Goal: Task Accomplishment & Management: Complete application form

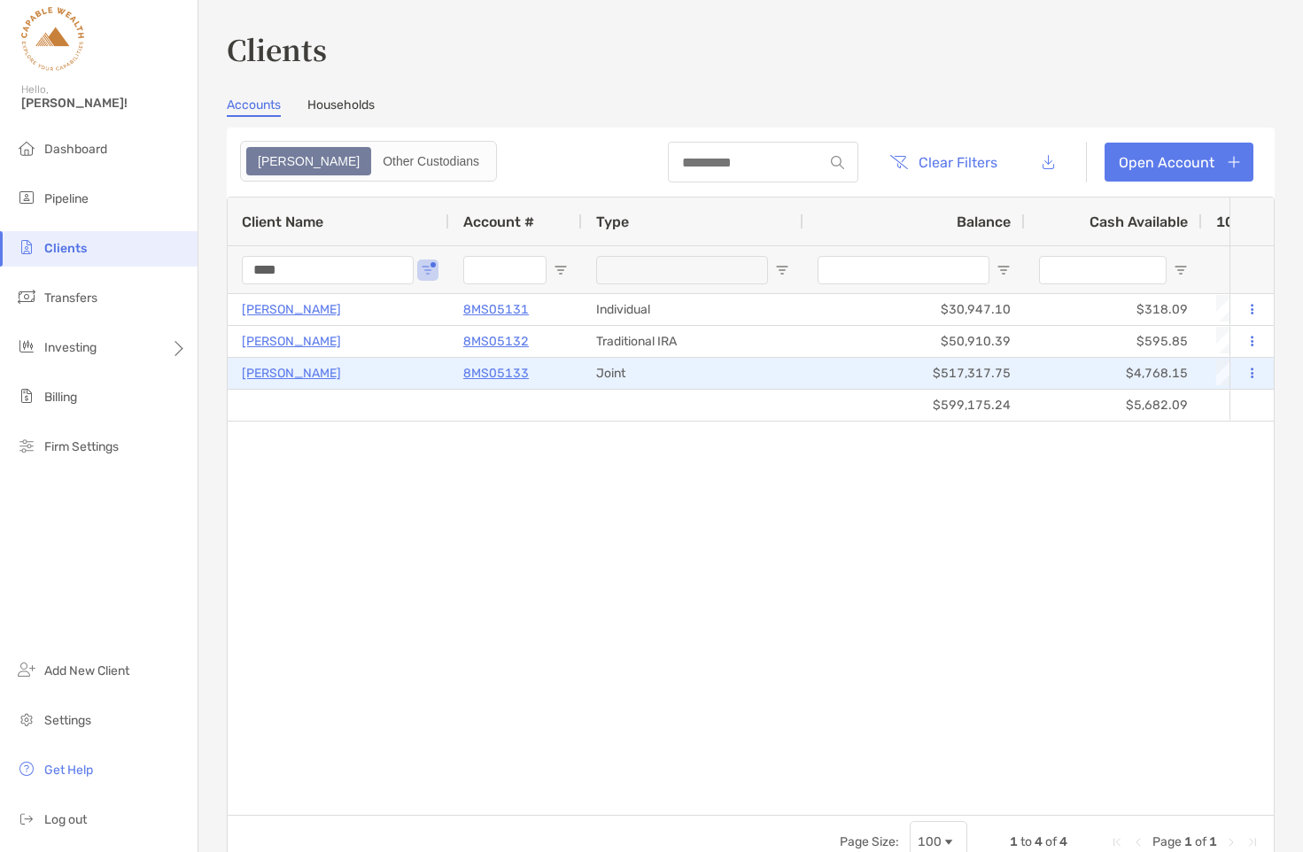
click at [271, 369] on p "Yuwoon Choi" at bounding box center [291, 373] width 99 height 22
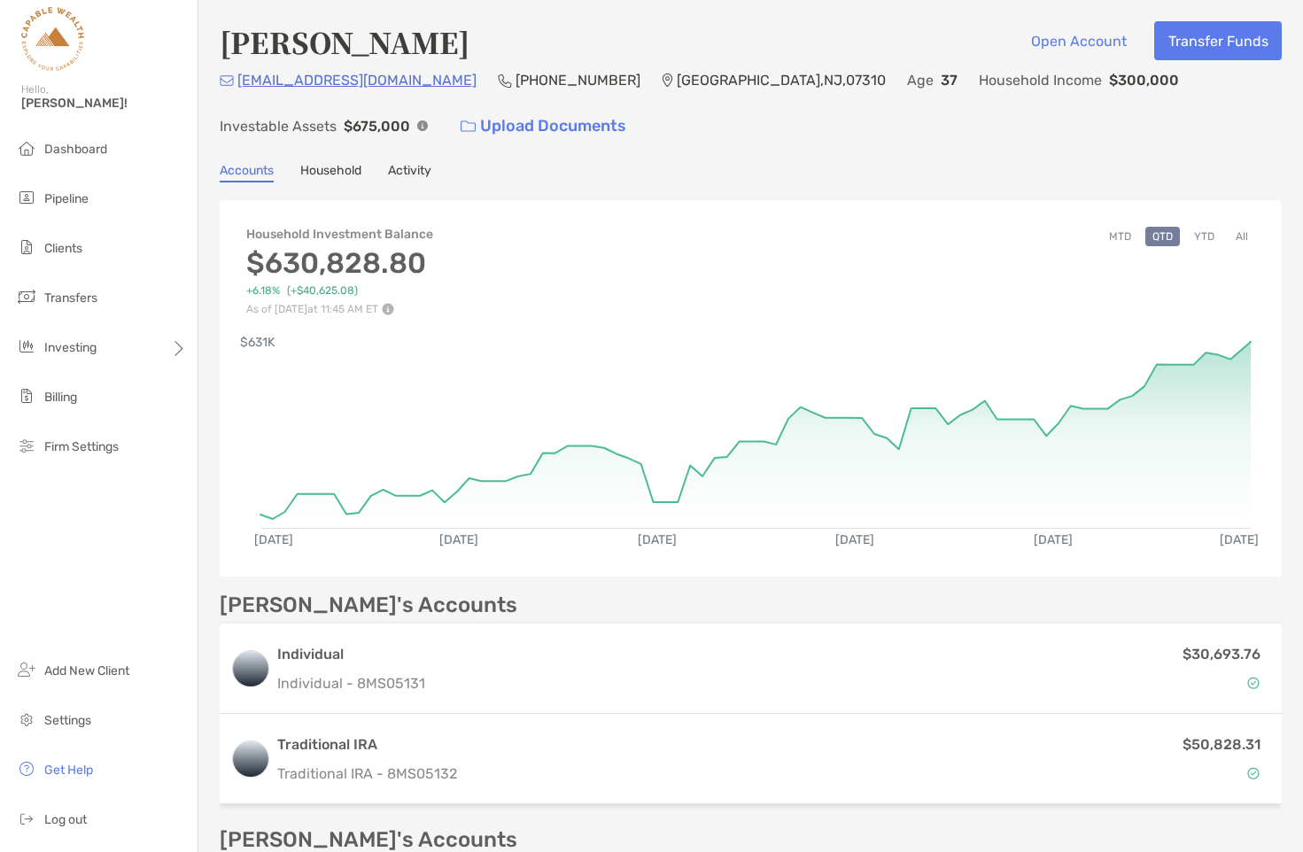
click at [1206, 240] on button "YTD" at bounding box center [1204, 236] width 35 height 19
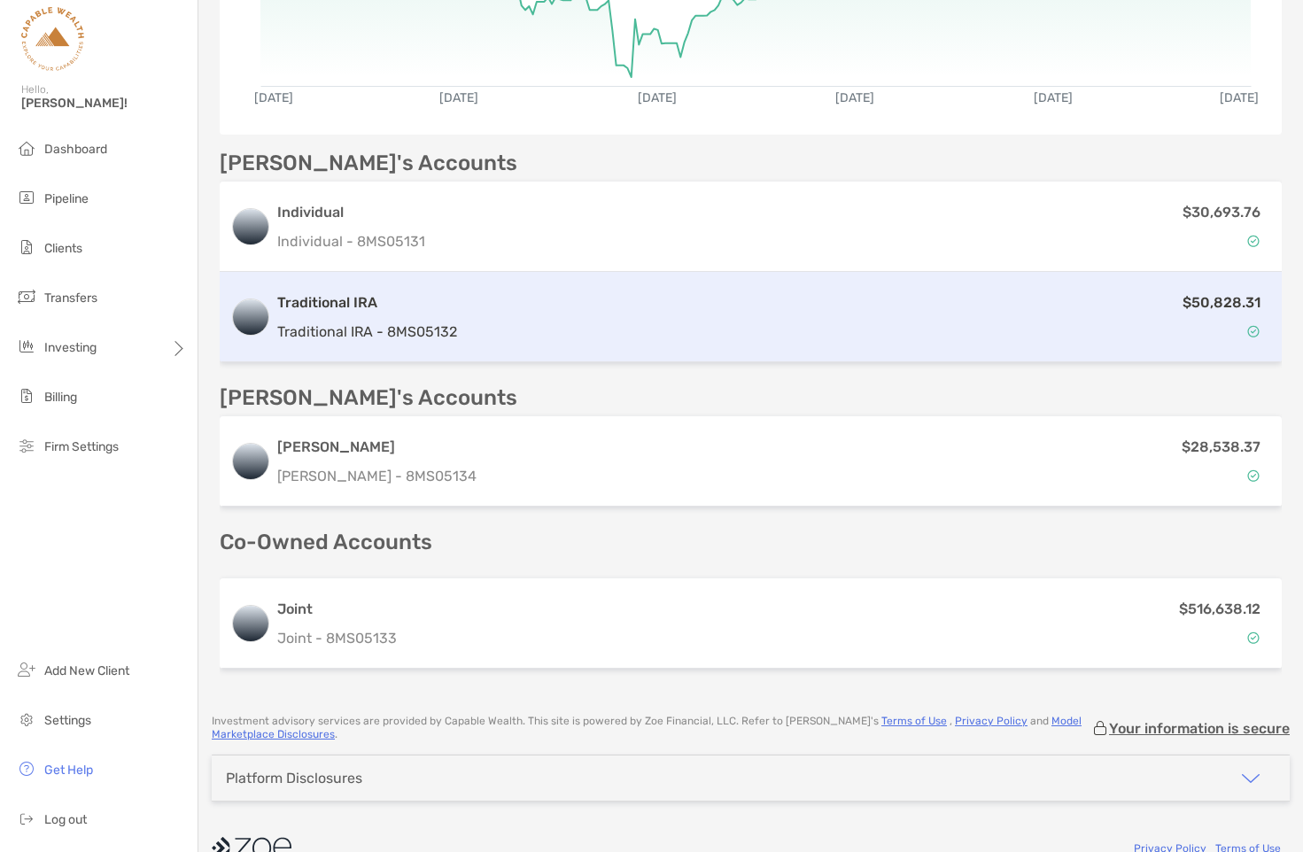
scroll to position [476, 0]
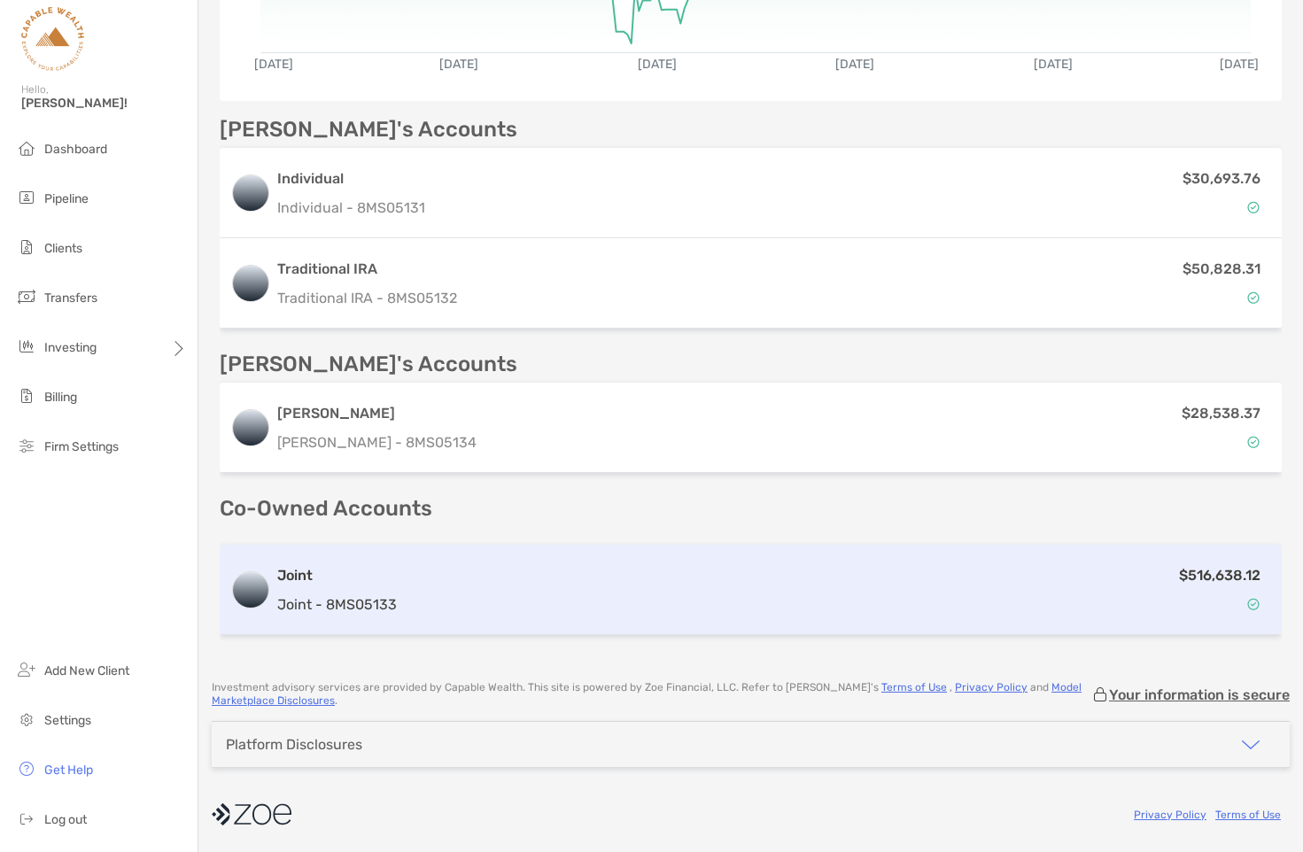
click at [431, 581] on div "$516,638.12" at bounding box center [837, 589] width 867 height 51
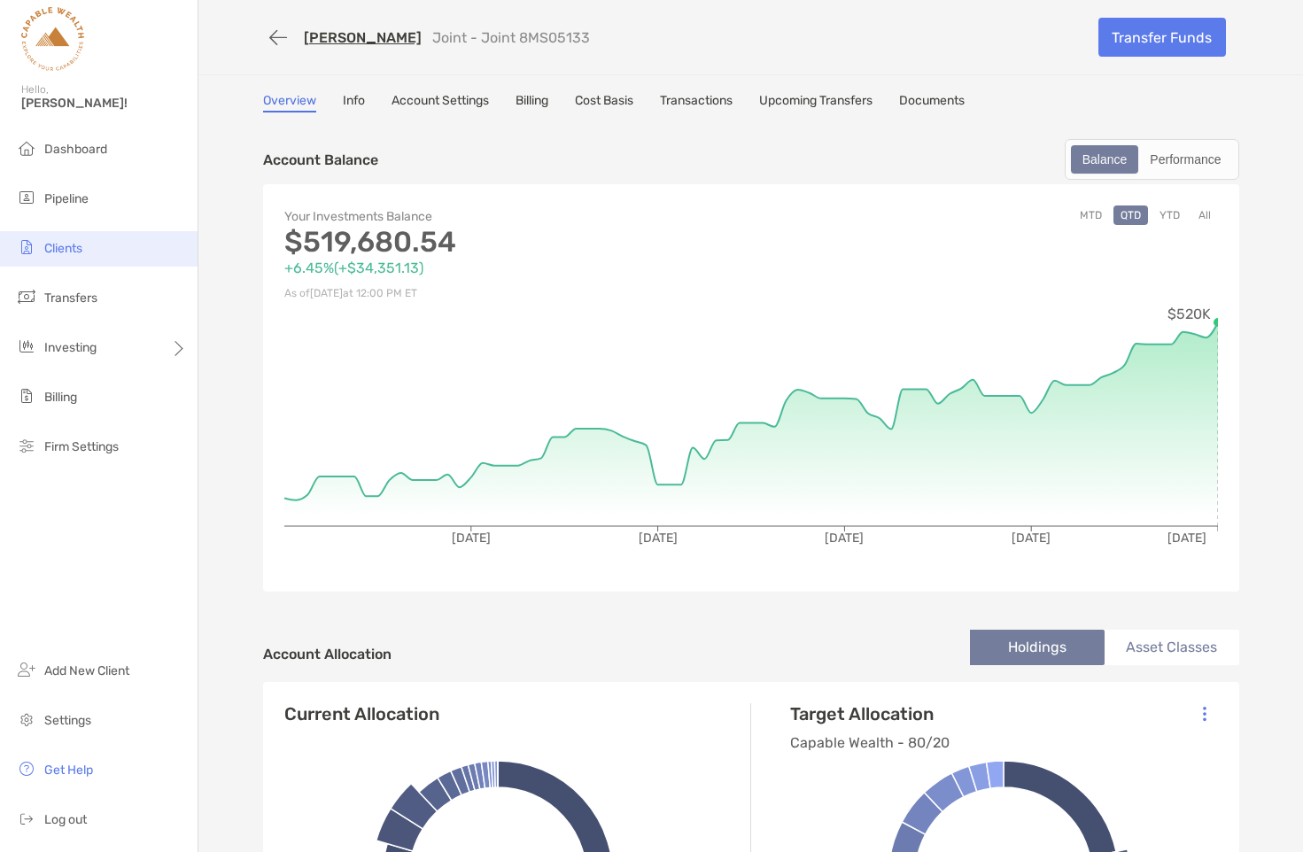
click at [77, 244] on span "Clients" at bounding box center [63, 248] width 38 height 15
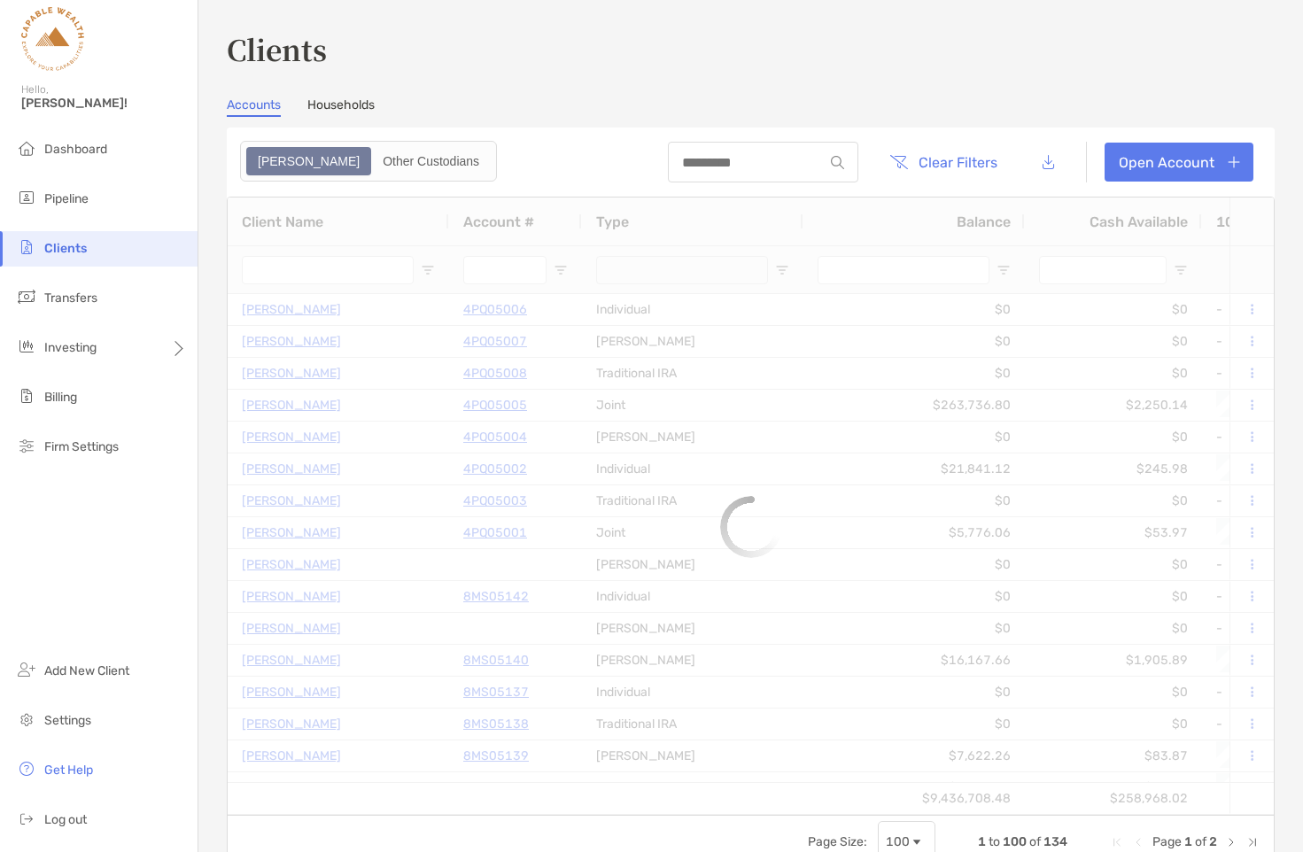
type input "****"
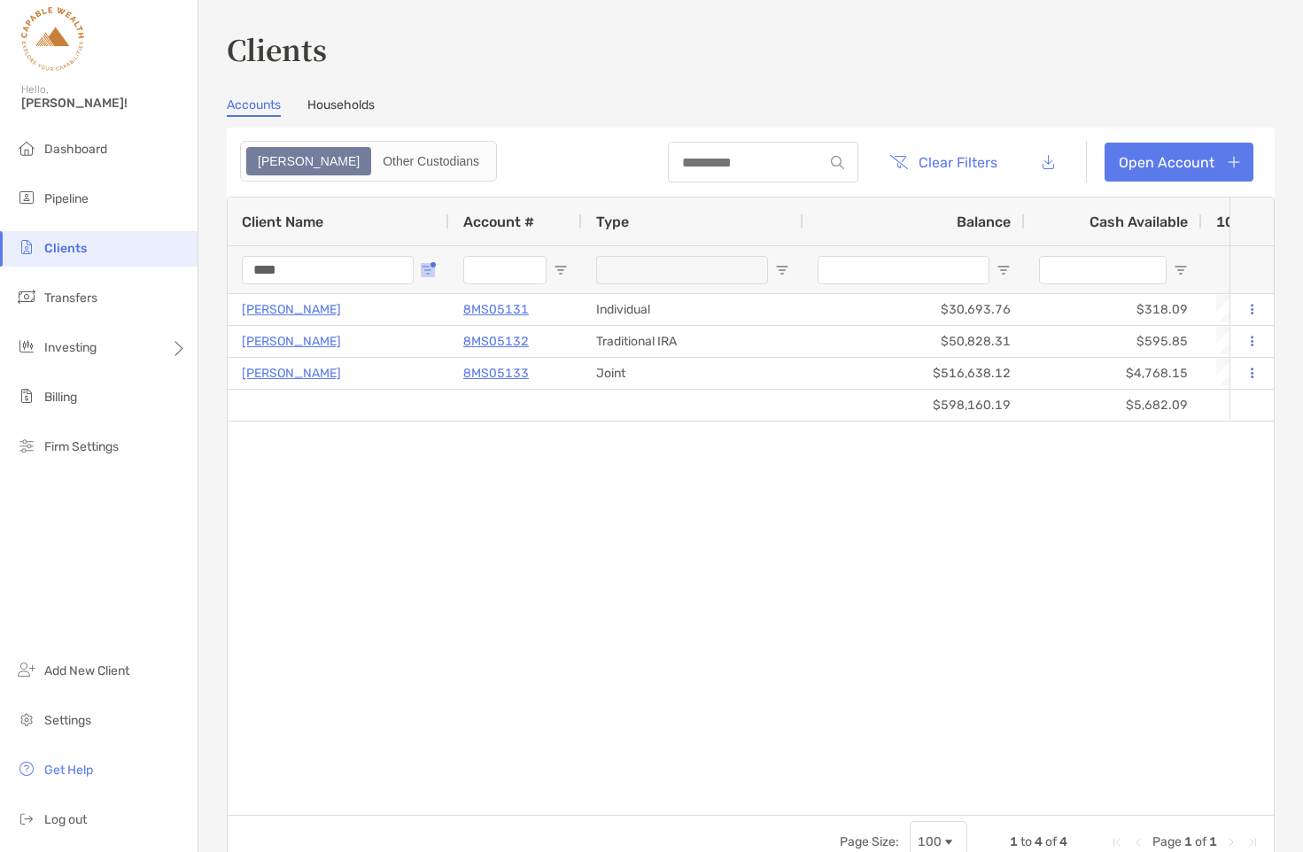
click at [429, 270] on span "Open Filter Menu" at bounding box center [428, 270] width 14 height 14
drag, startPoint x: 501, startPoint y: 365, endPoint x: 429, endPoint y: 363, distance: 72.7
click at [429, 363] on div "Contains **** AND OR Contains" at bounding box center [497, 389] width 159 height 215
type input "******"
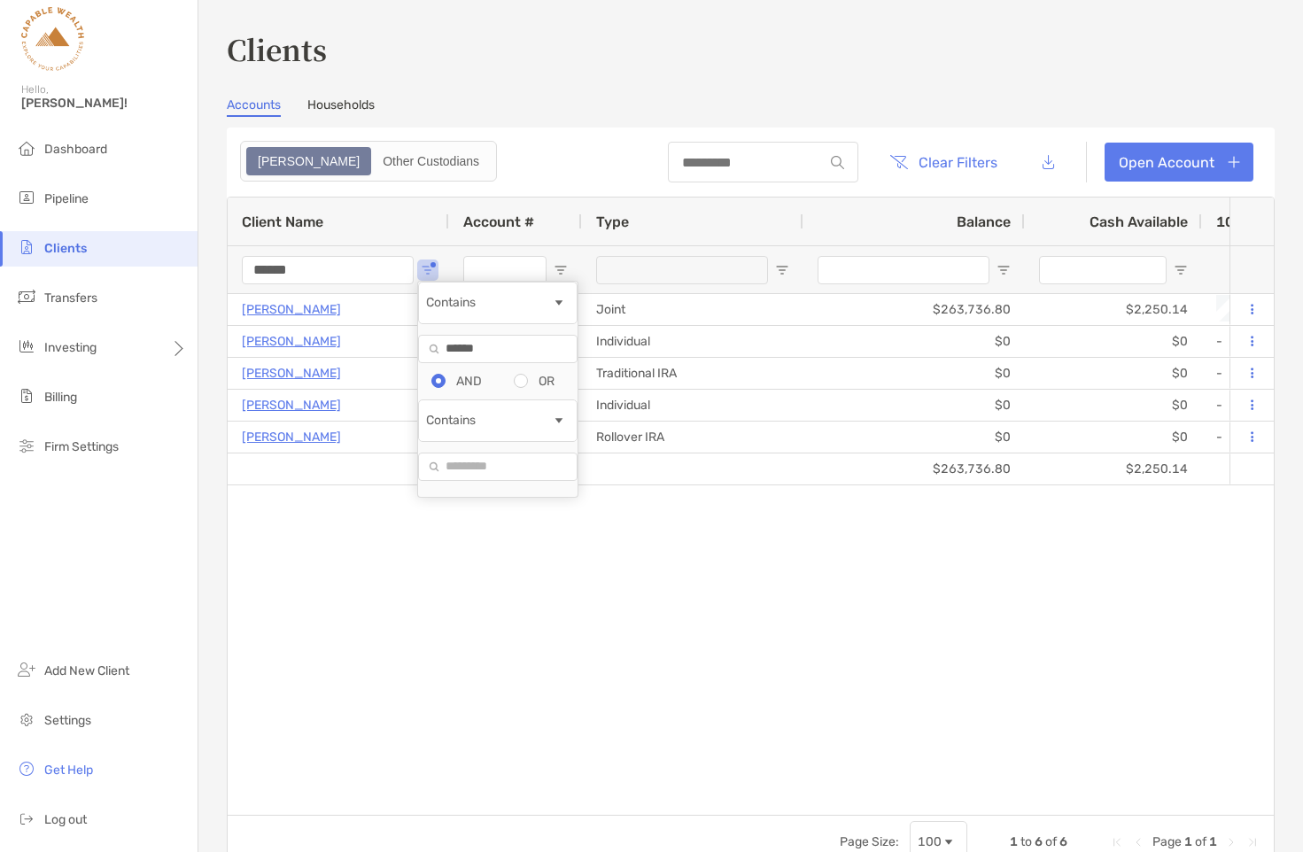
type input "******"
click at [376, 647] on div "$263,736.80 $2,250.14 Erin Cassidy-Lunman 4PQ05005 Joint $263,736.80 $2,250.14 …" at bounding box center [729, 554] width 1002 height 521
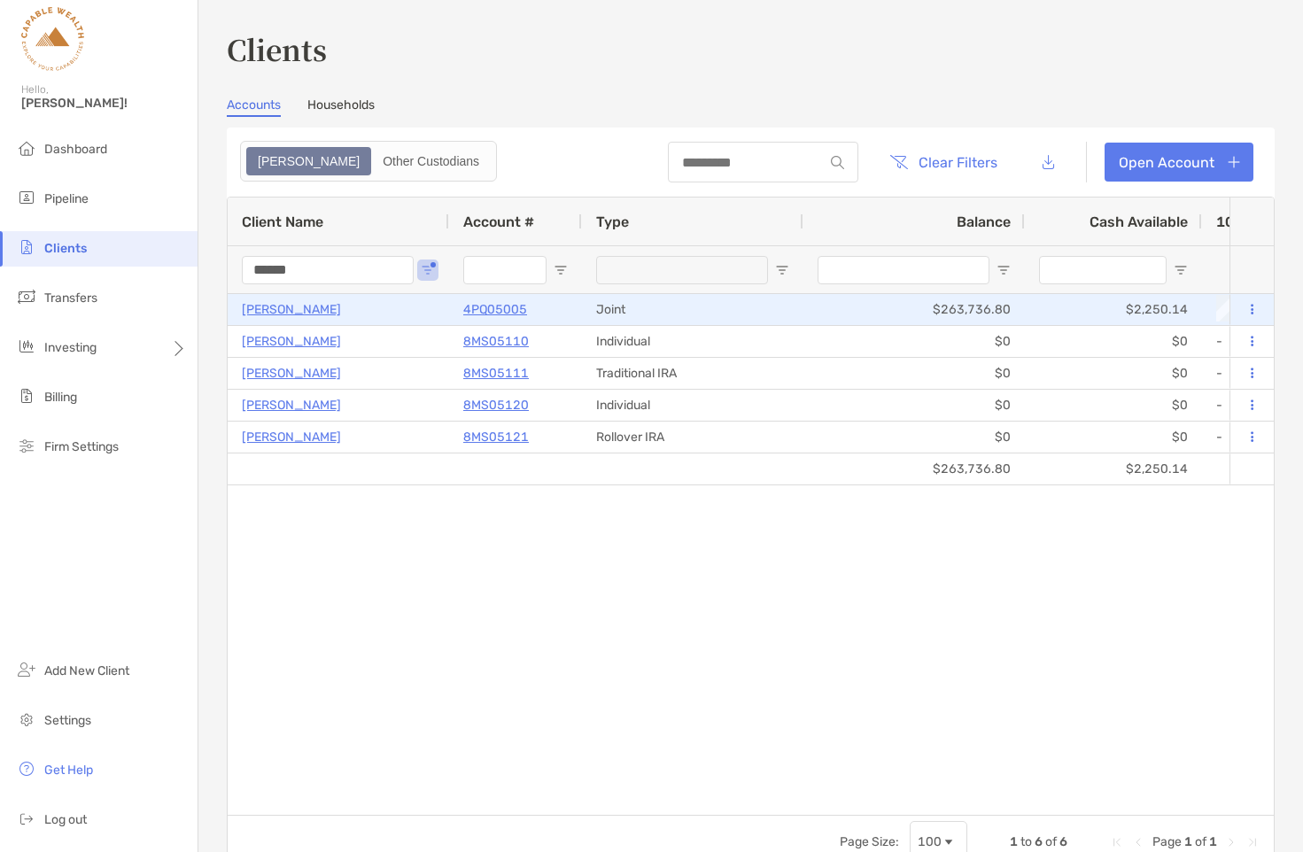
click at [341, 308] on p "[PERSON_NAME]" at bounding box center [291, 310] width 99 height 22
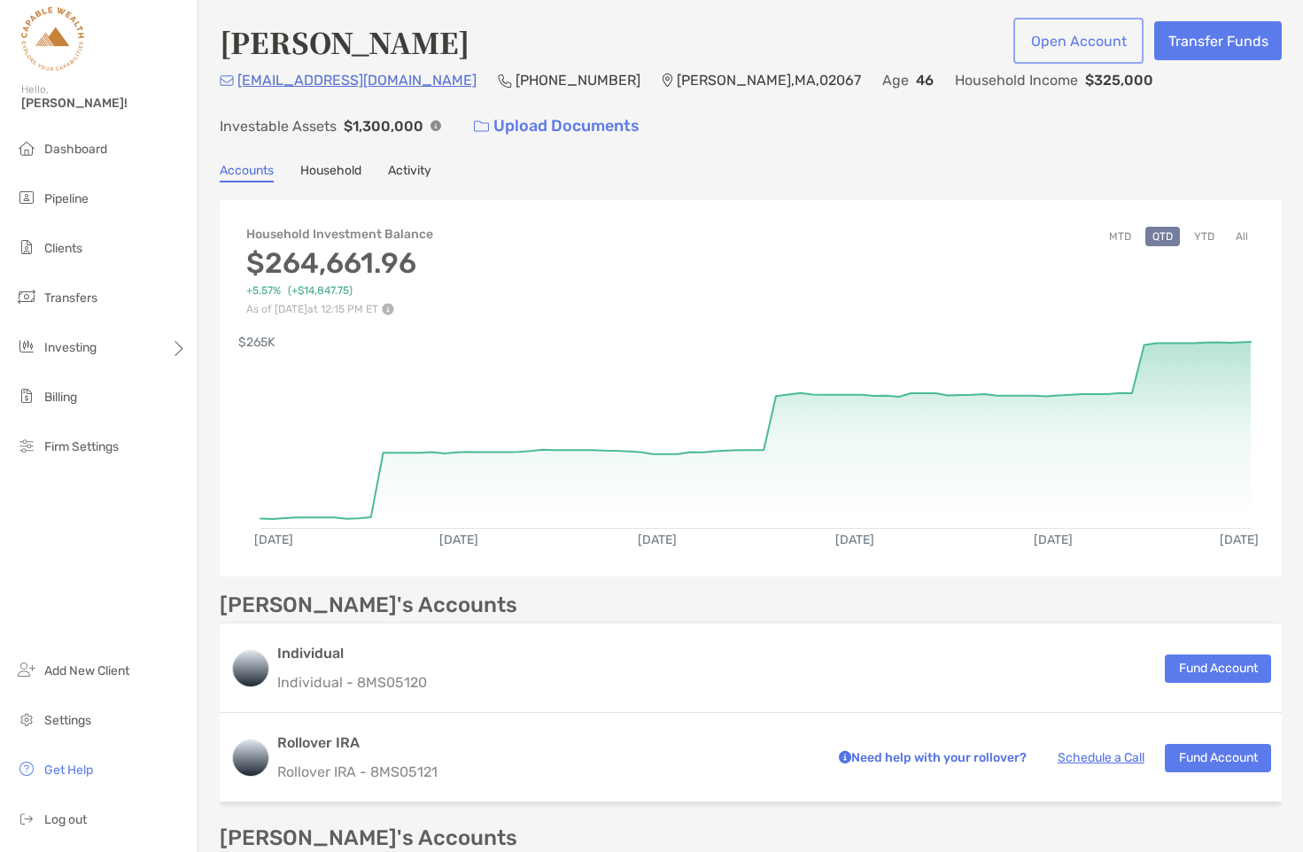
click at [1077, 39] on button "Open Account" at bounding box center [1078, 40] width 123 height 39
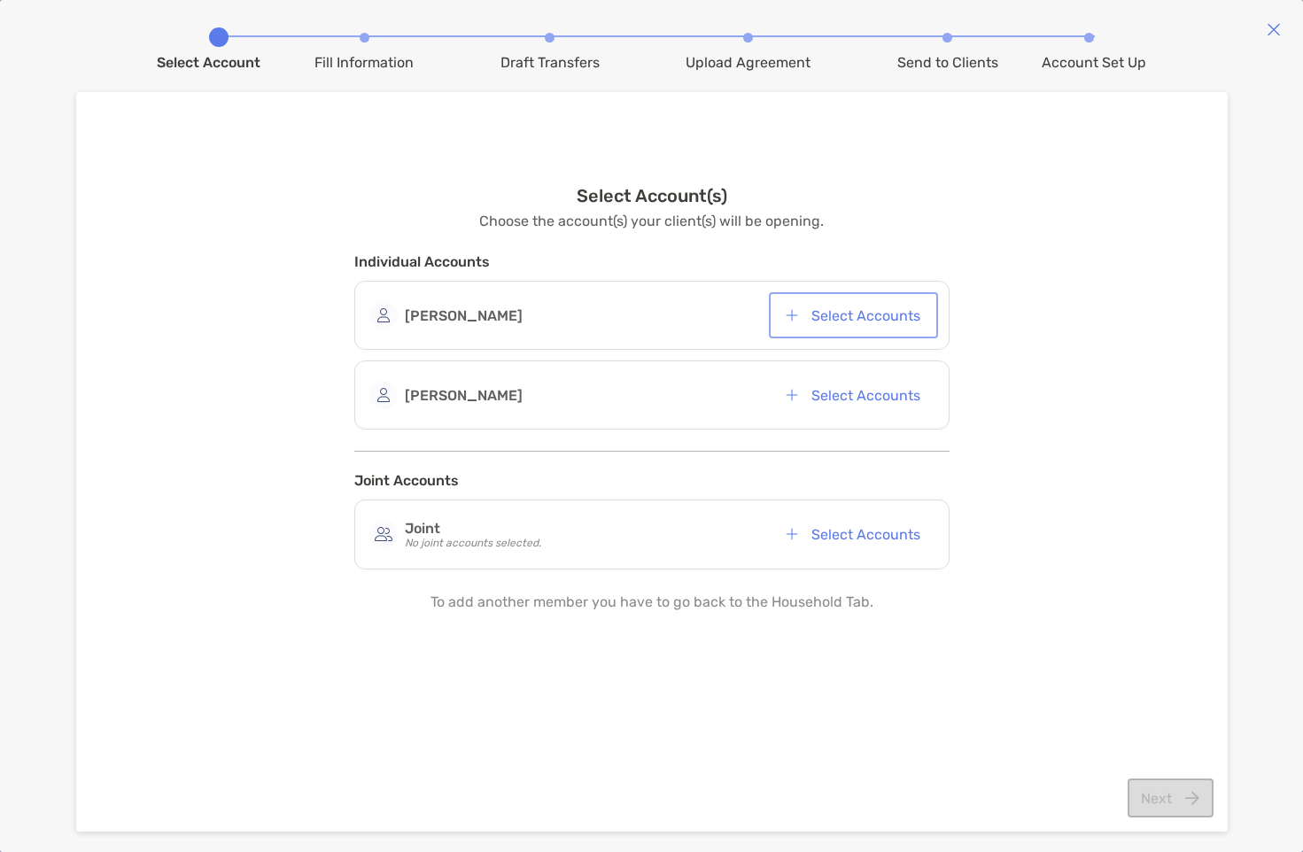
click at [852, 316] on button "Select Accounts" at bounding box center [853, 315] width 162 height 39
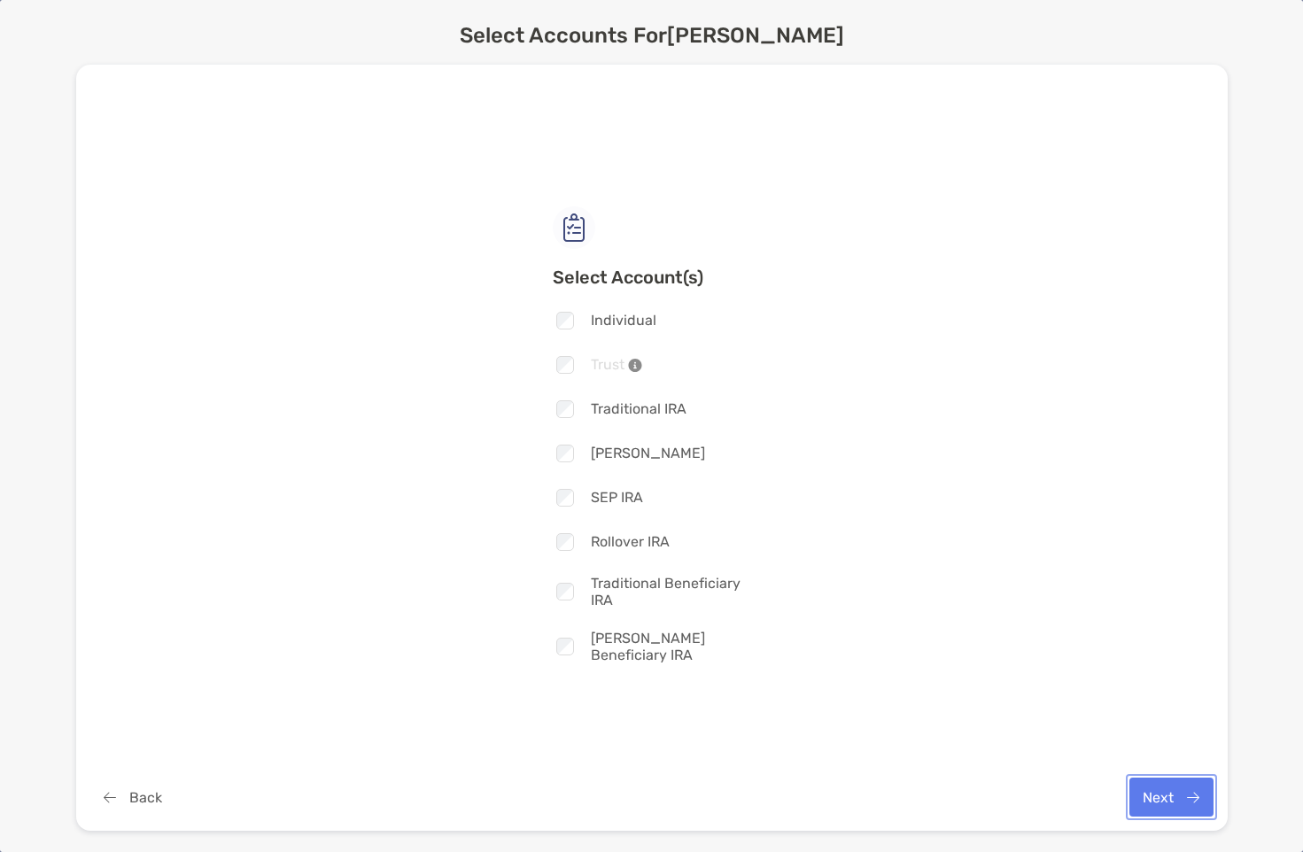
click at [1168, 797] on button "Next" at bounding box center [1171, 797] width 84 height 39
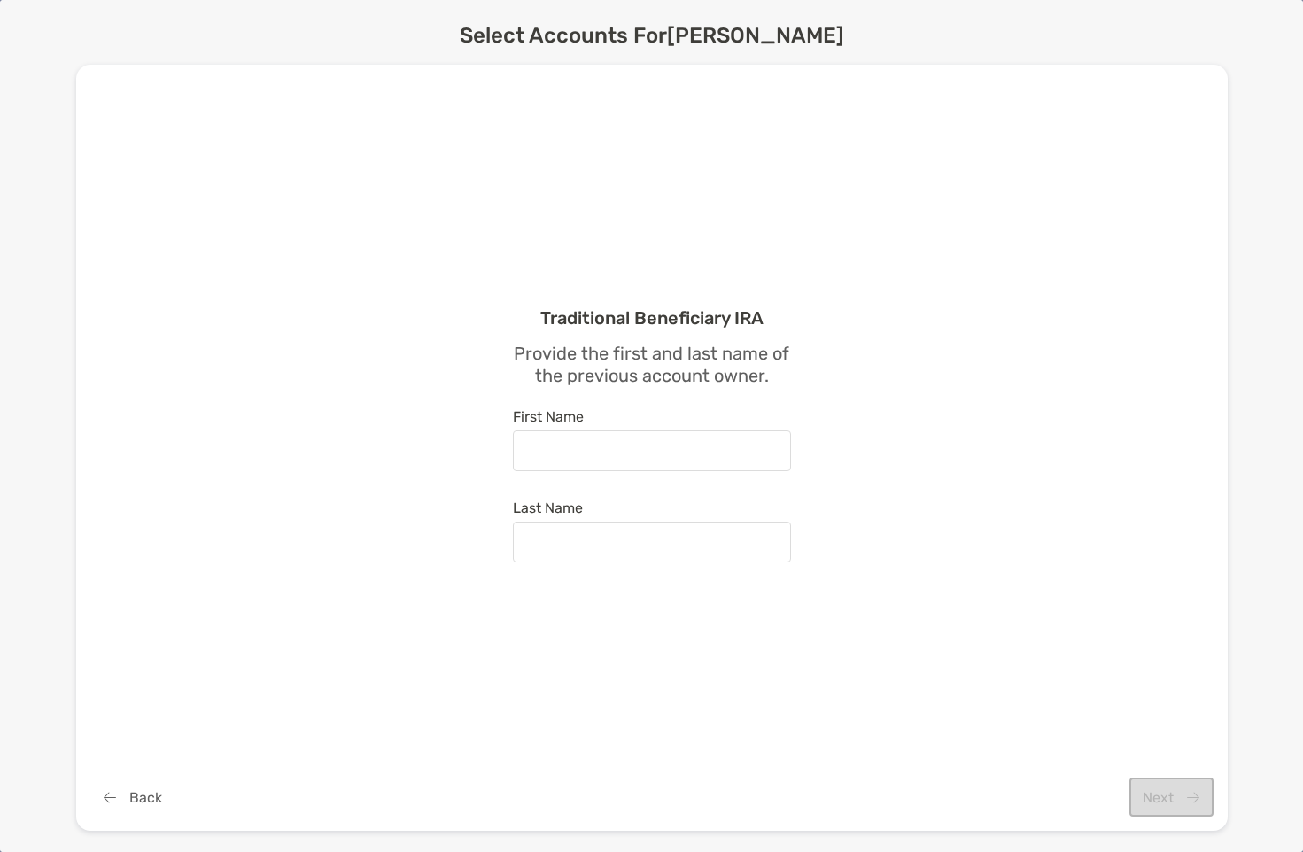
click at [220, 362] on div "Traditional Beneficiary IRA Provide the first and last name of the previous acc…" at bounding box center [652, 448] width 1095 height 604
click at [129, 785] on button "Back" at bounding box center [133, 797] width 86 height 39
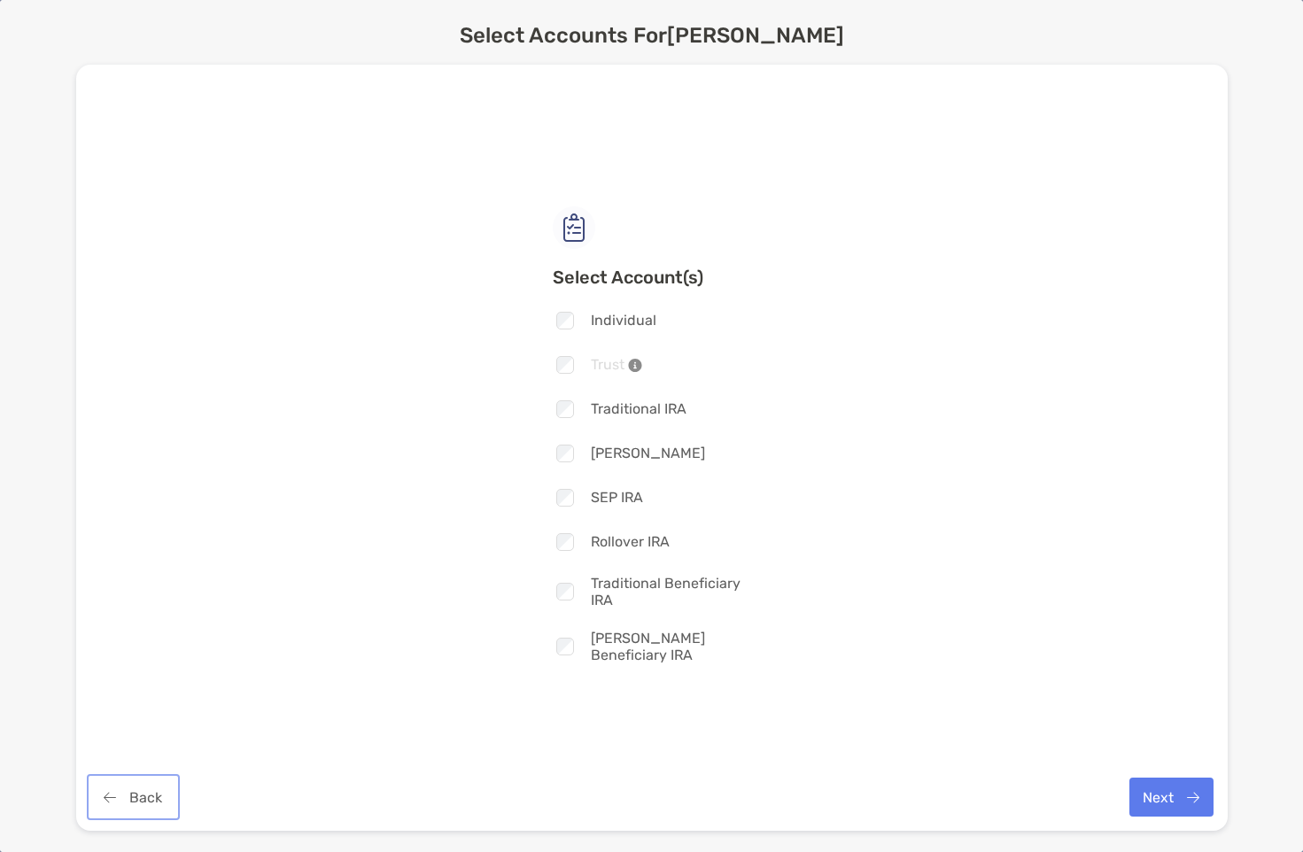
click at [137, 799] on button "Back" at bounding box center [133, 797] width 86 height 39
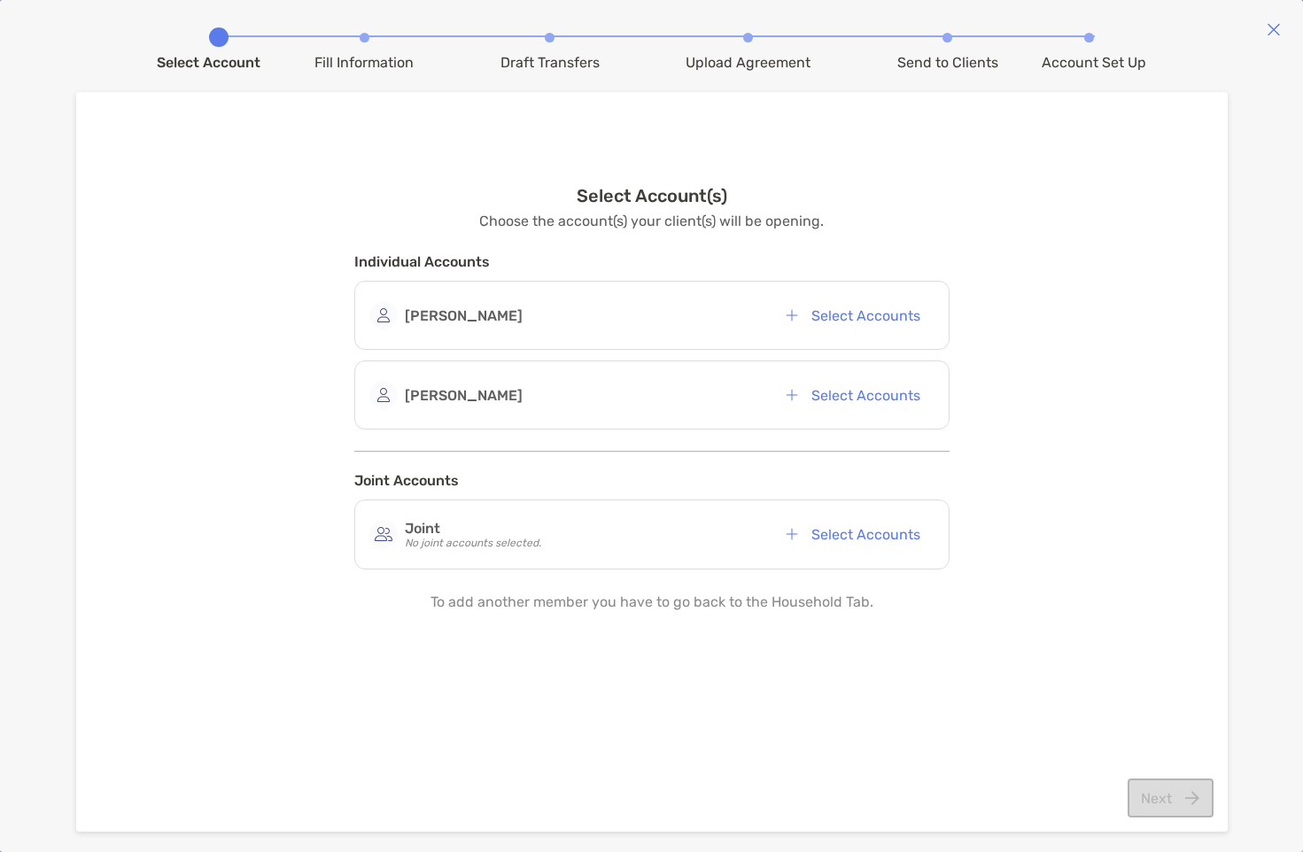
click at [1271, 27] on img at bounding box center [1274, 29] width 14 height 14
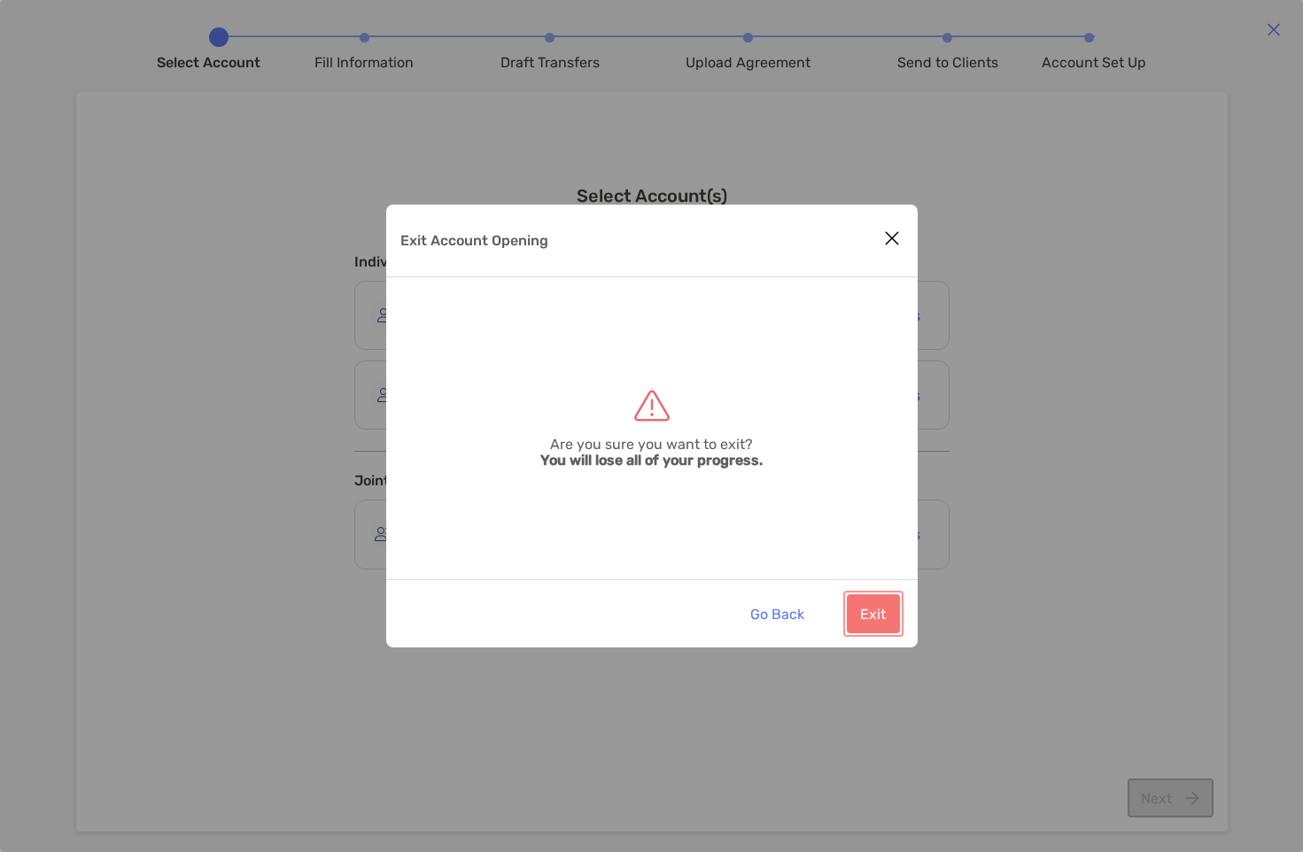
click at [877, 613] on button "Exit" at bounding box center [873, 613] width 53 height 39
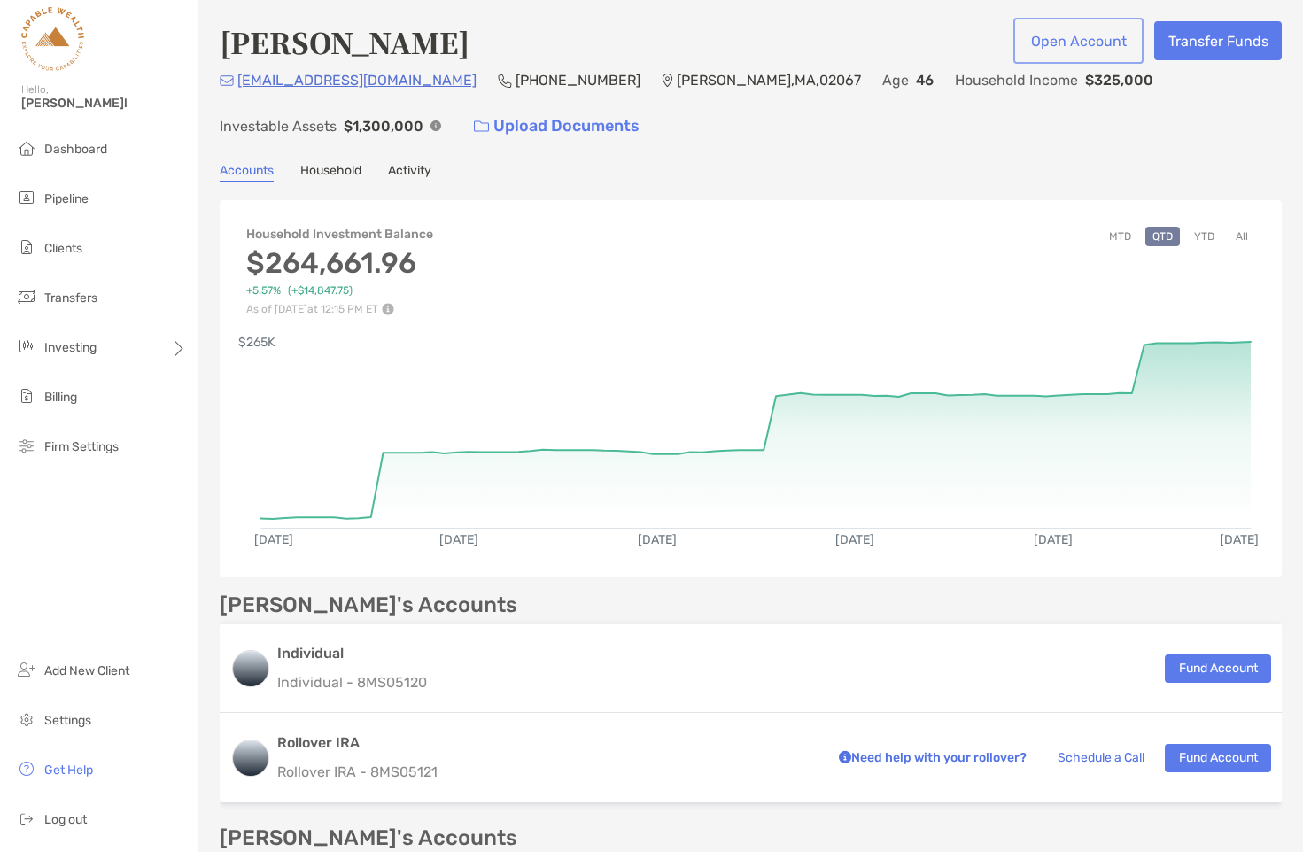
click at [1066, 40] on button "Open Account" at bounding box center [1078, 40] width 123 height 39
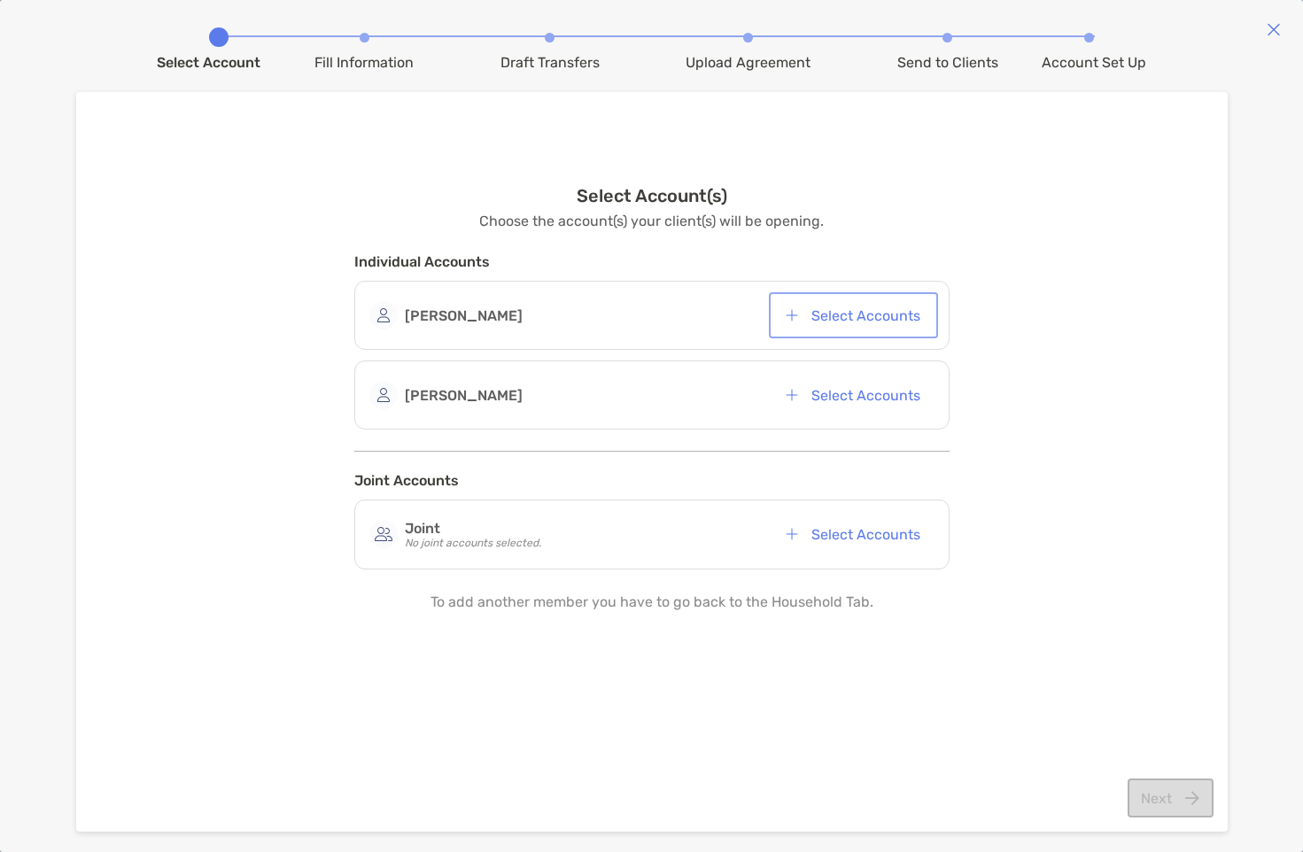
click at [835, 314] on button "Select Accounts" at bounding box center [853, 315] width 162 height 39
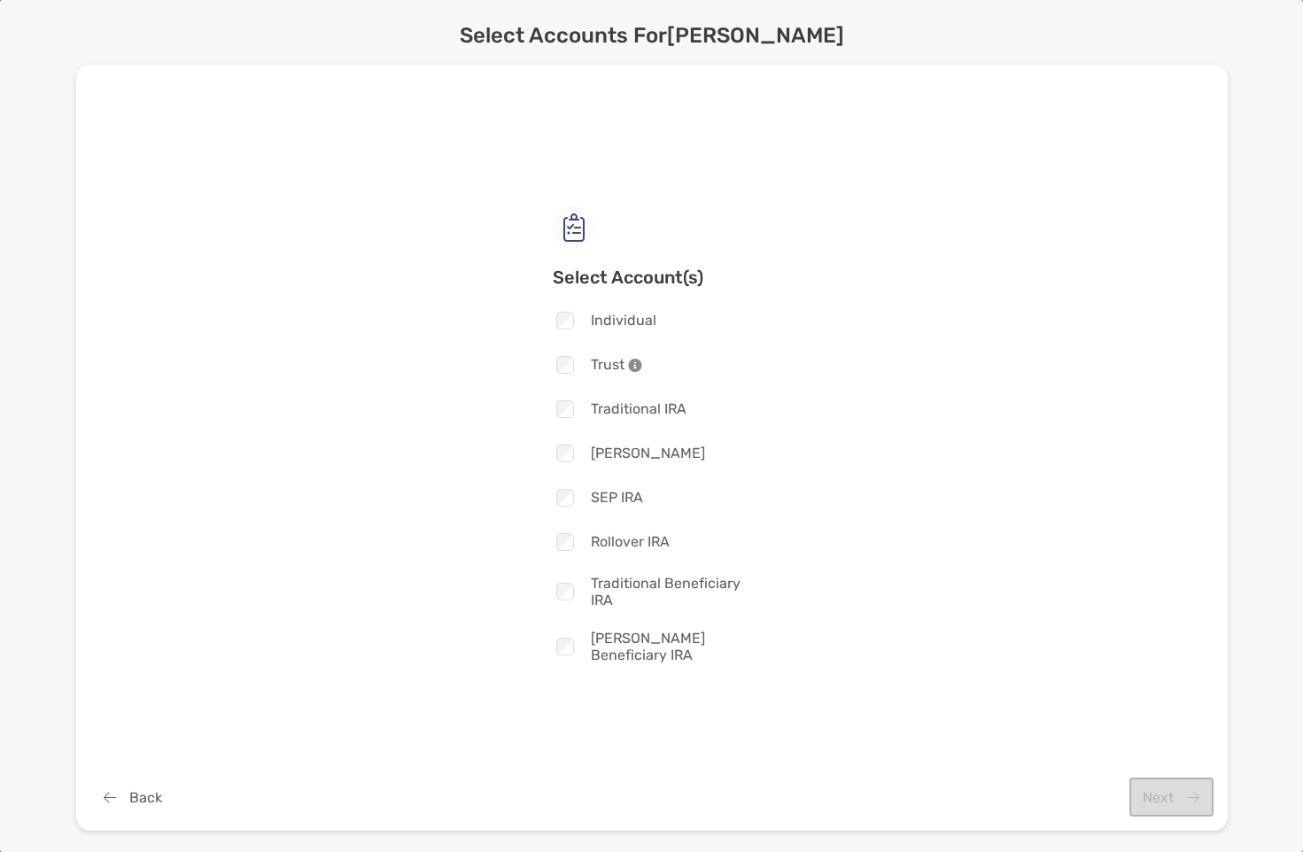
click at [574, 597] on div at bounding box center [565, 591] width 24 height 23
click at [1175, 795] on button "Next" at bounding box center [1171, 797] width 84 height 39
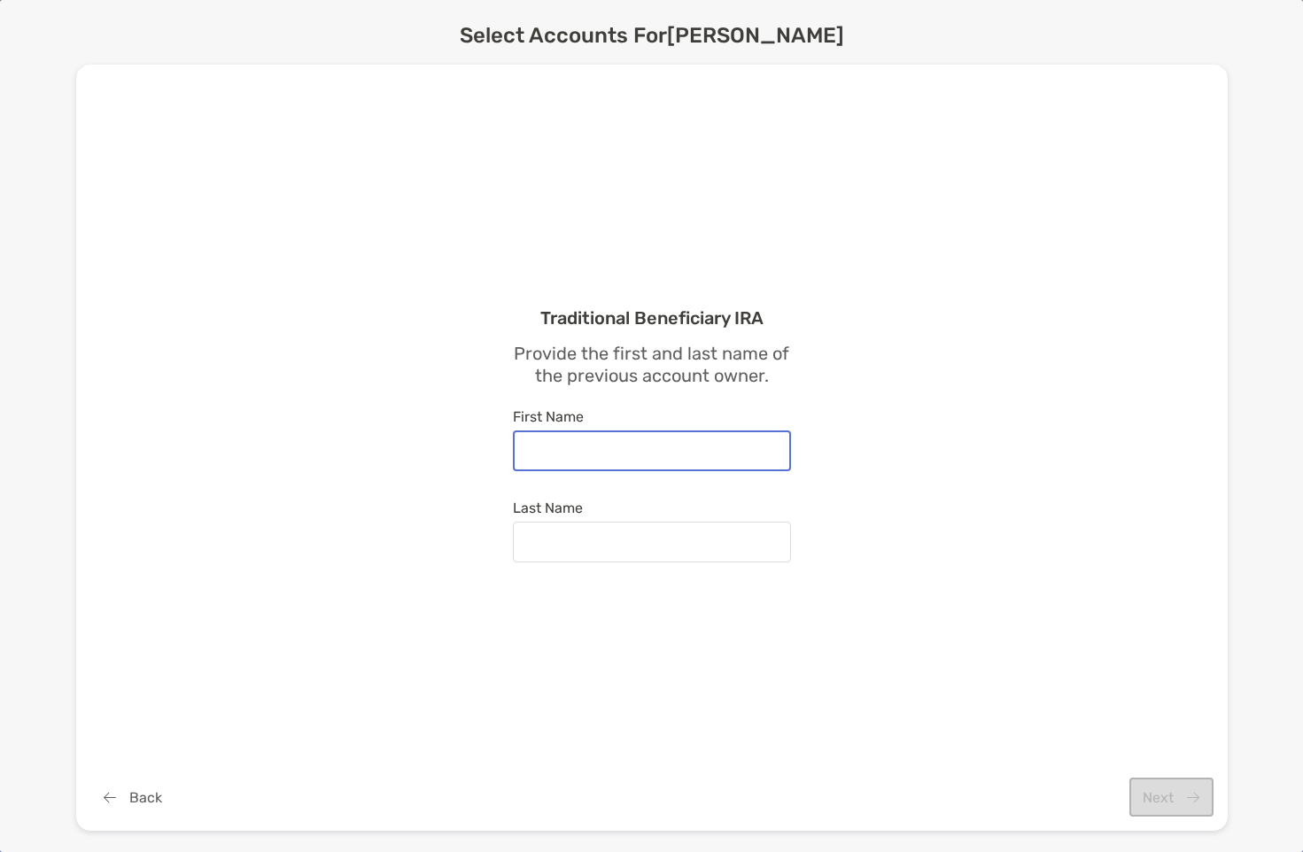
click at [634, 451] on input "First Name" at bounding box center [652, 450] width 275 height 15
type input "*****"
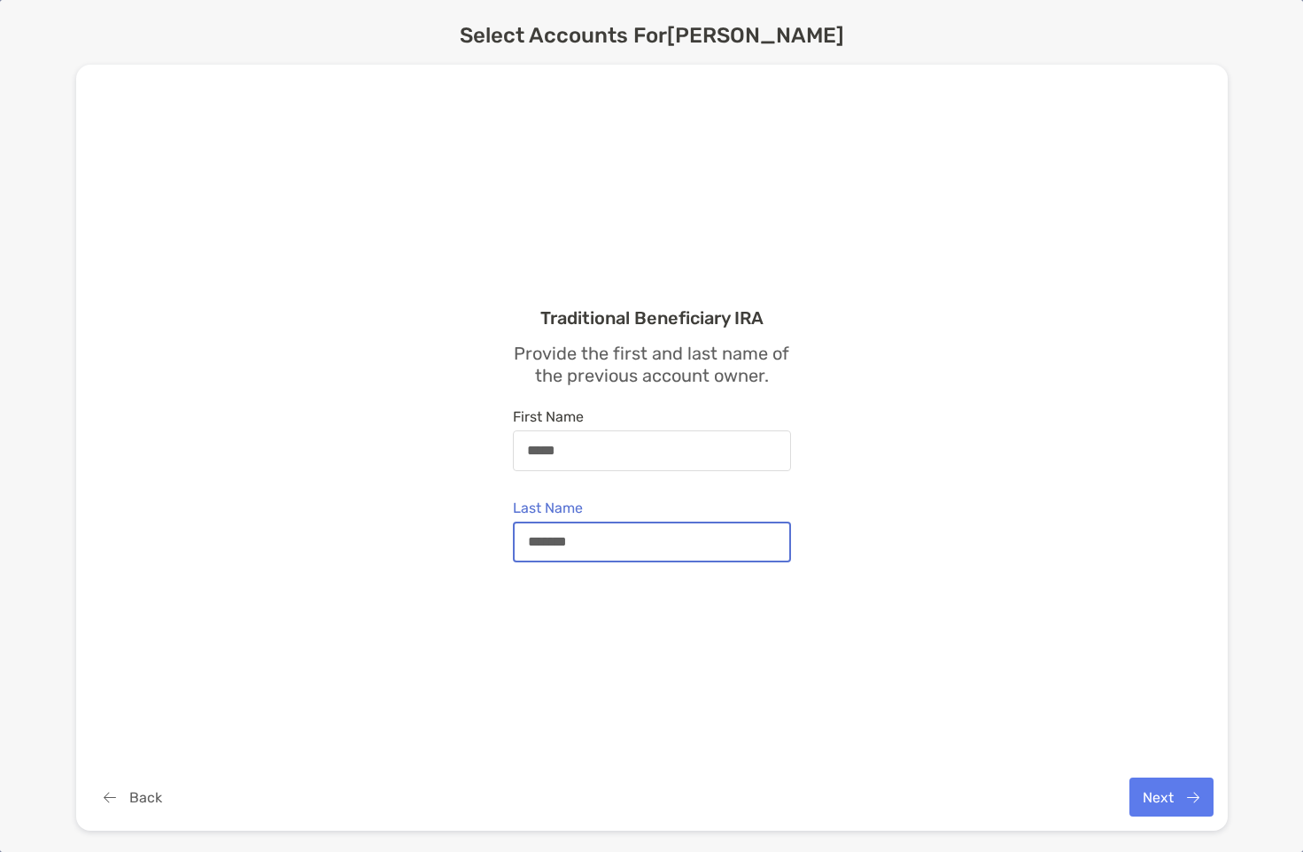
type input "*******"
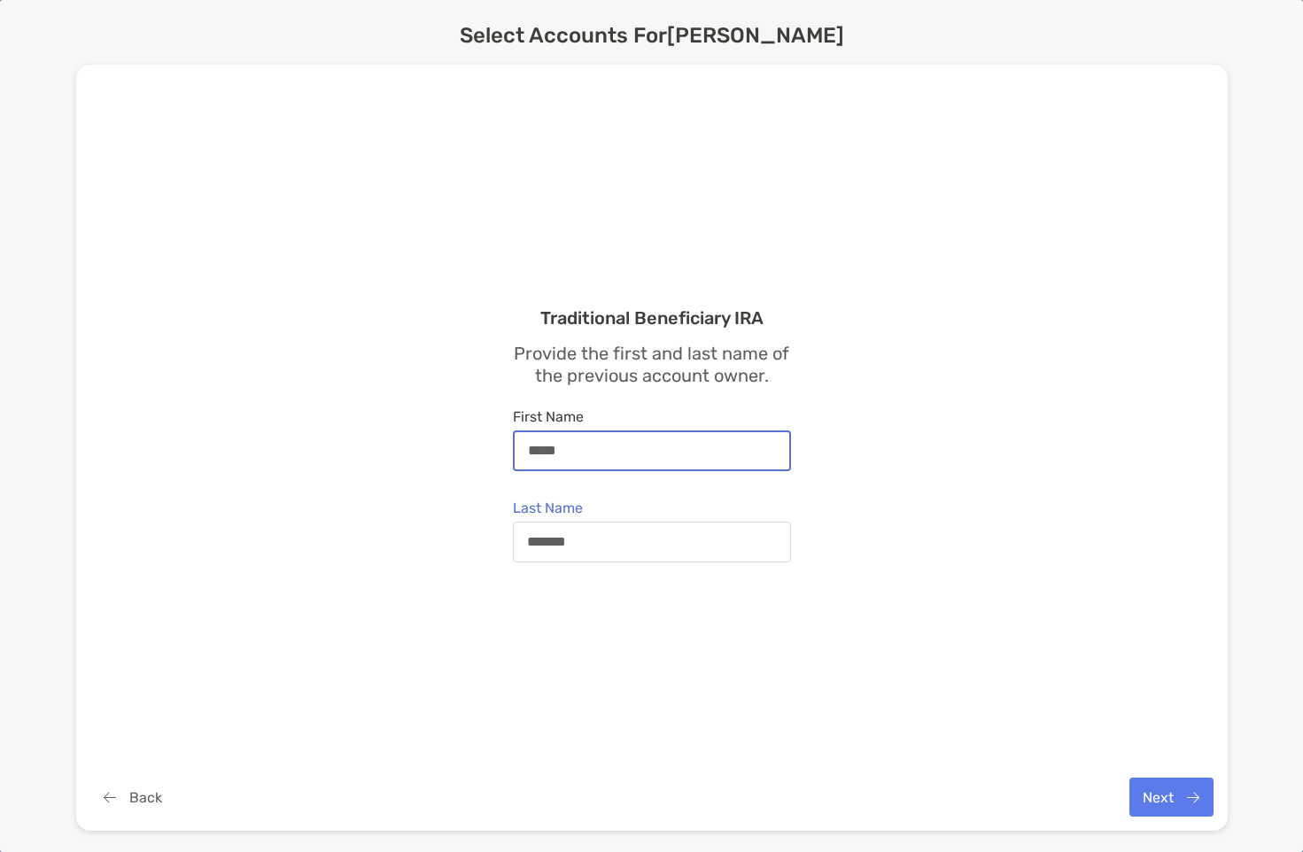
click at [556, 452] on input "*****" at bounding box center [652, 450] width 275 height 15
type input "******"
click at [1167, 794] on button "Next" at bounding box center [1171, 797] width 84 height 39
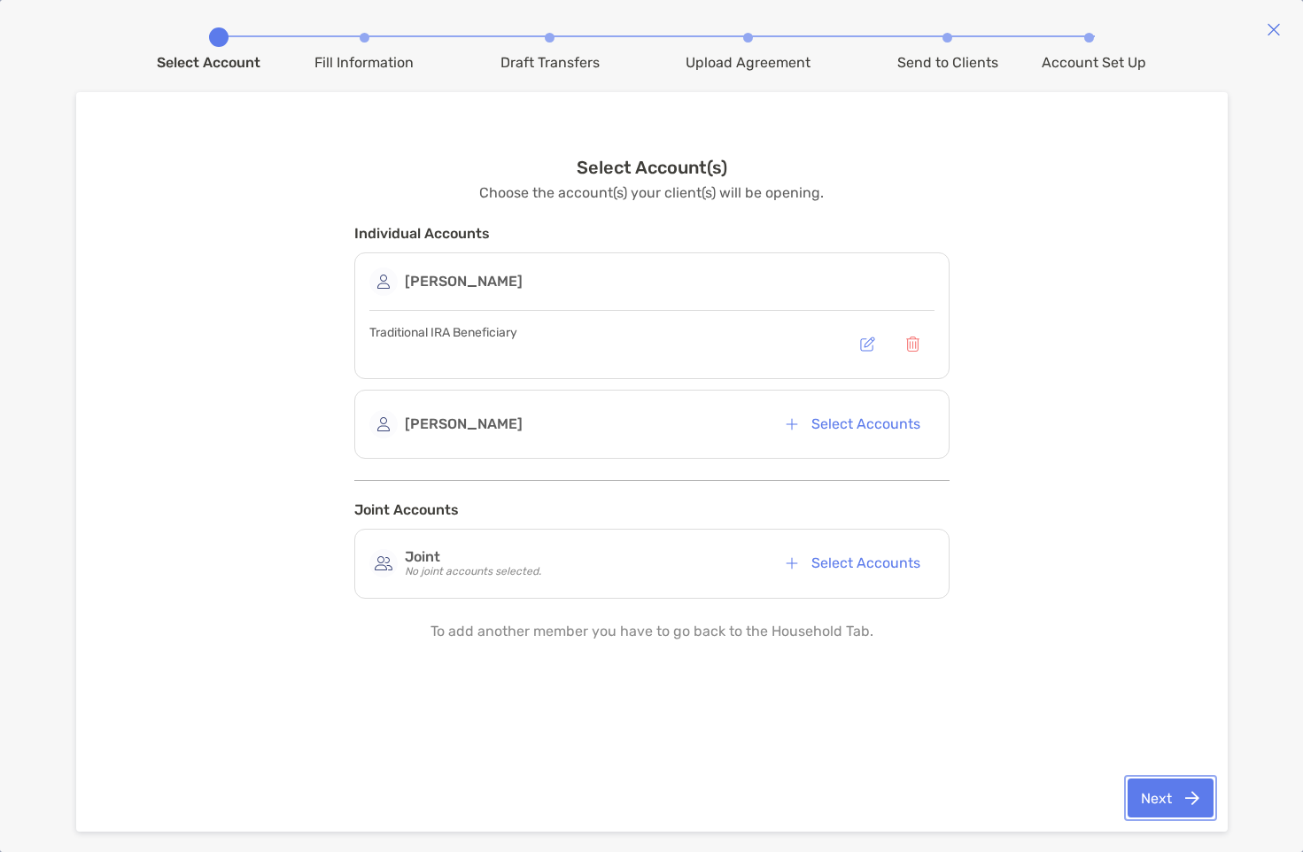
click at [1170, 803] on button "Next" at bounding box center [1171, 798] width 86 height 39
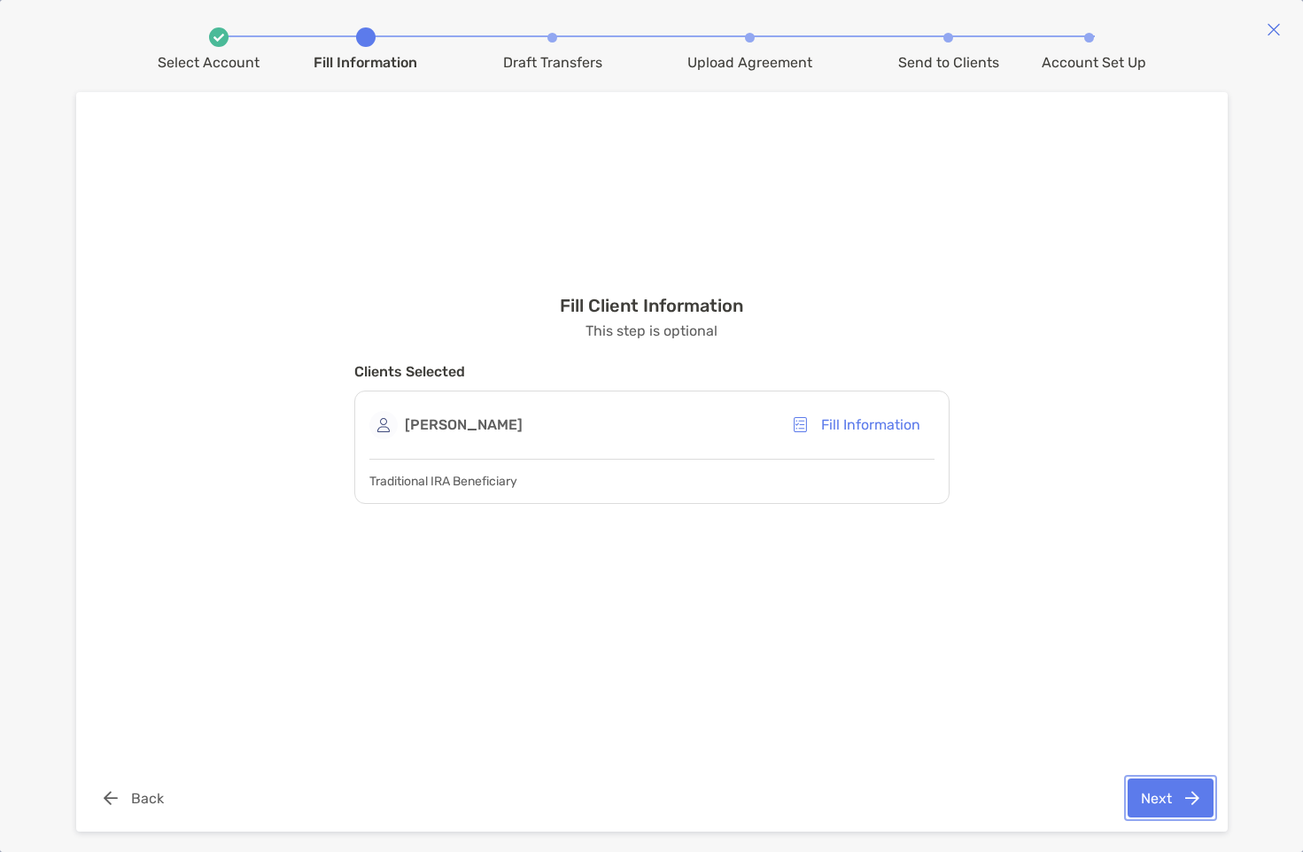
click at [1171, 801] on button "Next" at bounding box center [1171, 798] width 86 height 39
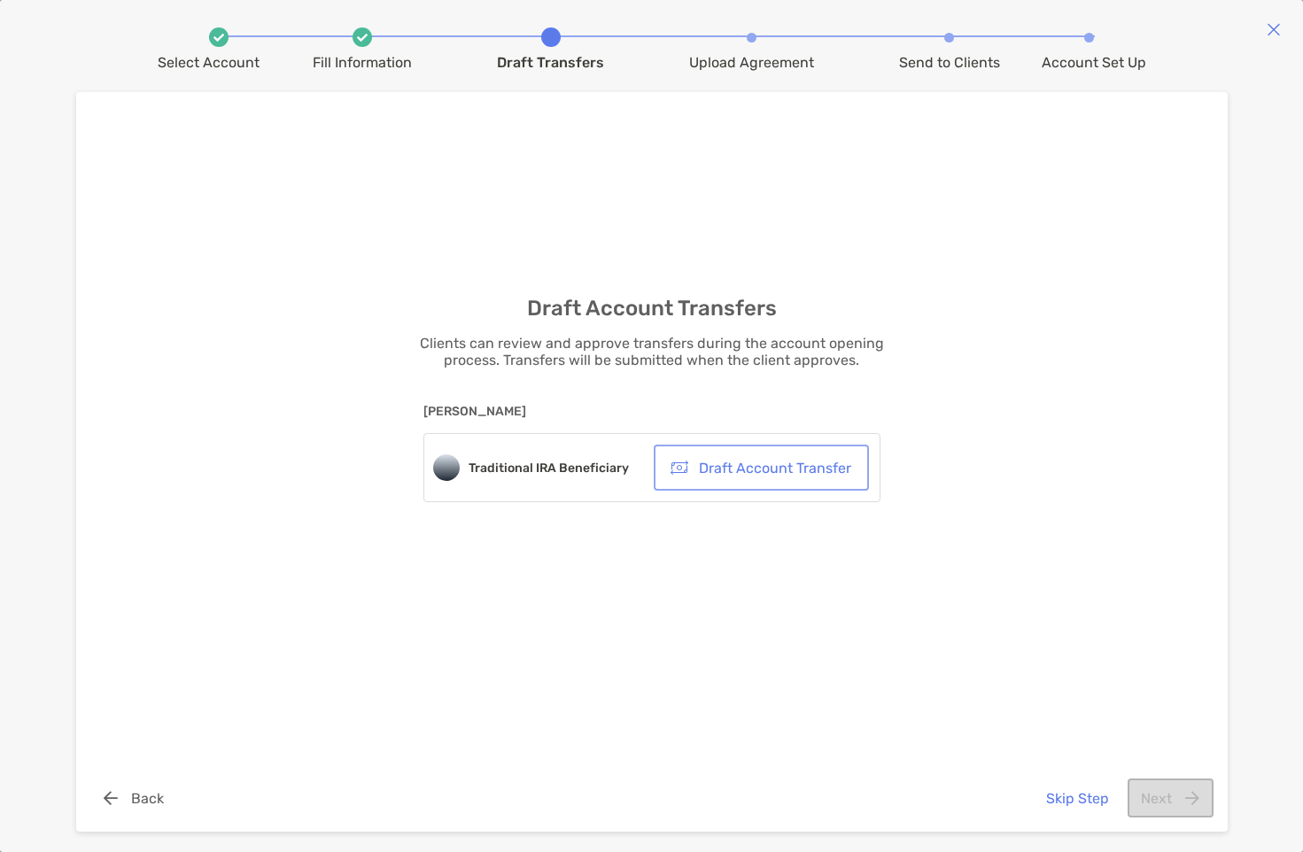
click at [811, 471] on button "Draft Account Transfer" at bounding box center [761, 467] width 208 height 39
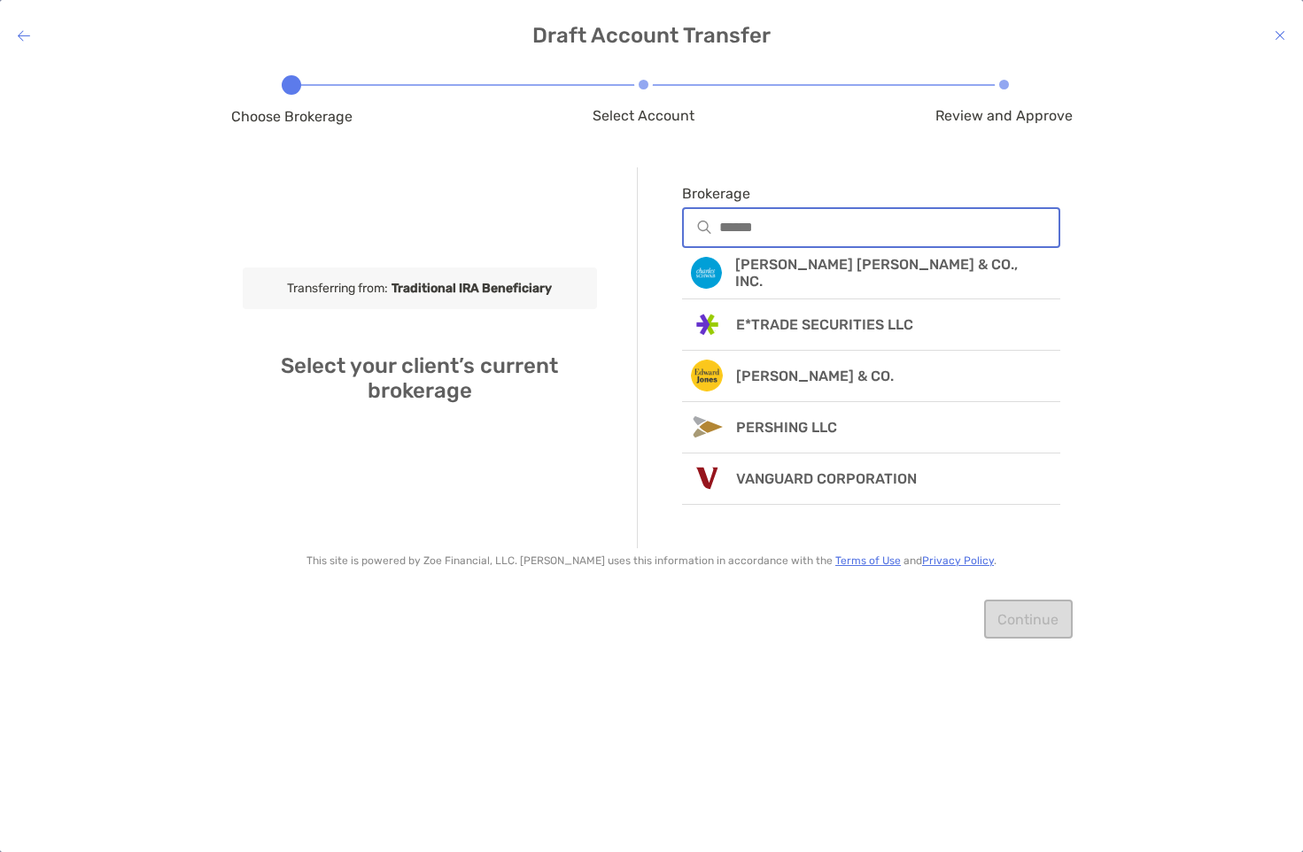
click at [795, 230] on input "Brokerage" at bounding box center [889, 227] width 340 height 15
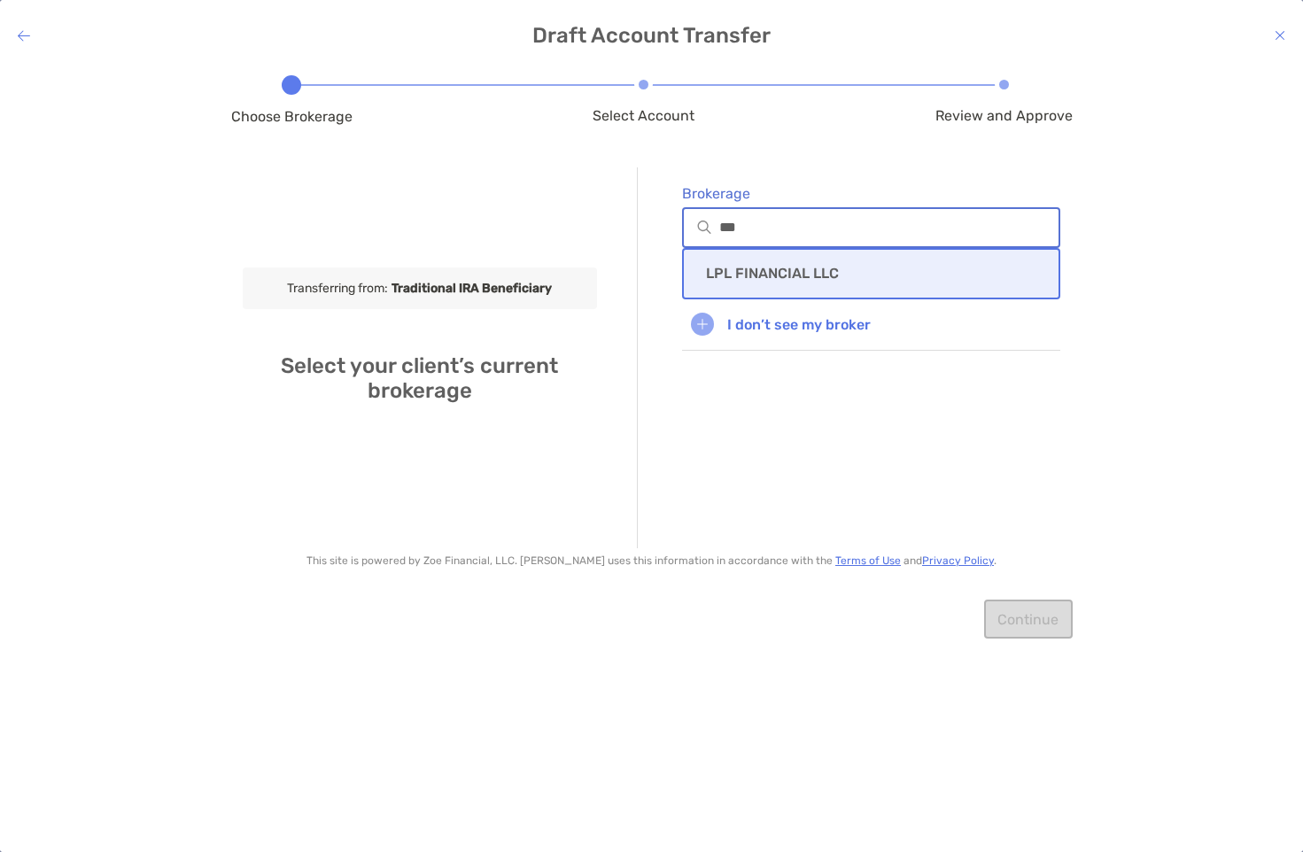
type input "***"
click at [744, 263] on div "LPL FINANCIAL LLC" at bounding box center [871, 273] width 379 height 51
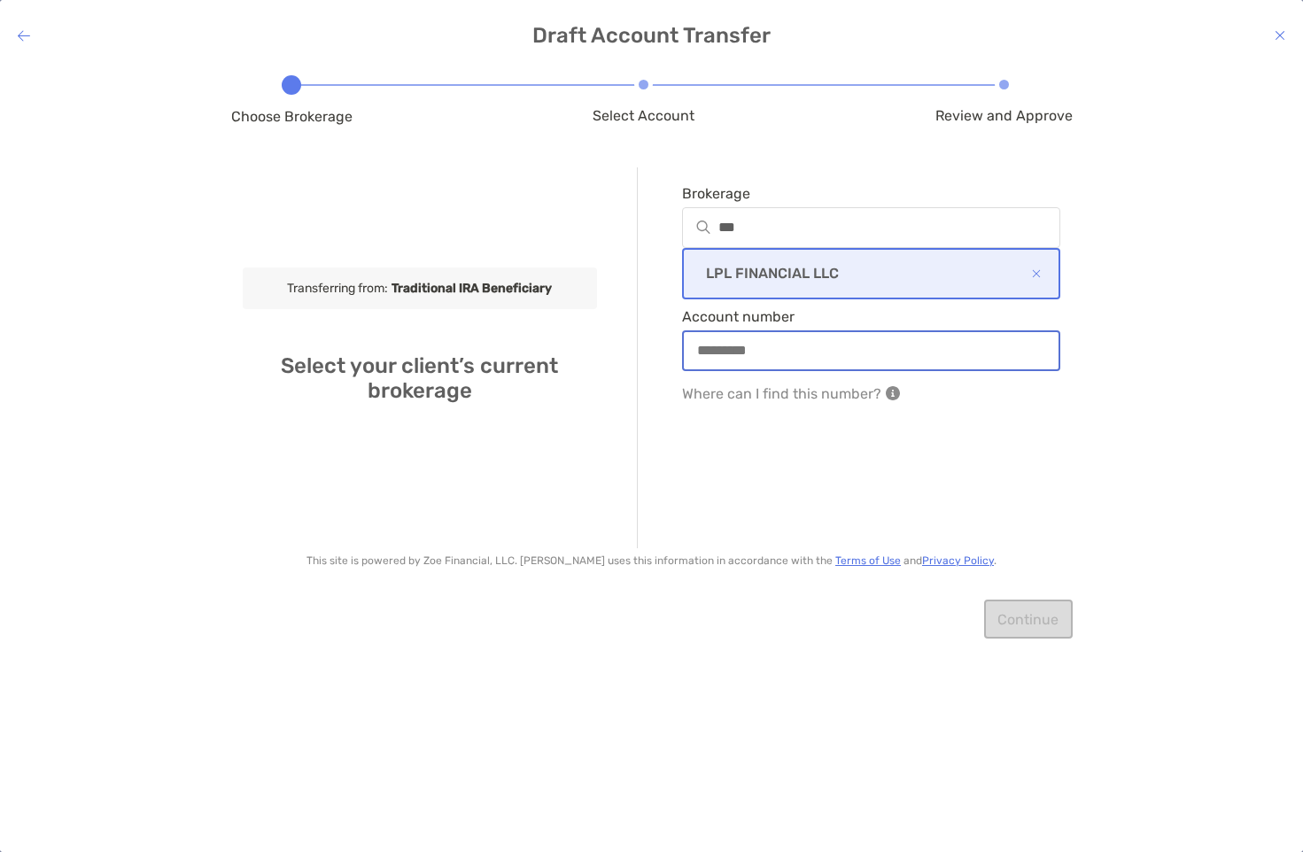
click at [777, 354] on input "Account number" at bounding box center [872, 350] width 376 height 15
type input "********"
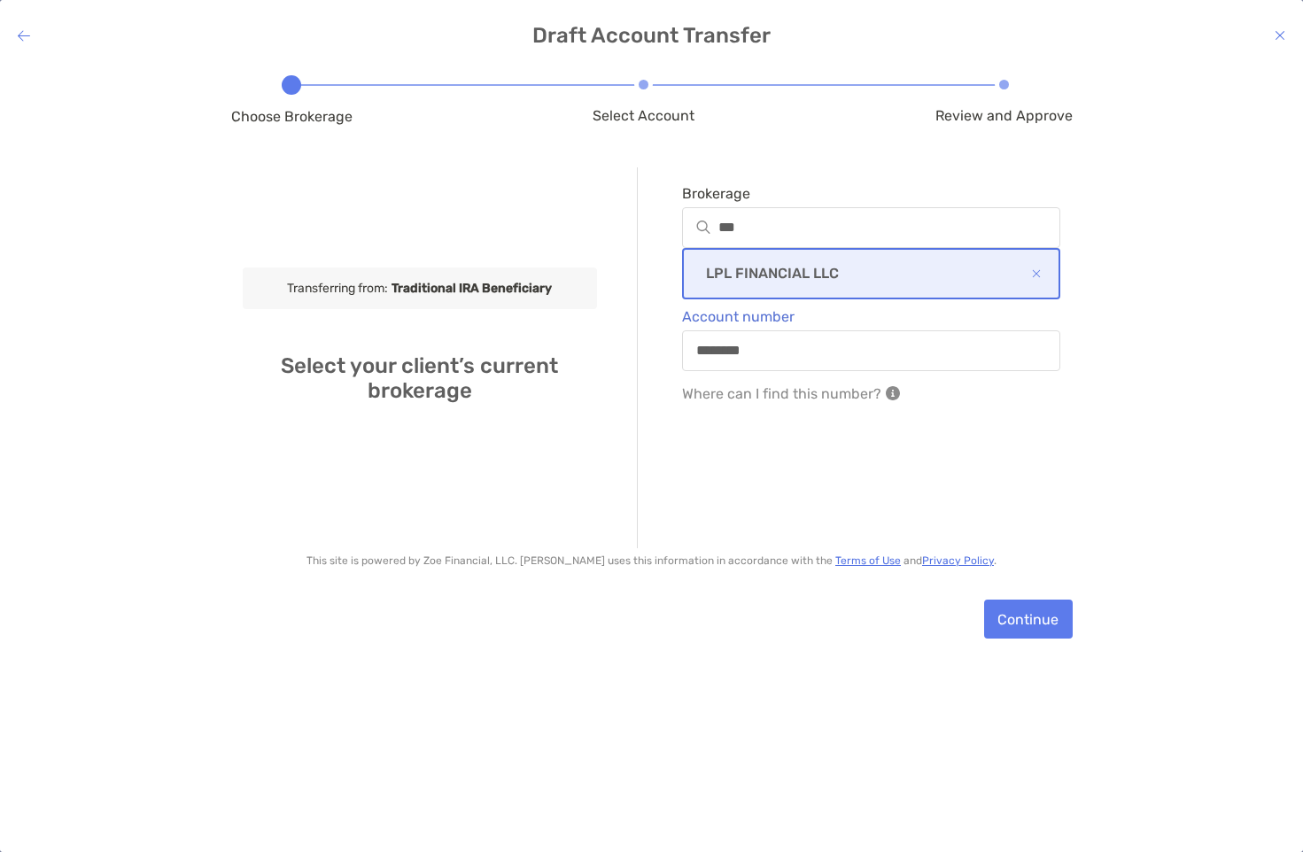
click at [1153, 541] on div "Choose Brokerage Select Account Review and Approve Transferring from: Tradition…" at bounding box center [651, 446] width 1303 height 760
click at [1035, 624] on button "Continue" at bounding box center [1028, 619] width 89 height 39
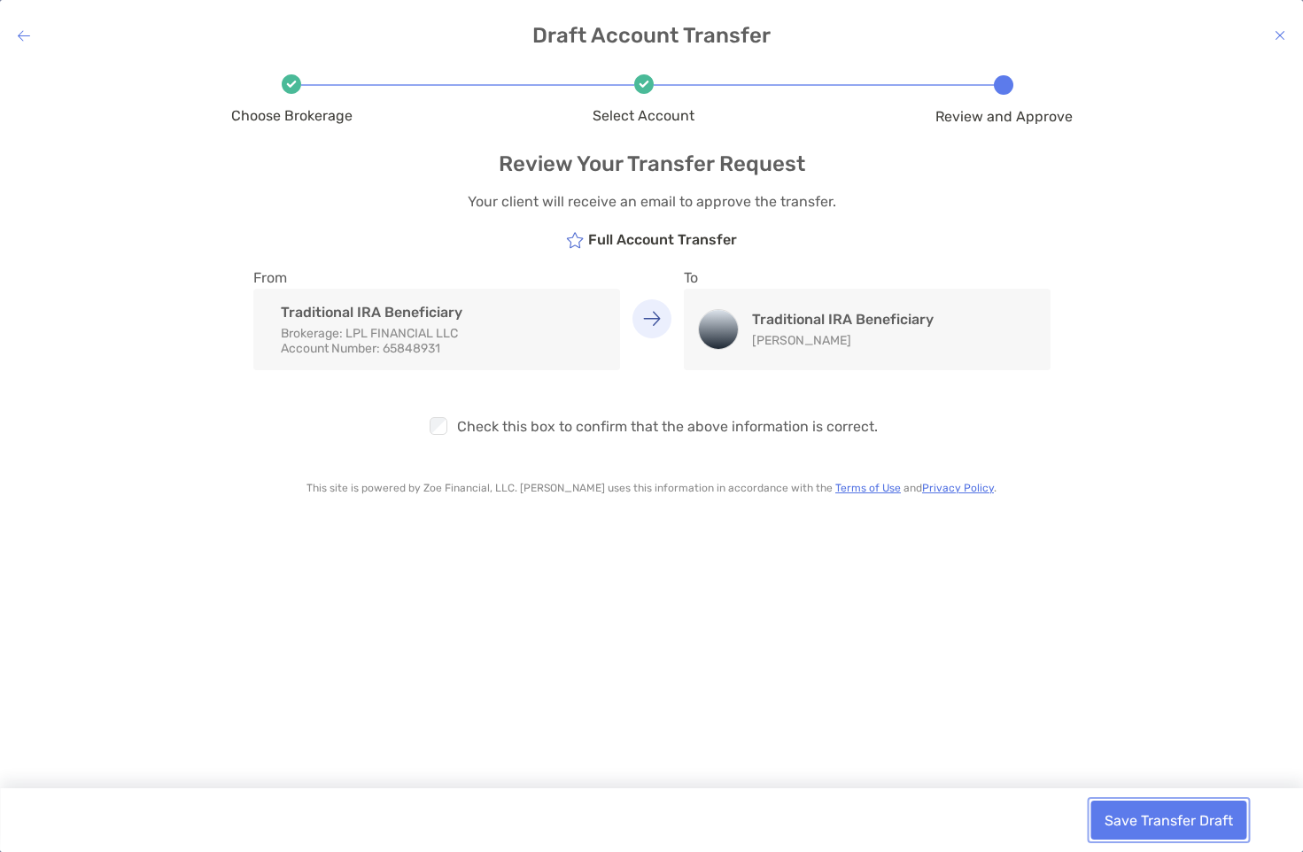
click at [1160, 823] on button "Save Transfer Draft" at bounding box center [1168, 820] width 156 height 39
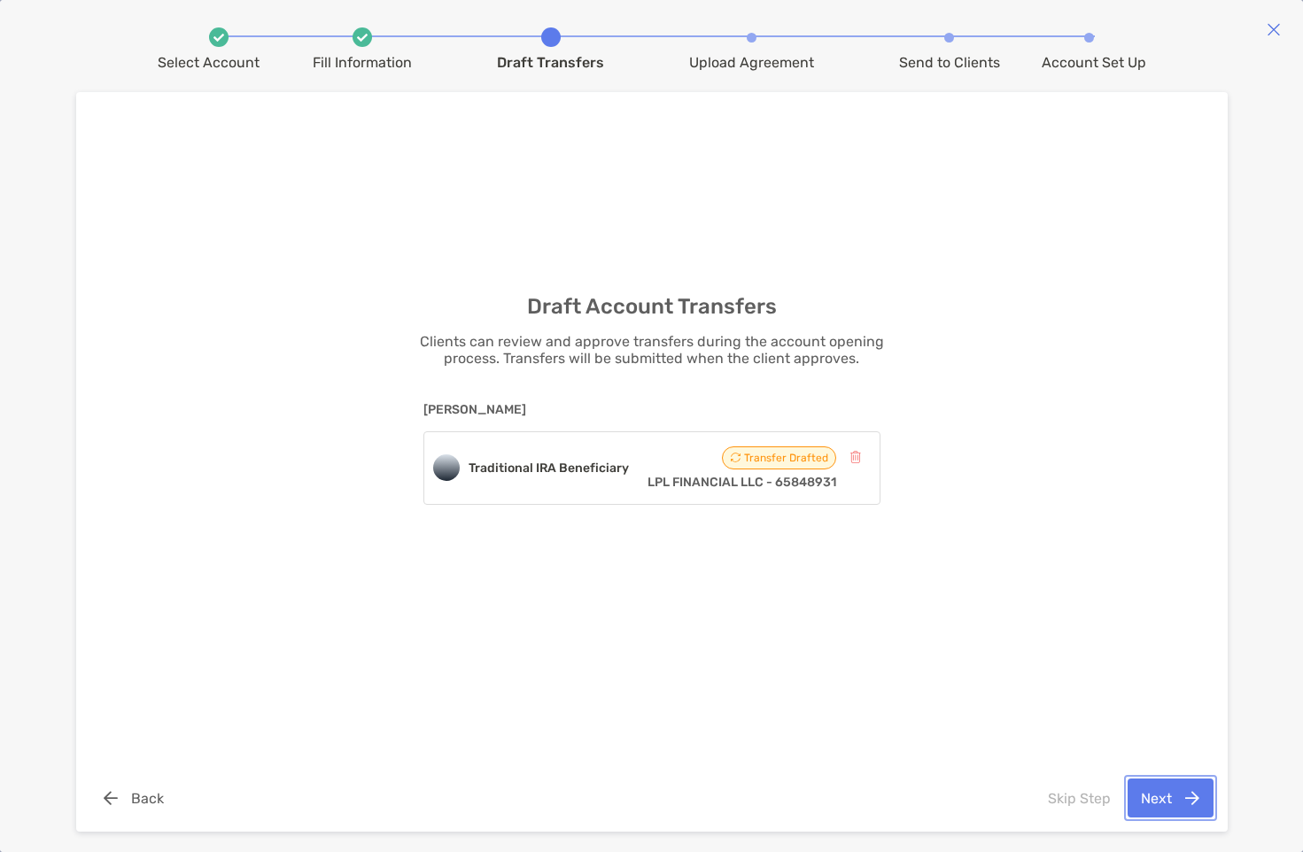
click at [1179, 797] on button "Next" at bounding box center [1171, 798] width 86 height 39
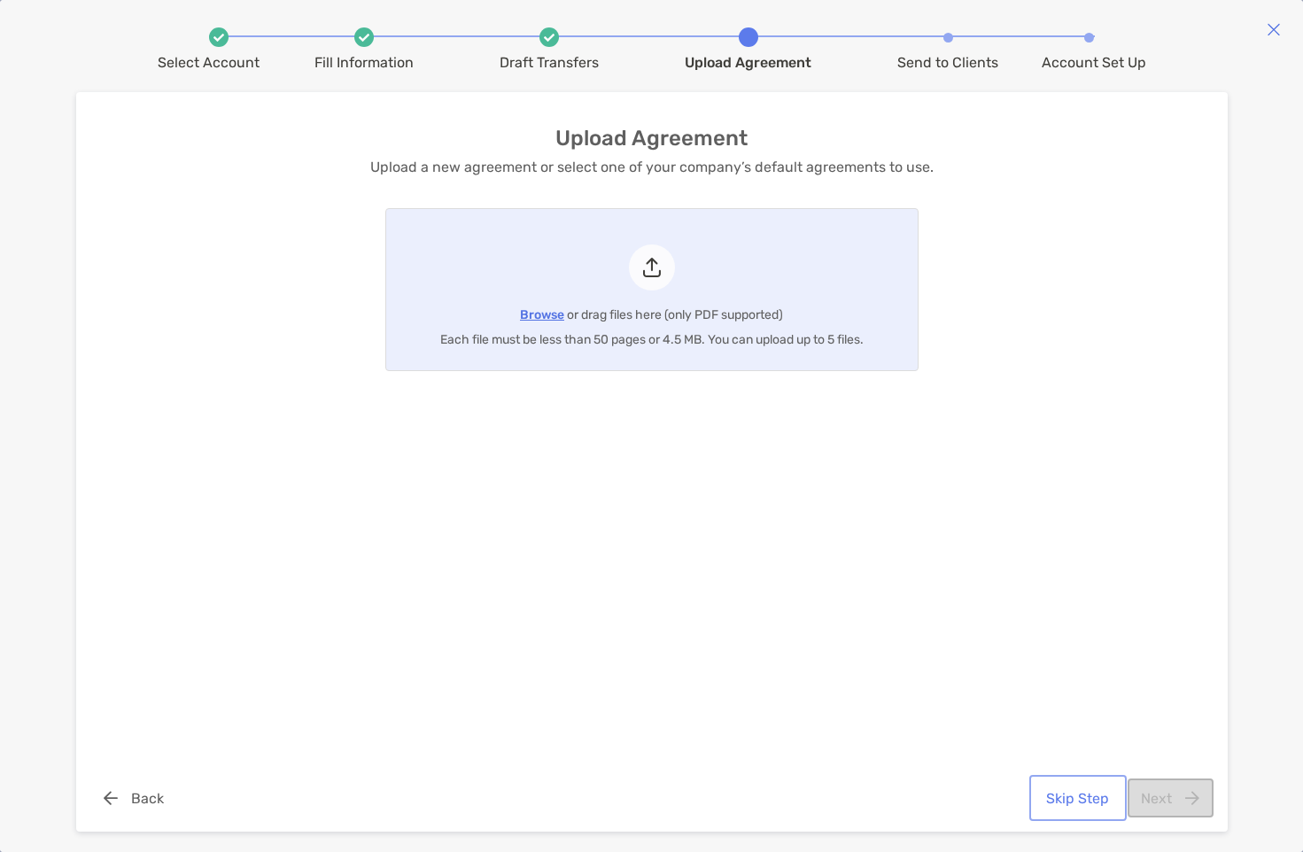
click at [1077, 793] on button "Skip Step" at bounding box center [1078, 798] width 90 height 39
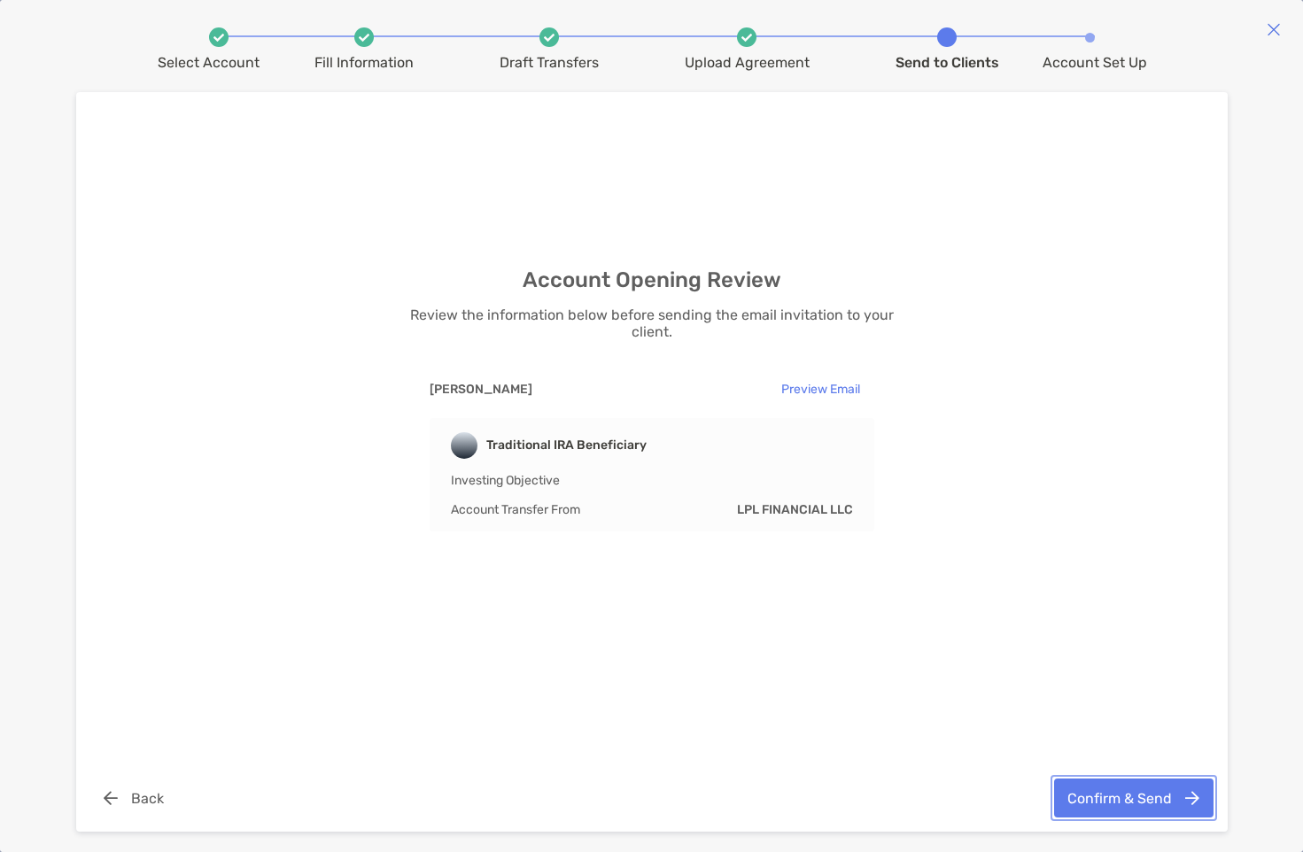
click at [1131, 801] on button "Confirm & Send" at bounding box center [1133, 798] width 159 height 39
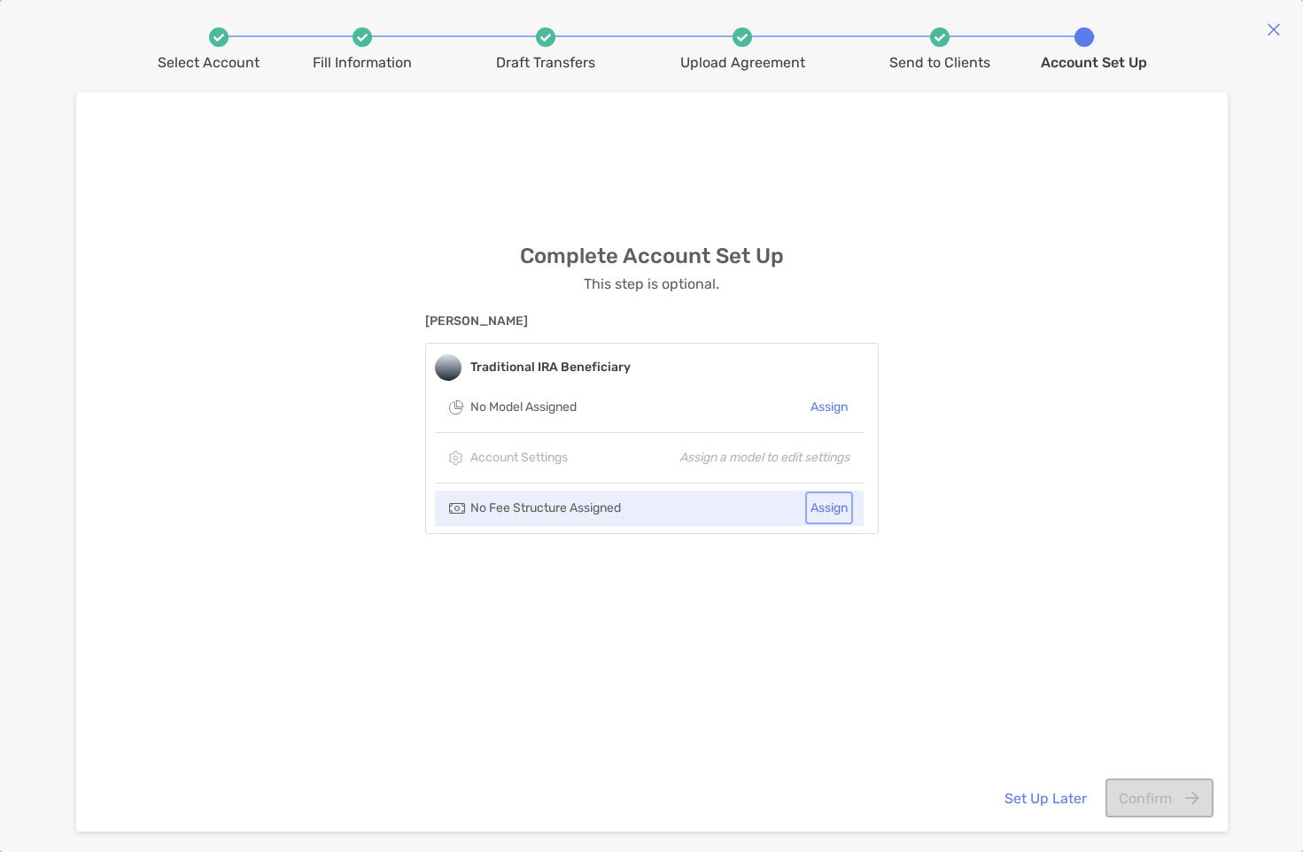
click at [833, 511] on button "Assign" at bounding box center [829, 508] width 41 height 26
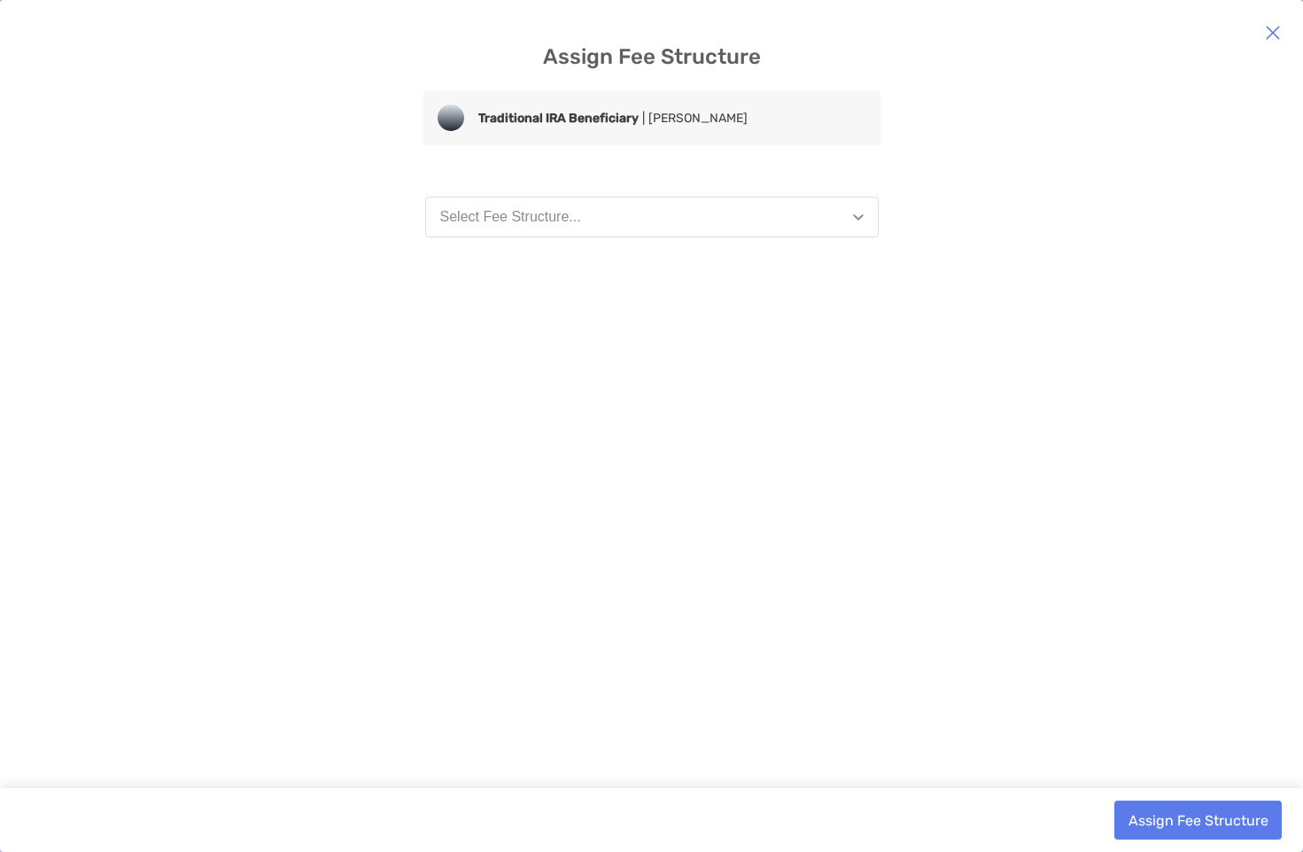
click at [690, 211] on button "Select Fee Structure..." at bounding box center [652, 217] width 454 height 41
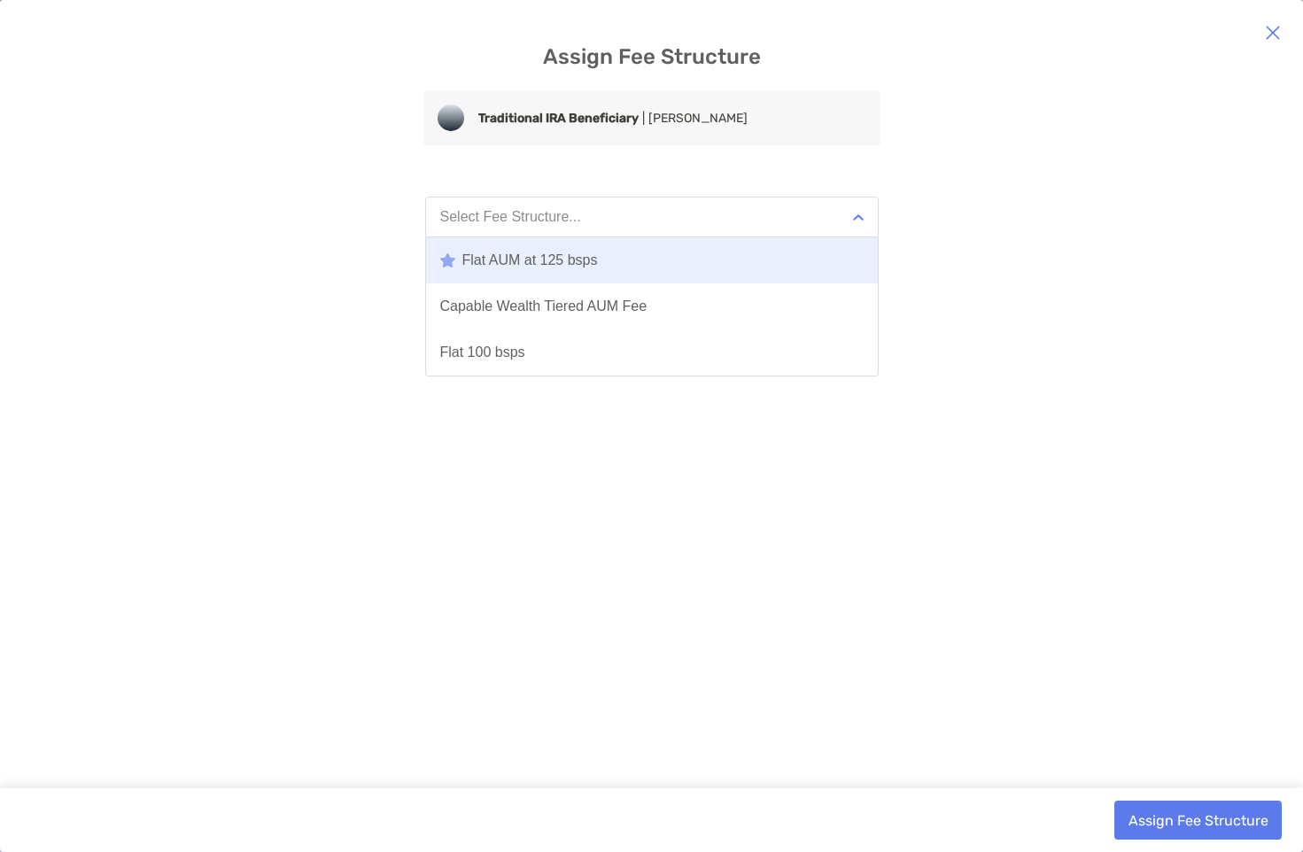
click at [578, 261] on div "Flat AUM at 125 bsps" at bounding box center [519, 260] width 158 height 16
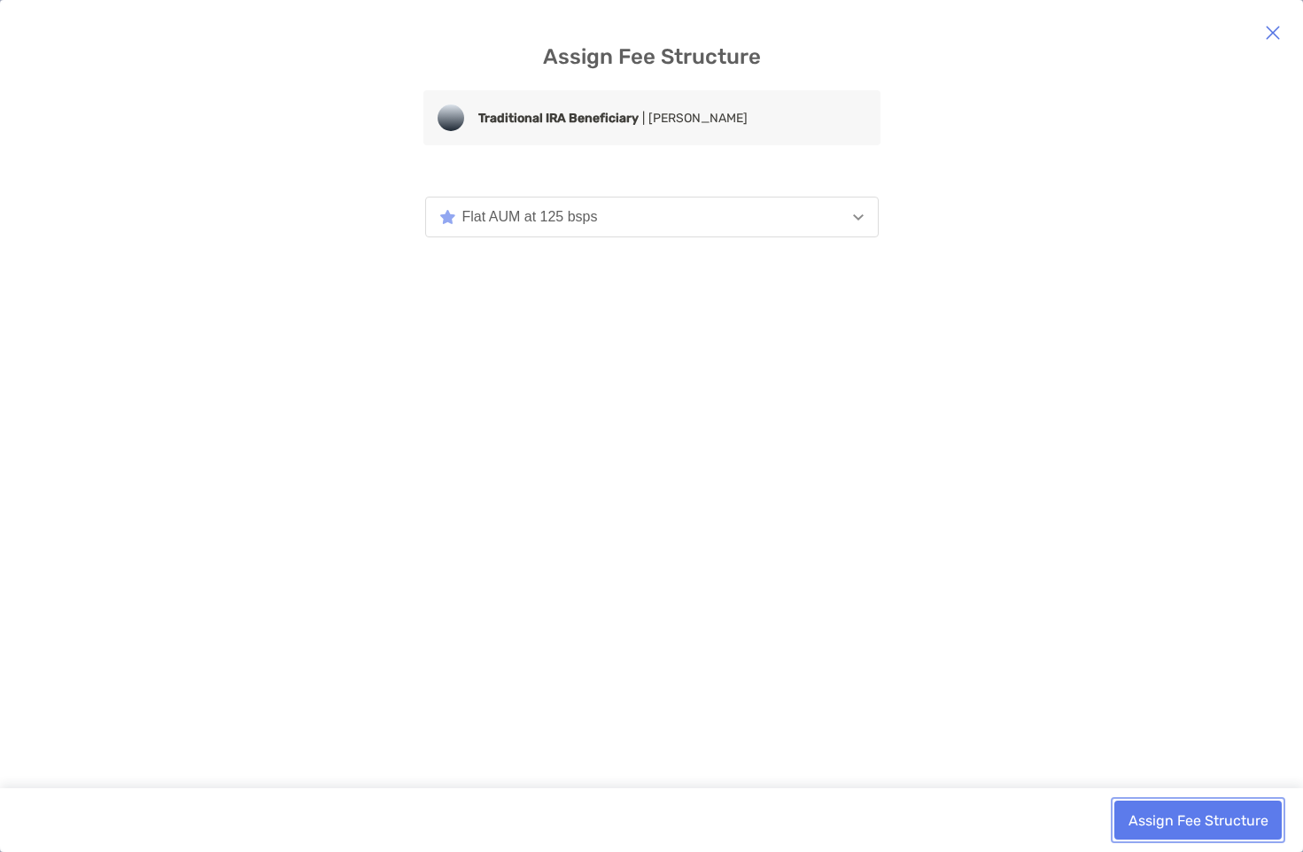
click at [1181, 818] on button "Assign Fee Structure" at bounding box center [1197, 820] width 167 height 39
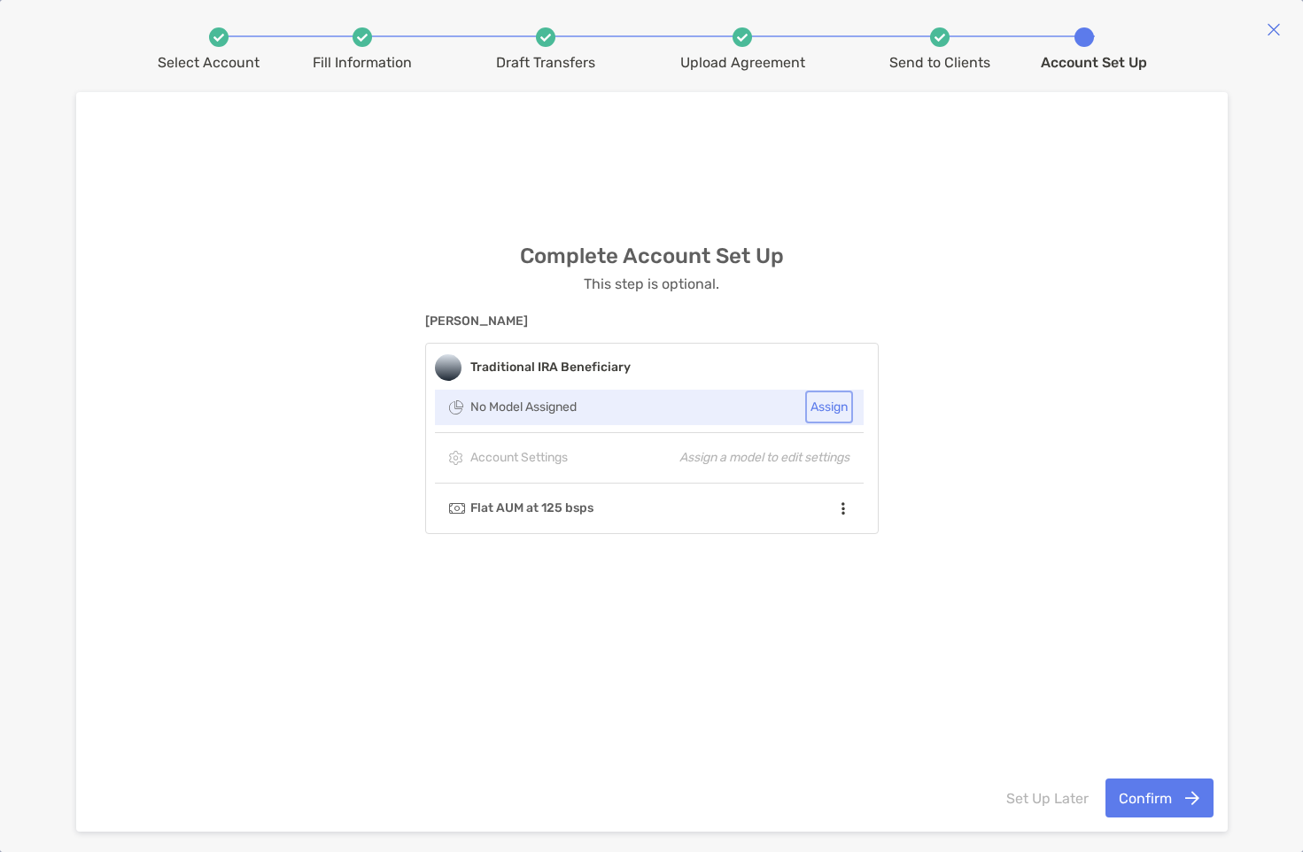
click at [817, 410] on button "Assign" at bounding box center [829, 407] width 41 height 26
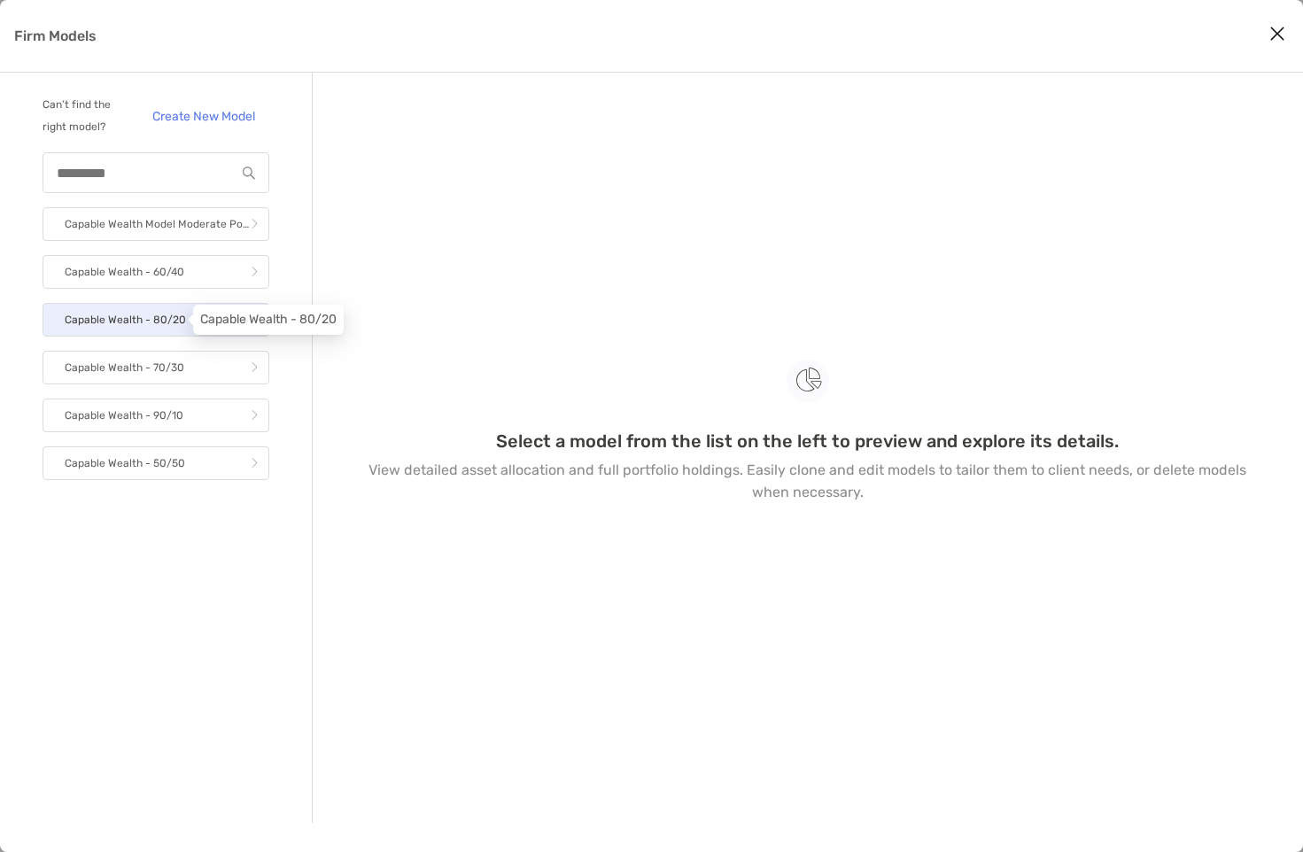
click at [167, 317] on p "Capable Wealth - 80/20" at bounding box center [125, 320] width 121 height 22
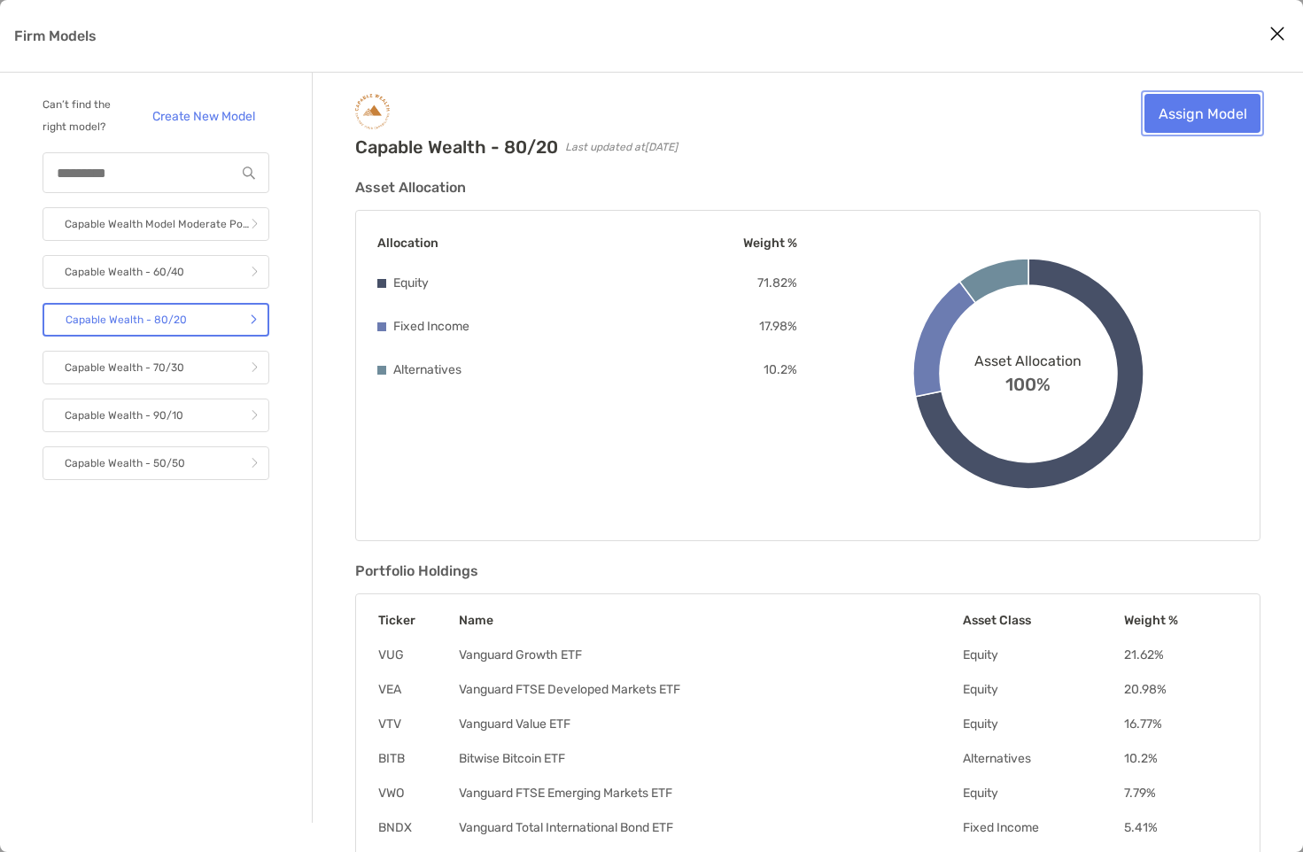
click at [1199, 112] on link "Assign Model" at bounding box center [1202, 113] width 116 height 39
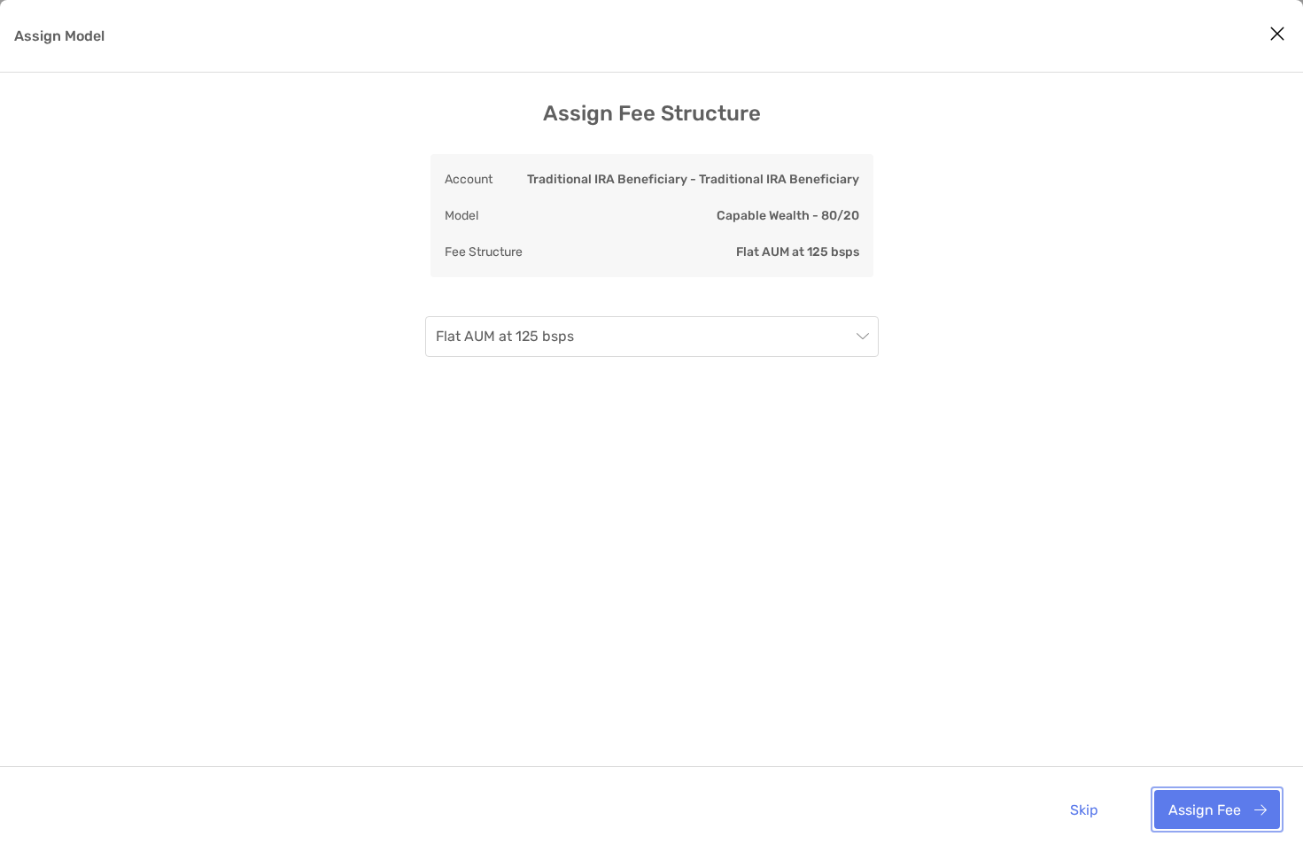
click at [1210, 810] on button "Assign Fee" at bounding box center [1217, 809] width 126 height 39
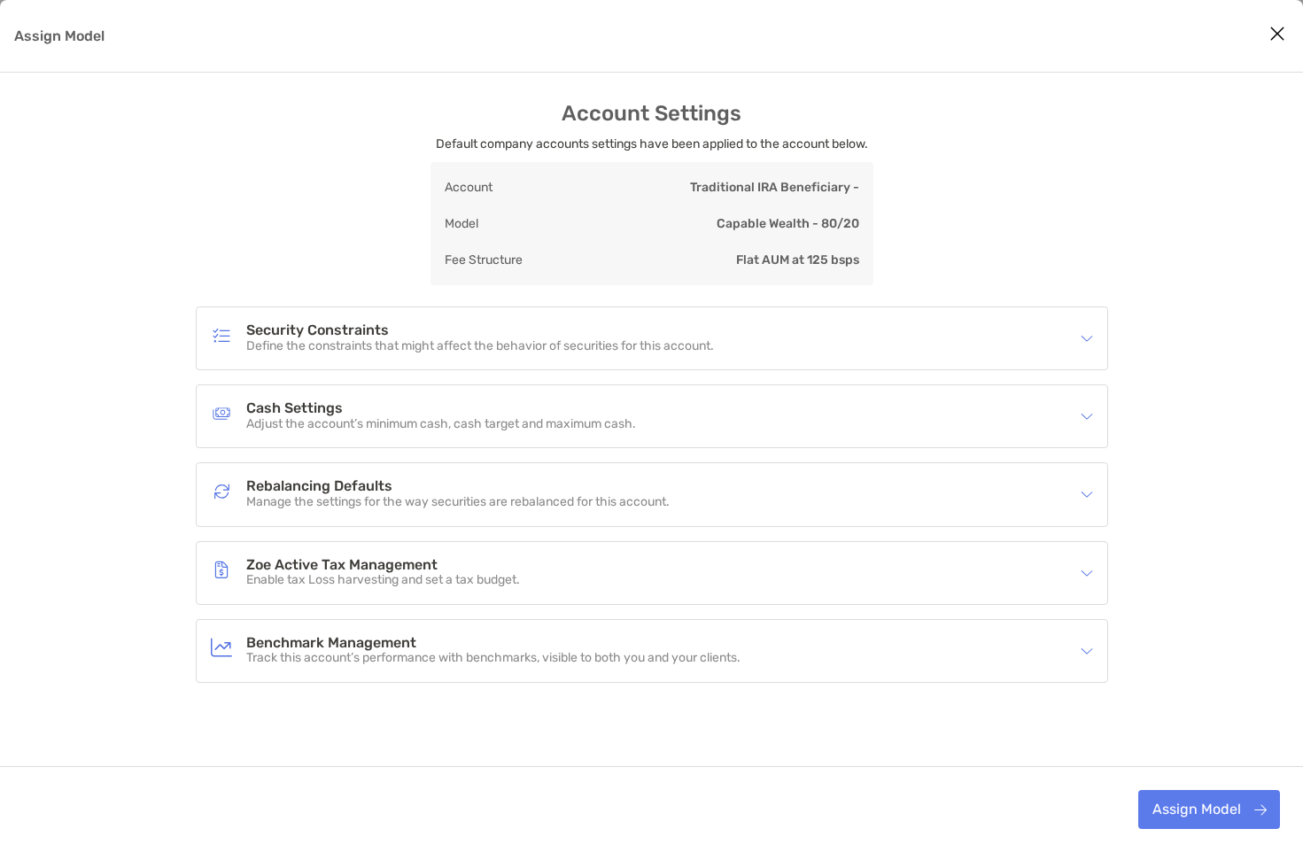
click at [533, 342] on p "Define the constraints that might affect the behavior of securities for this ac…" at bounding box center [480, 346] width 468 height 15
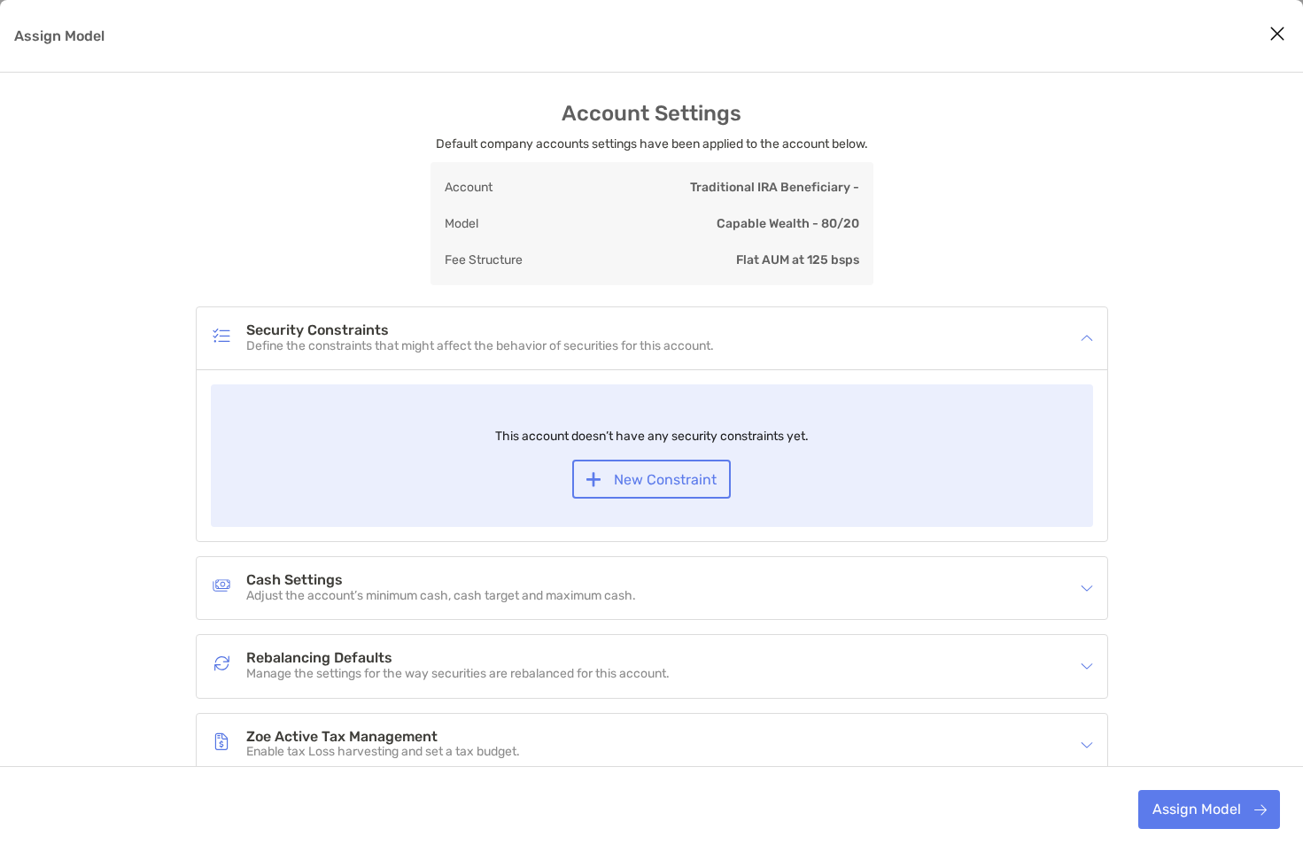
click at [533, 342] on p "Define the constraints that might affect the behavior of securities for this ac…" at bounding box center [480, 346] width 468 height 15
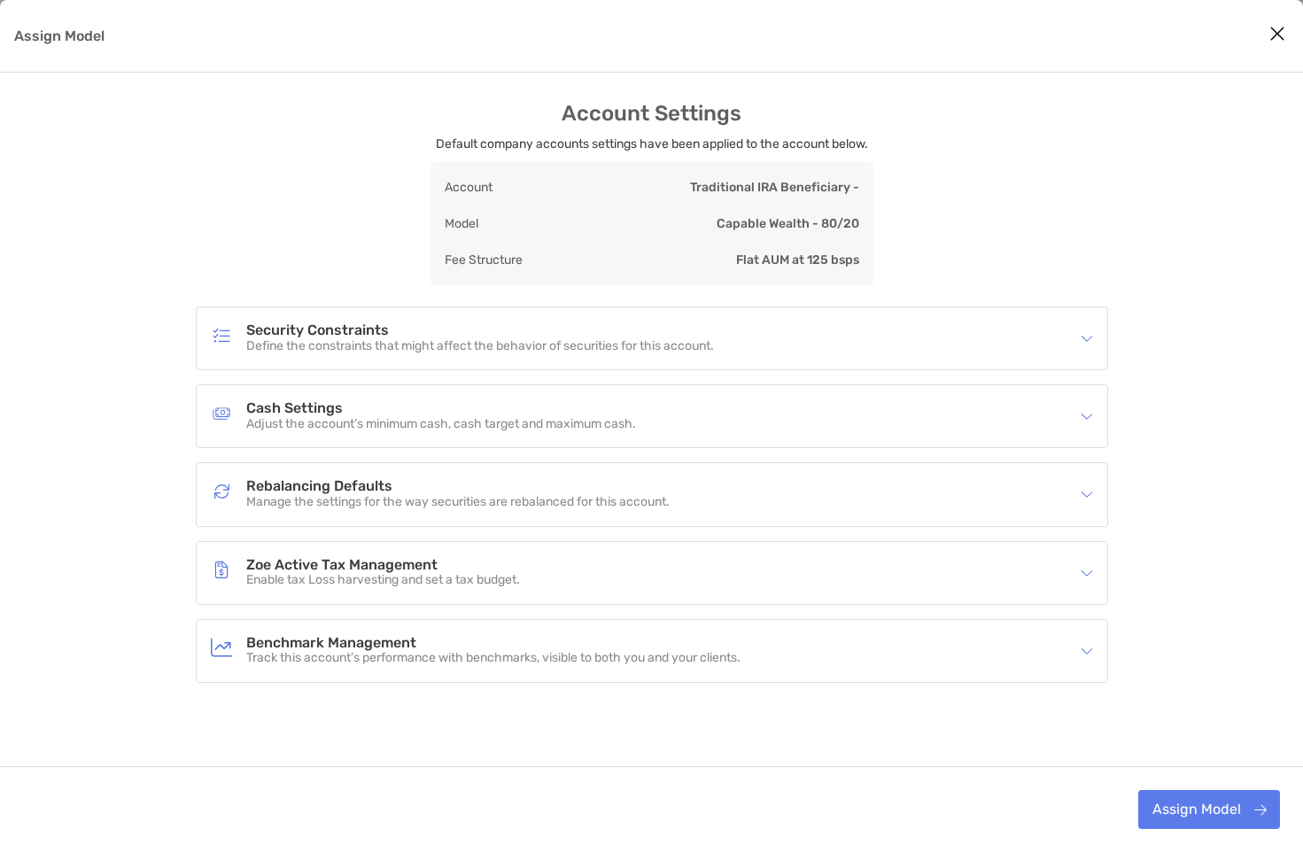
click at [525, 406] on h4 "Cash Settings" at bounding box center [441, 408] width 390 height 15
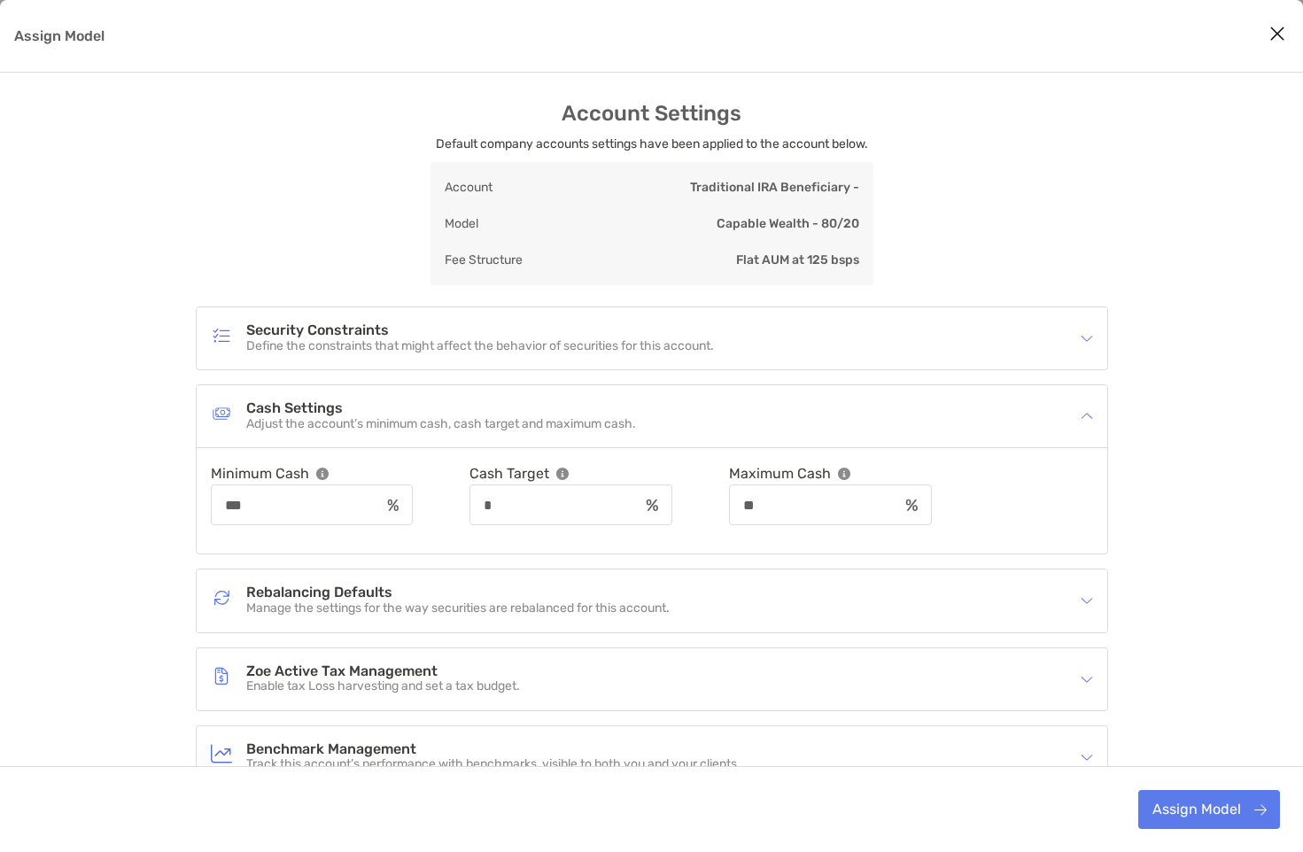
click at [525, 406] on h4 "Cash Settings" at bounding box center [441, 408] width 390 height 15
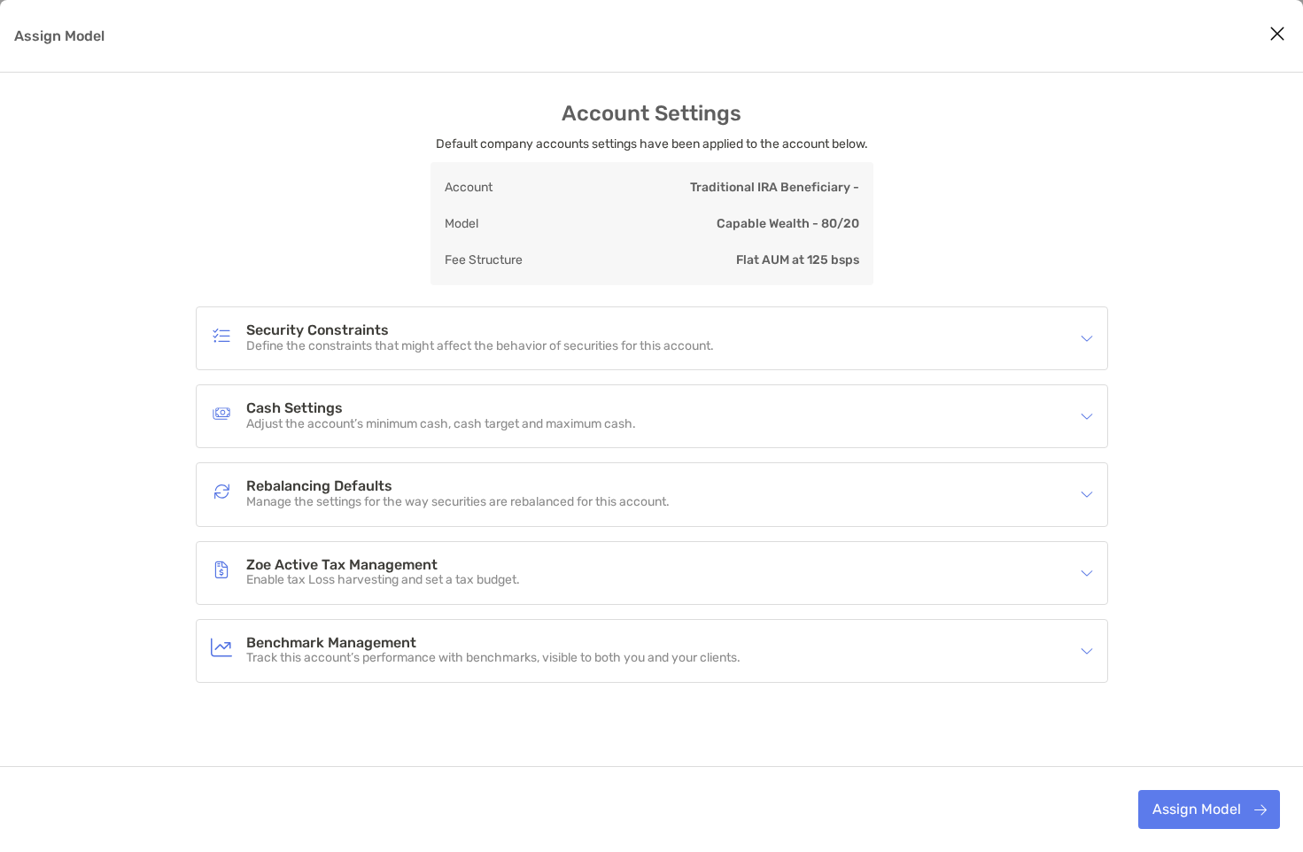
click at [539, 496] on p "Manage the settings for the way securities are rebalanced for this account." at bounding box center [457, 502] width 423 height 15
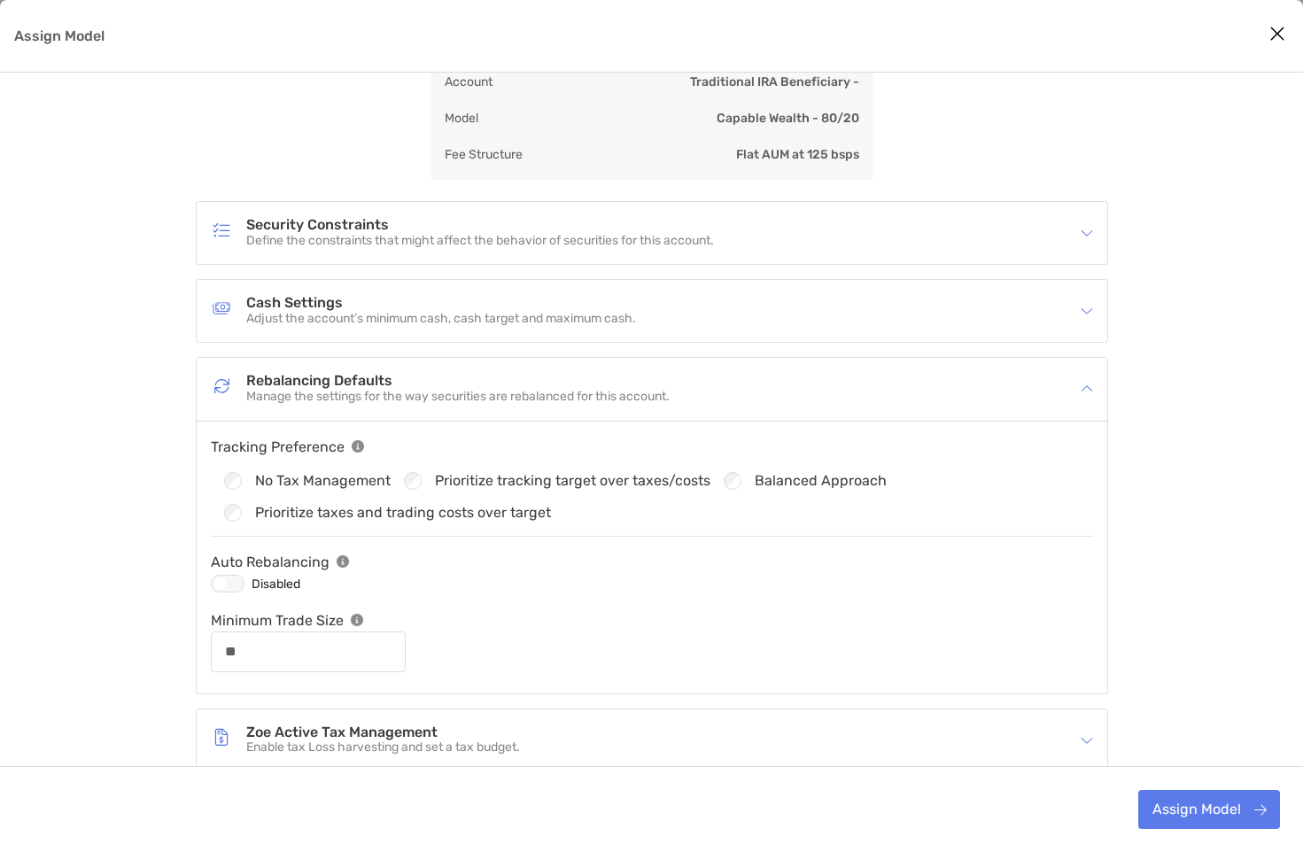
scroll to position [108, 0]
click at [232, 581] on div "Assign Model" at bounding box center [228, 581] width 34 height 18
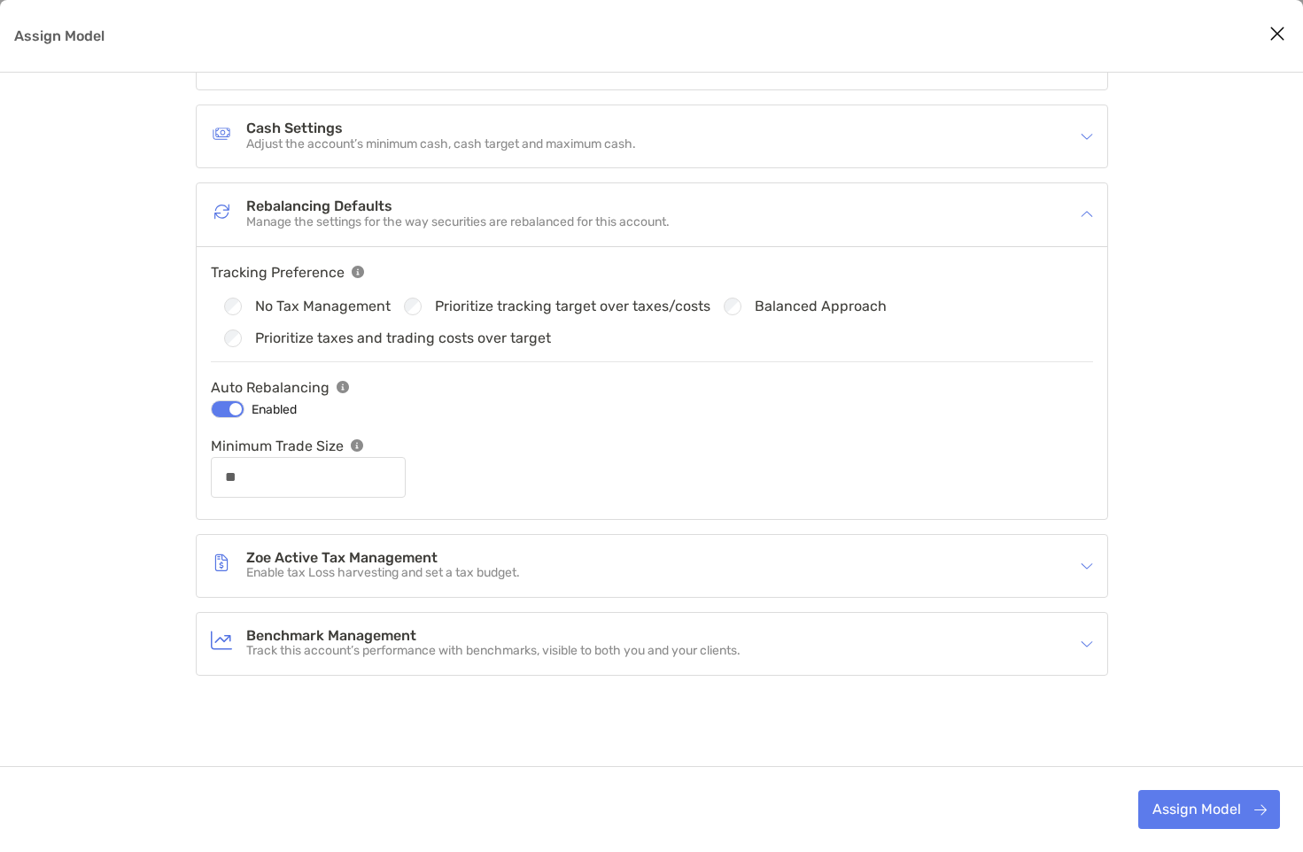
scroll to position [285, 0]
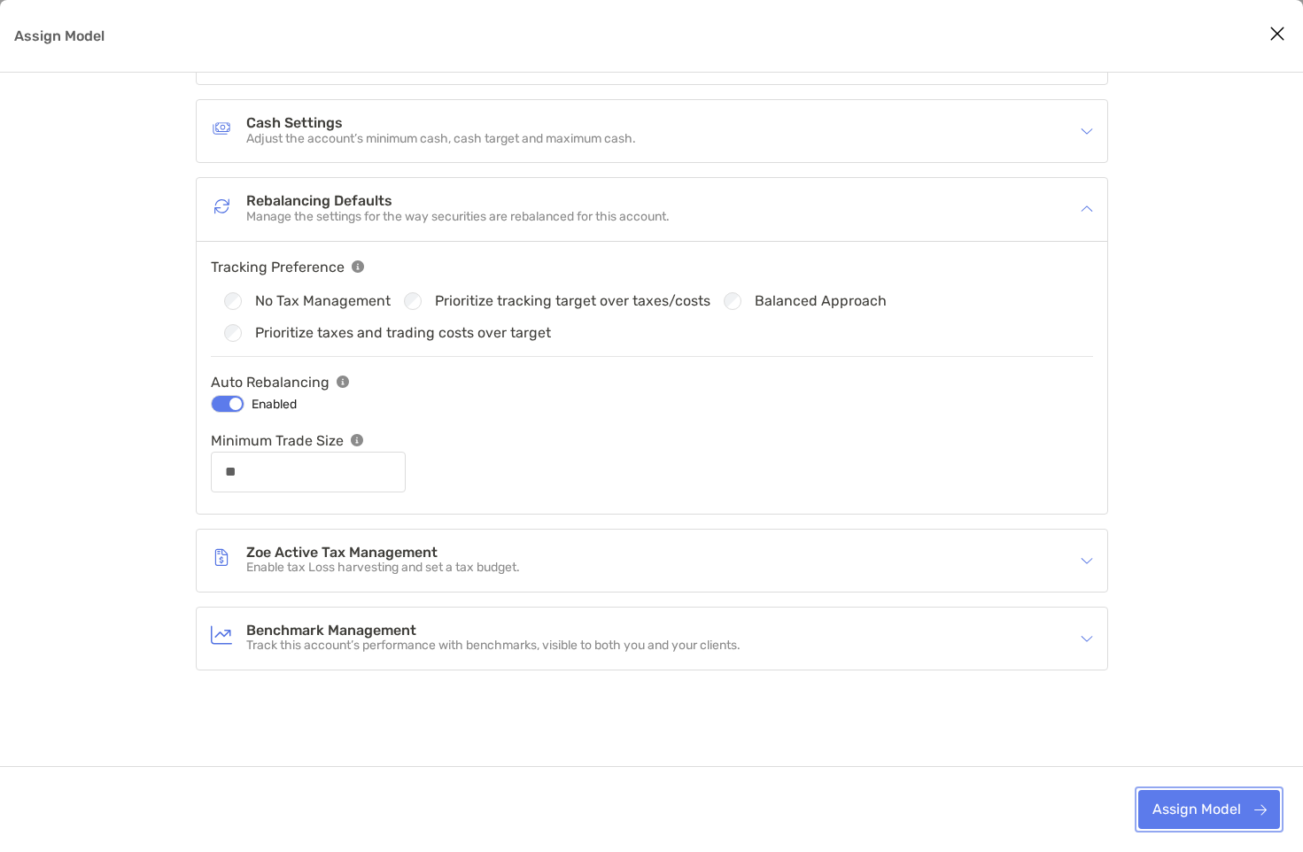
click at [1213, 813] on button "Assign Model" at bounding box center [1209, 809] width 142 height 39
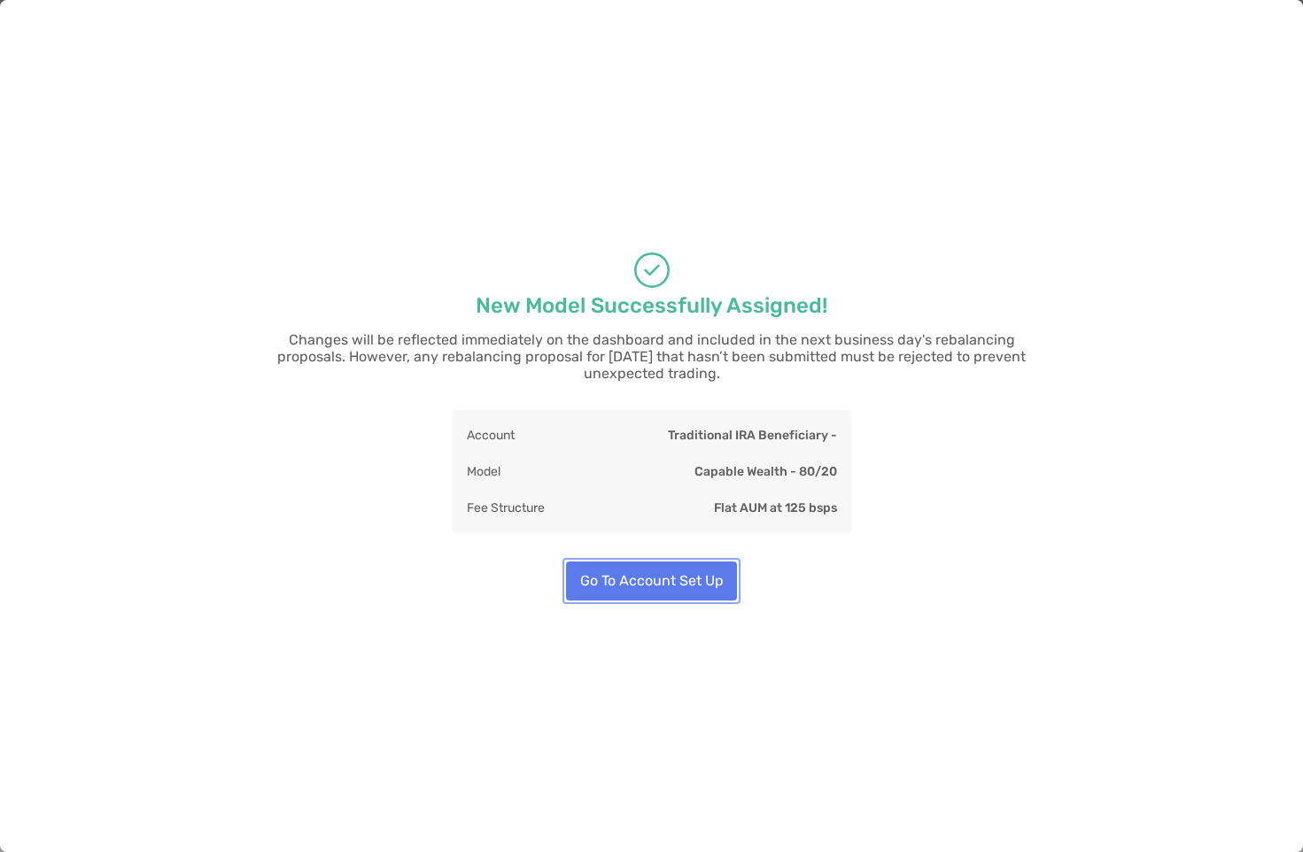
click at [677, 570] on button "Go To Account Set Up" at bounding box center [651, 581] width 171 height 39
type input "**"
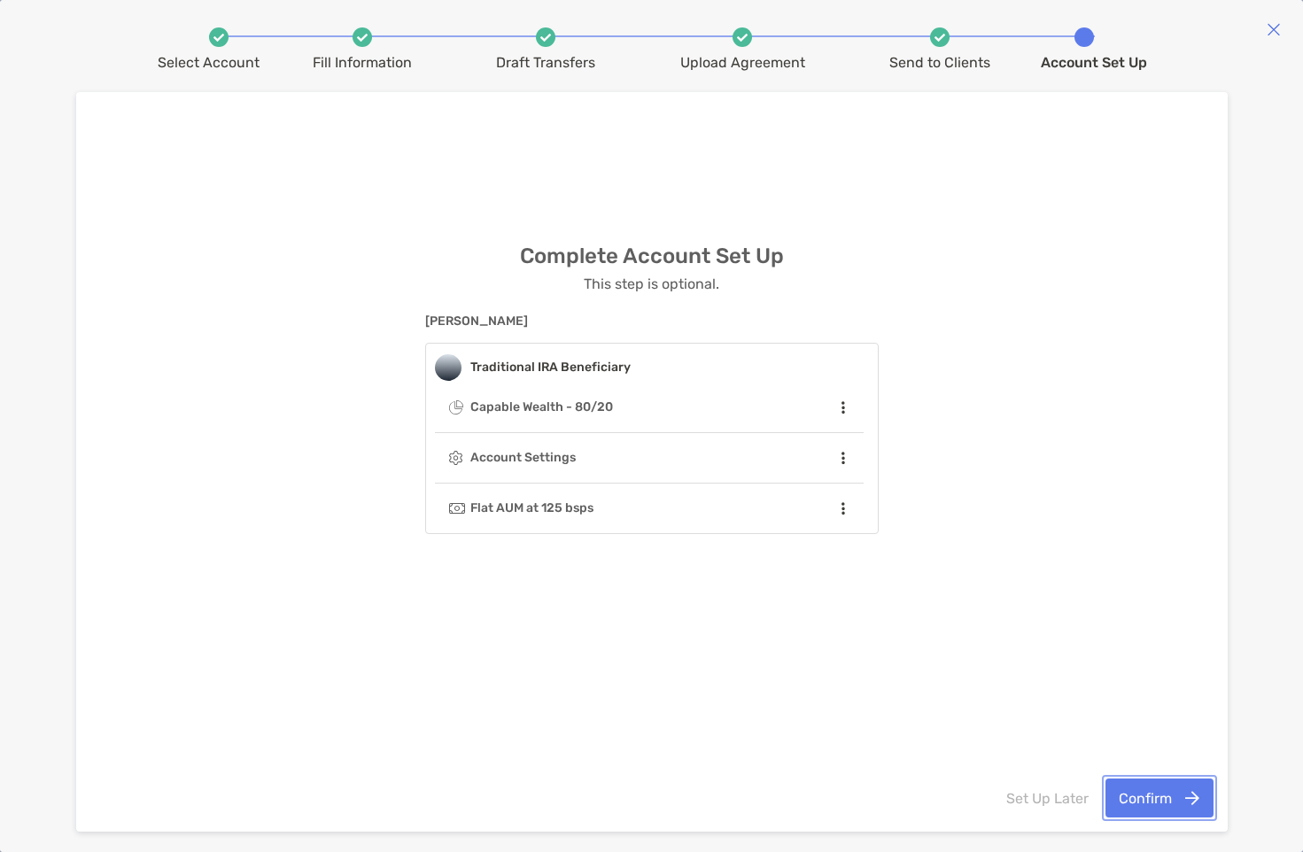
click at [1156, 801] on button "Confirm" at bounding box center [1159, 798] width 108 height 39
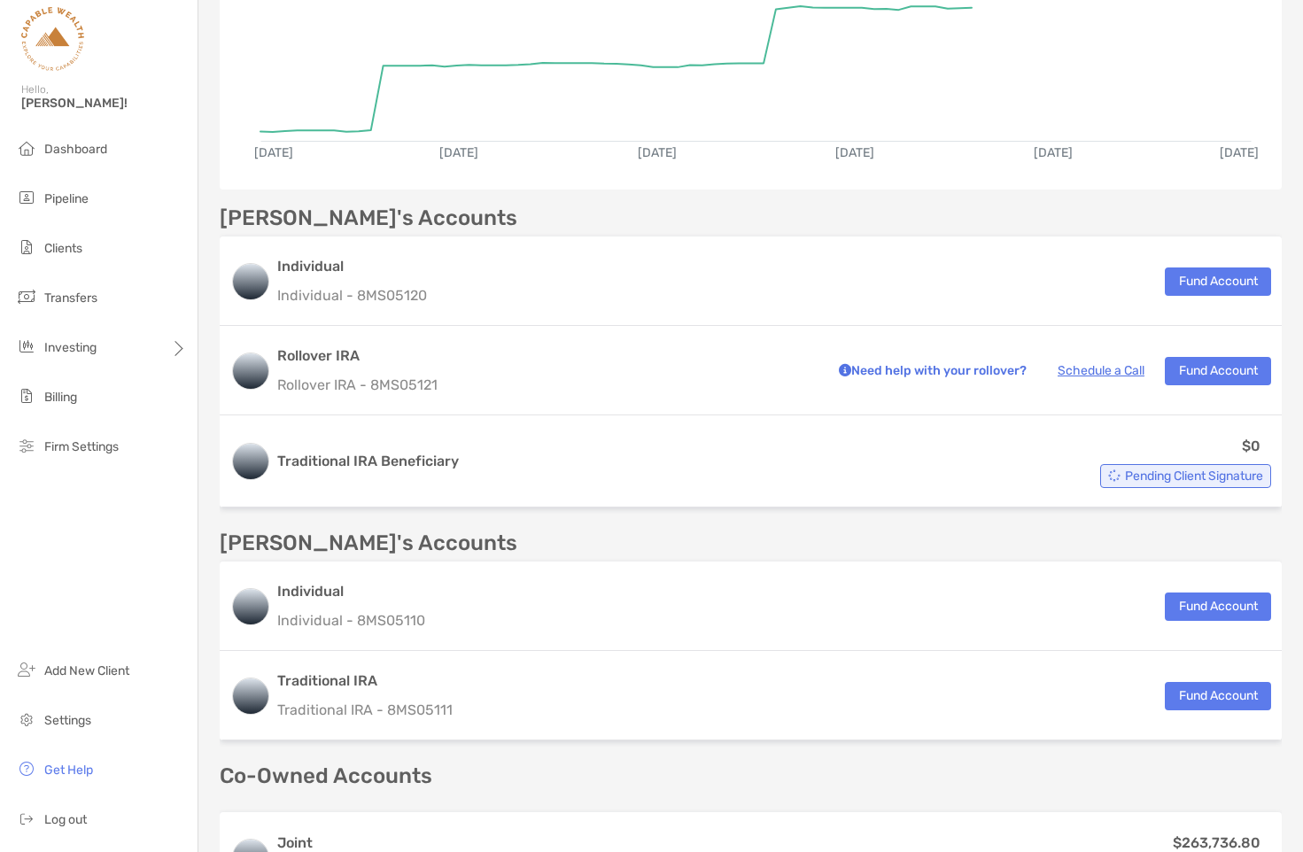
scroll to position [594, 0]
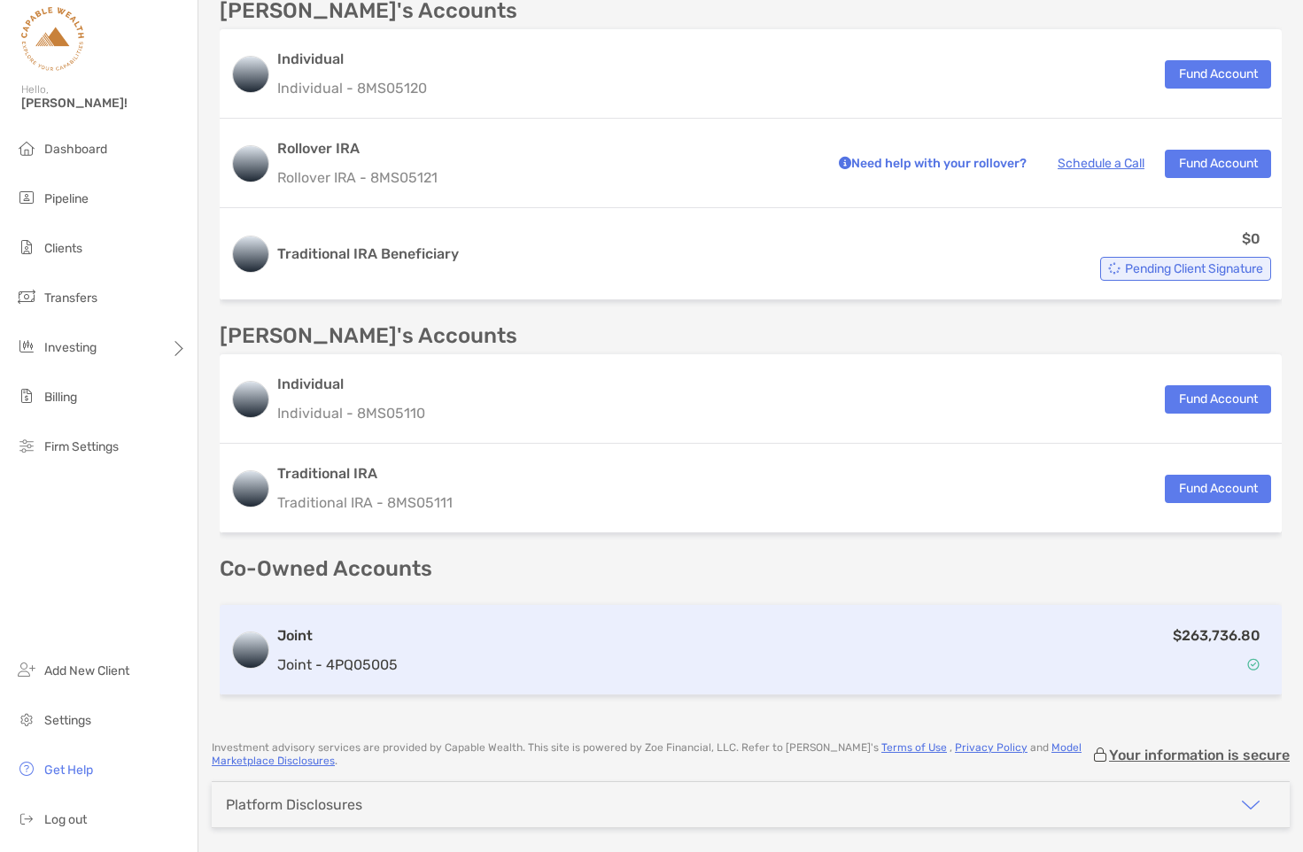
click at [316, 642] on h3 "Joint" at bounding box center [337, 635] width 120 height 21
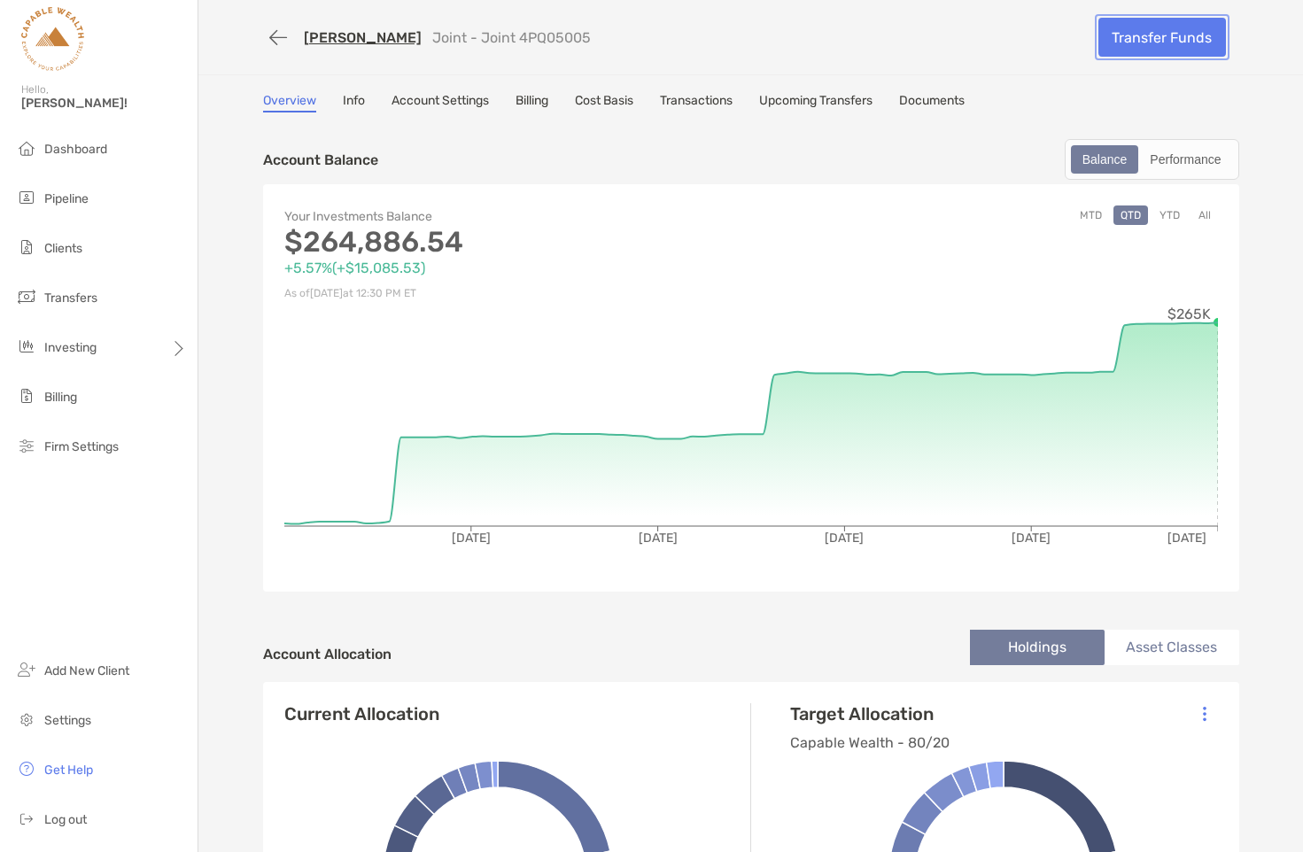
click at [1161, 35] on link "Transfer Funds" at bounding box center [1162, 37] width 128 height 39
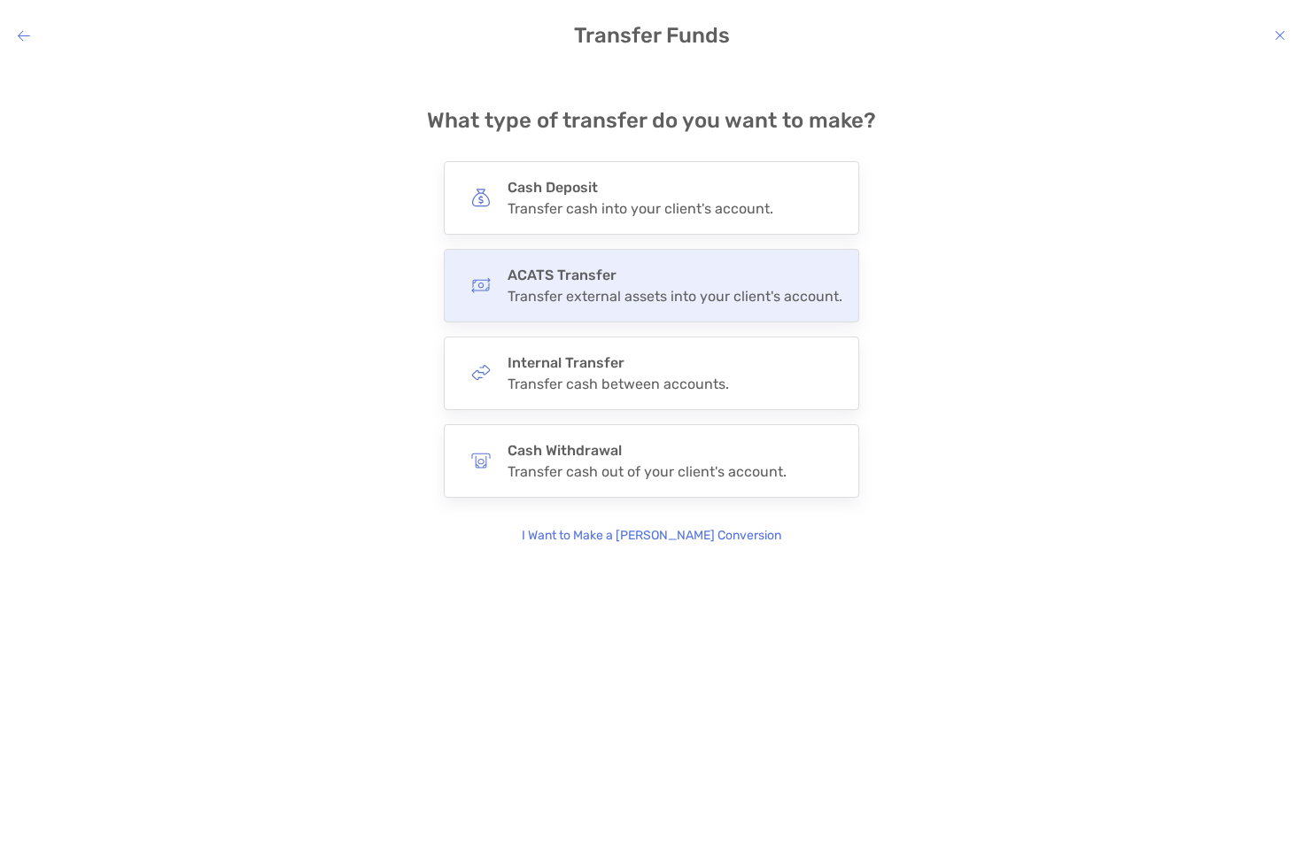
click at [623, 289] on div "Transfer external assets into your client's account." at bounding box center [675, 296] width 335 height 17
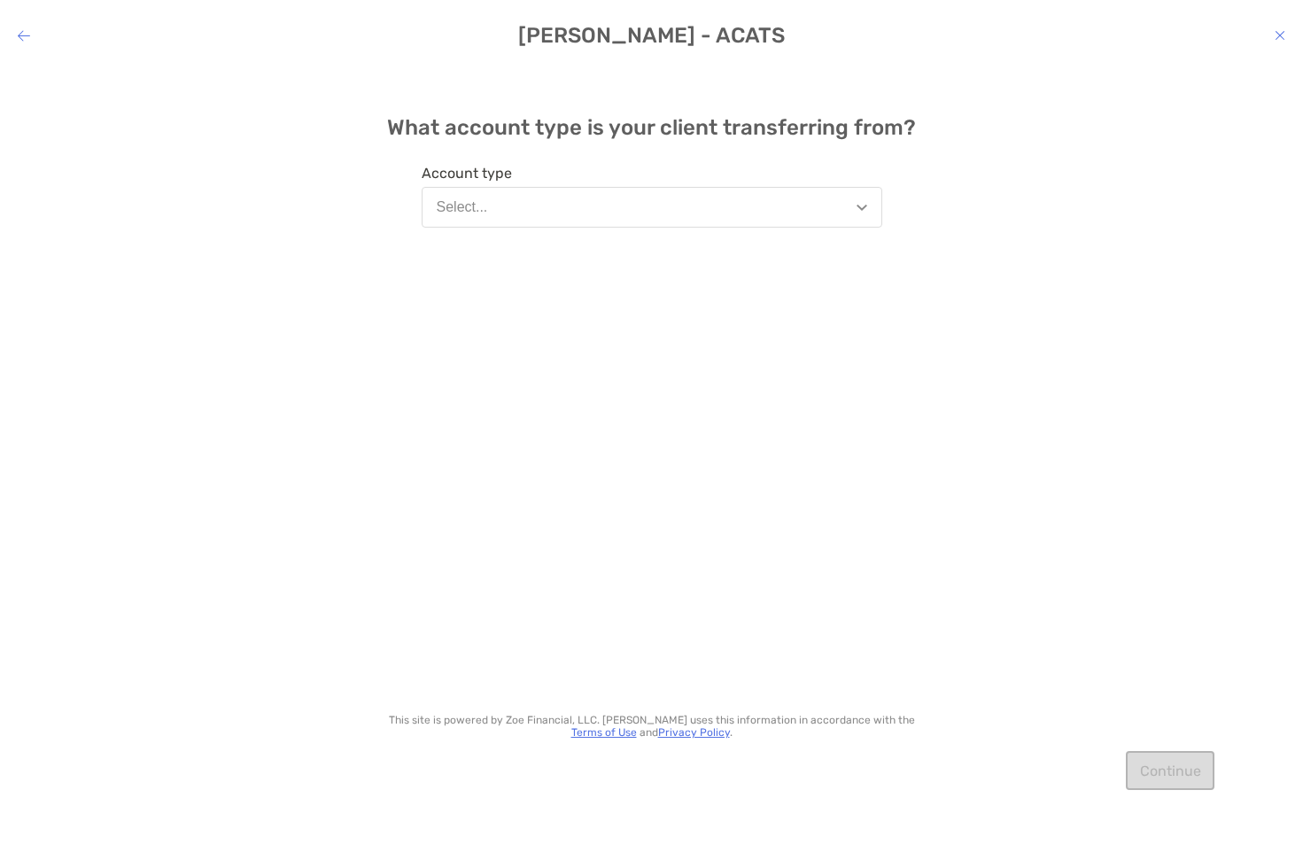
click at [559, 204] on button "Select..." at bounding box center [652, 207] width 461 height 41
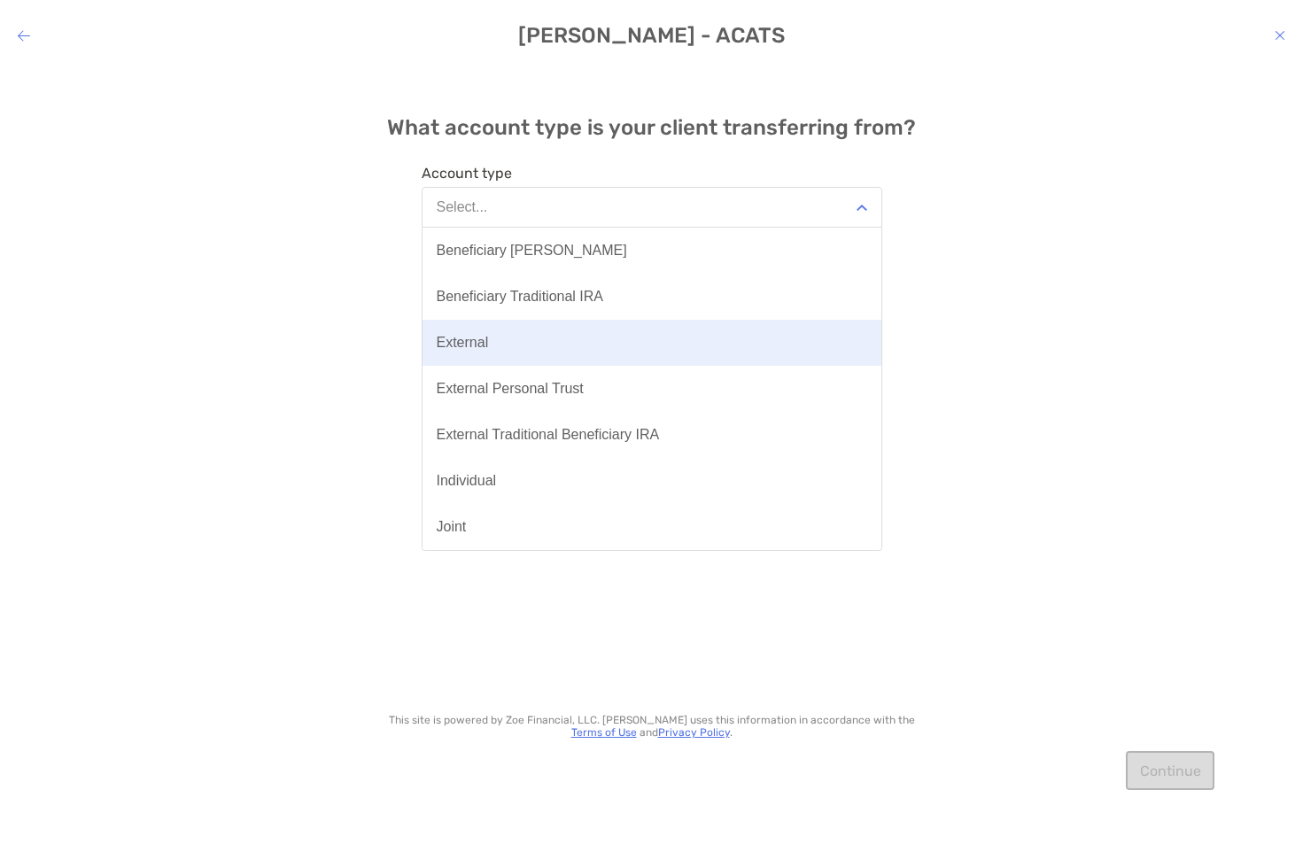
click at [508, 342] on button "External" at bounding box center [652, 343] width 459 height 46
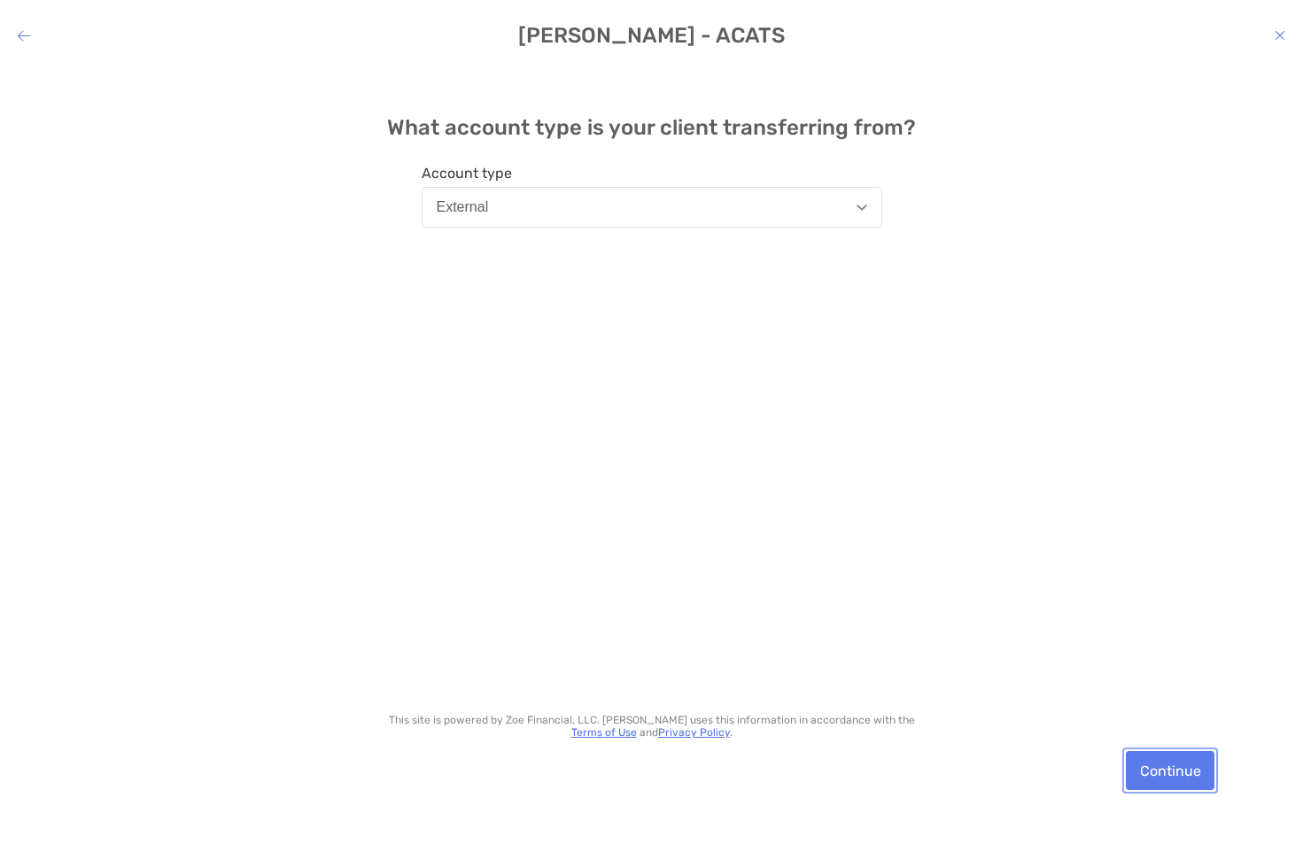
click at [1169, 776] on button "Continue" at bounding box center [1170, 770] width 89 height 39
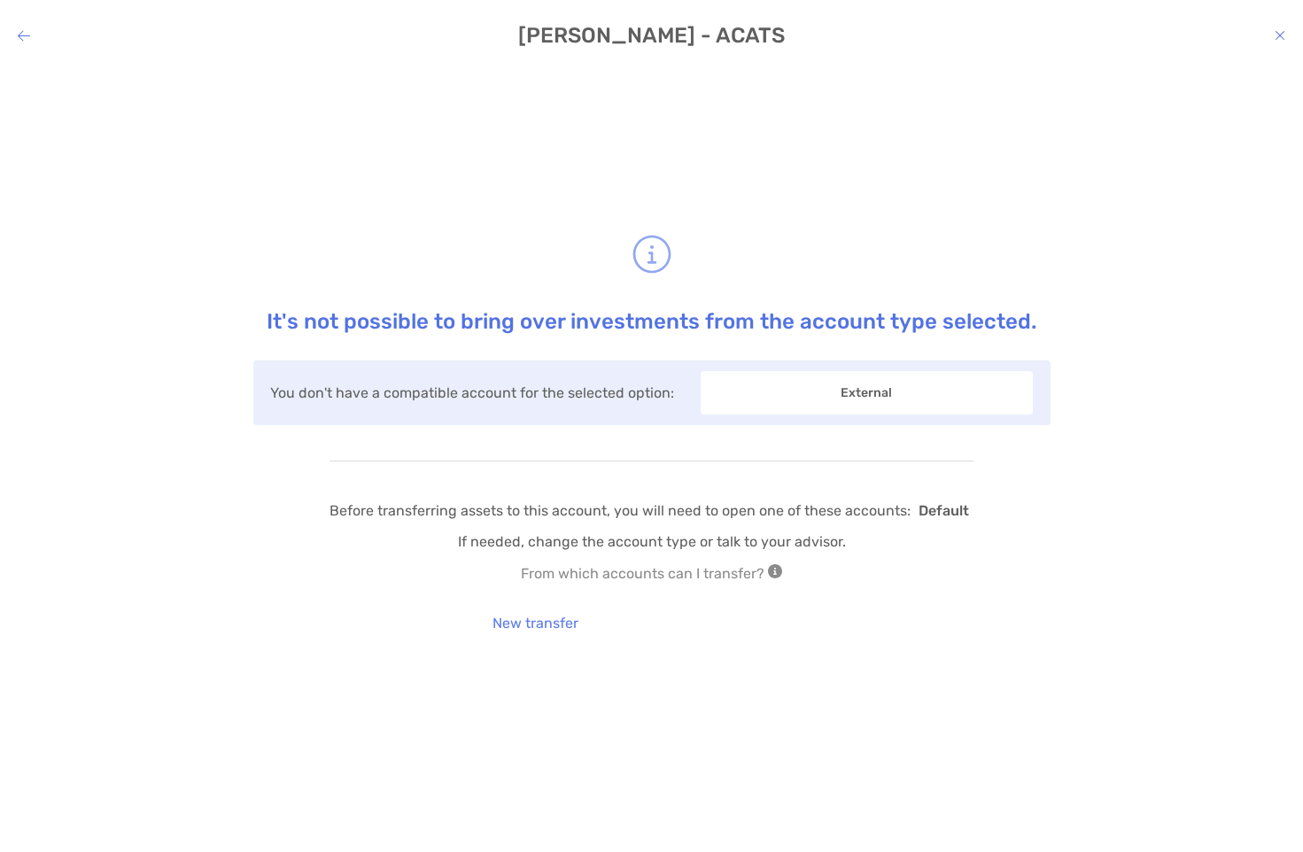
click at [20, 35] on icon "modal" at bounding box center [24, 35] width 12 height 14
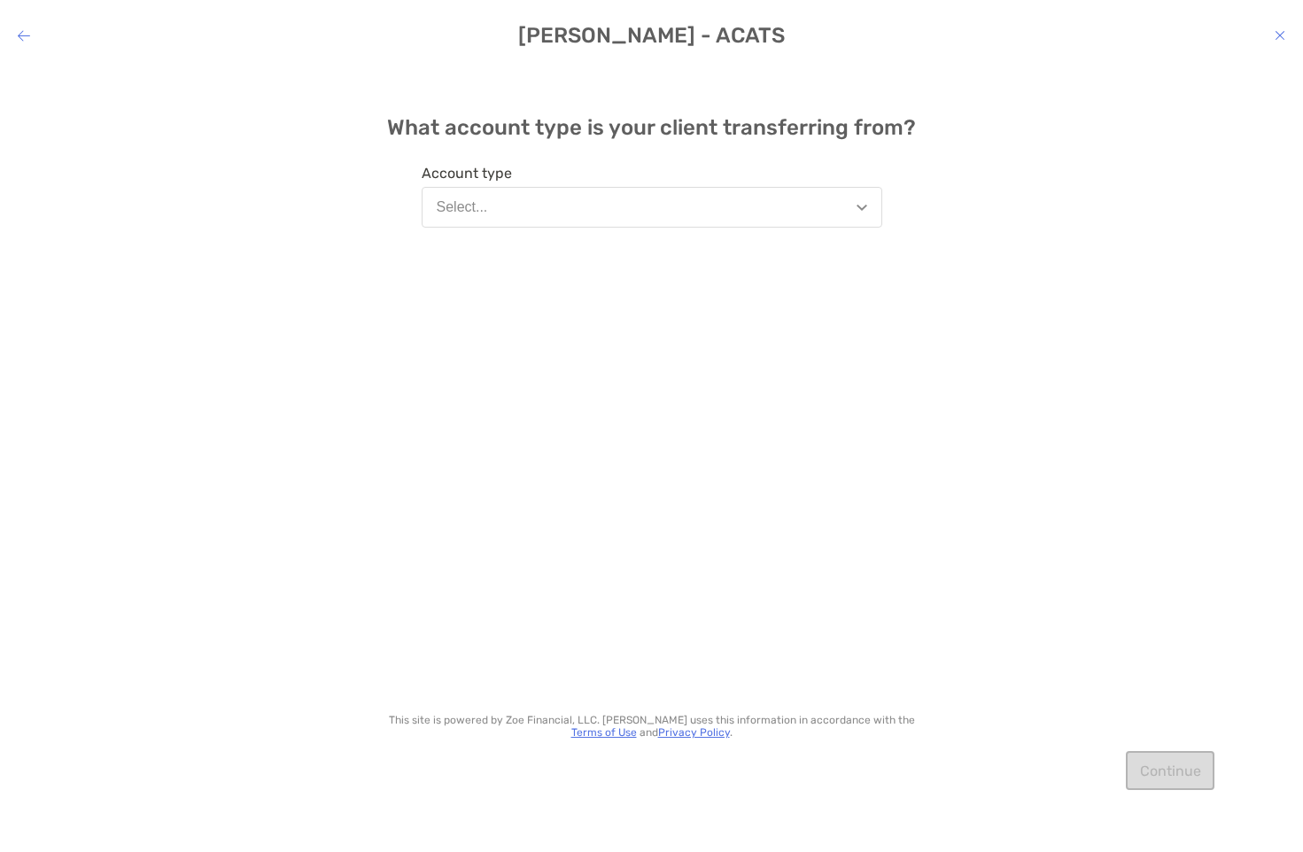
click at [505, 208] on button "Select..." at bounding box center [652, 207] width 461 height 41
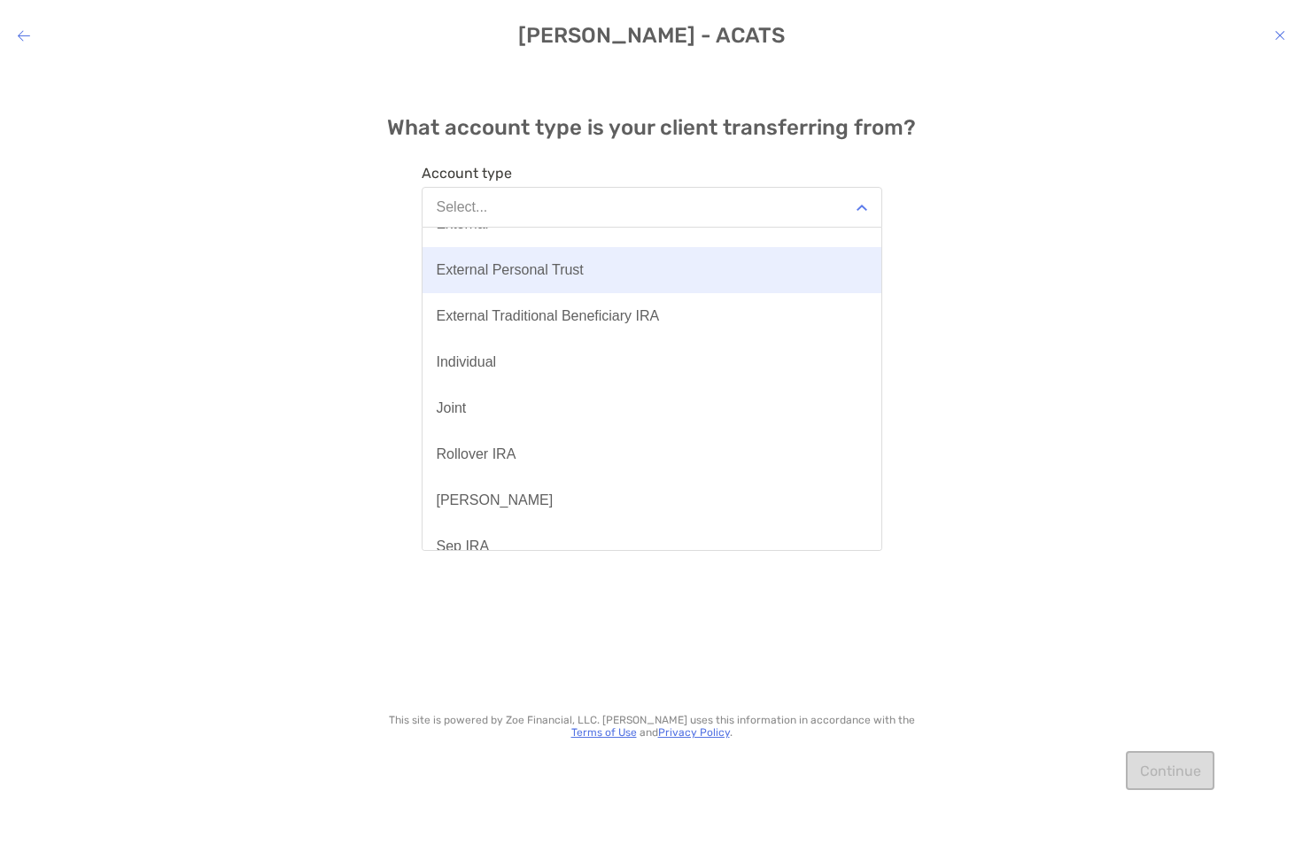
scroll to position [149, 0]
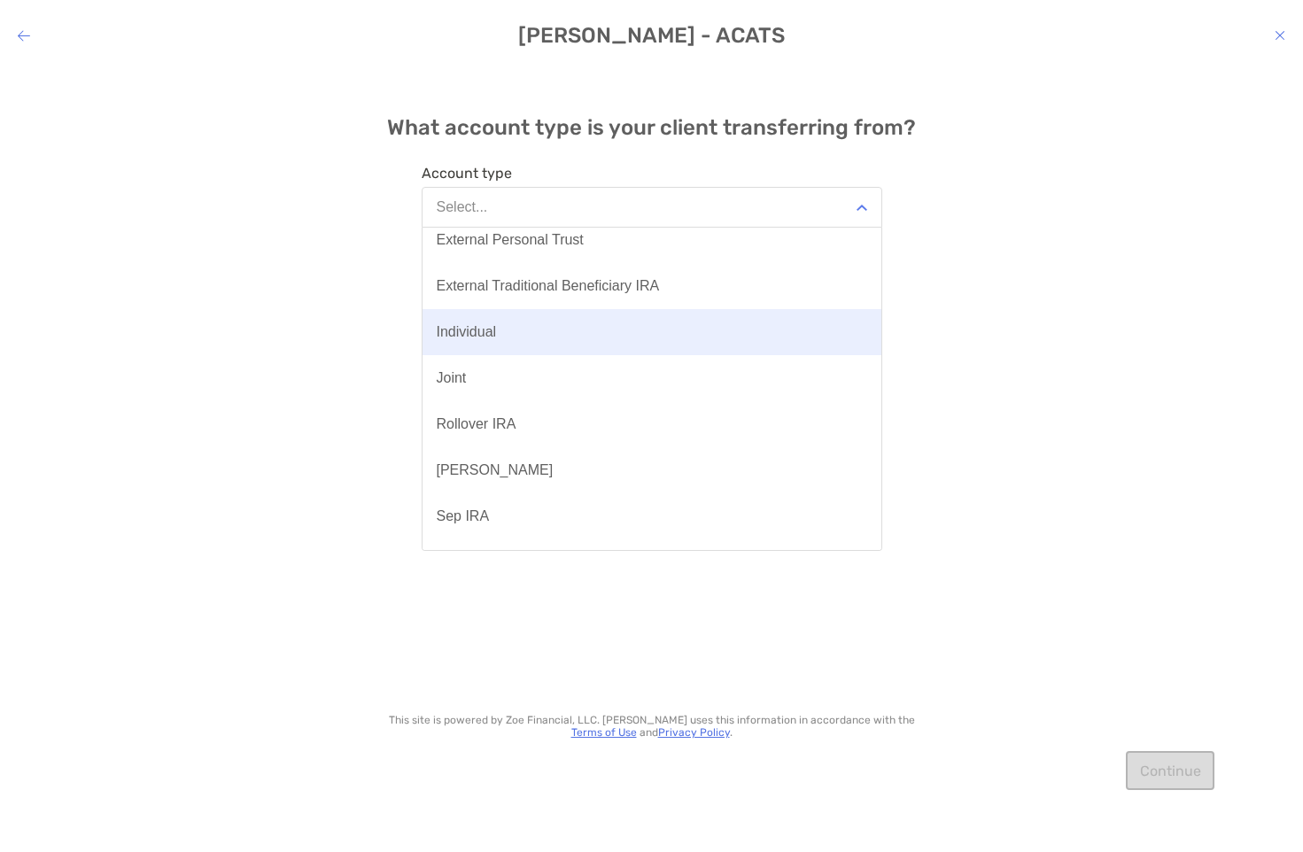
click at [490, 335] on div "Individual" at bounding box center [467, 332] width 60 height 16
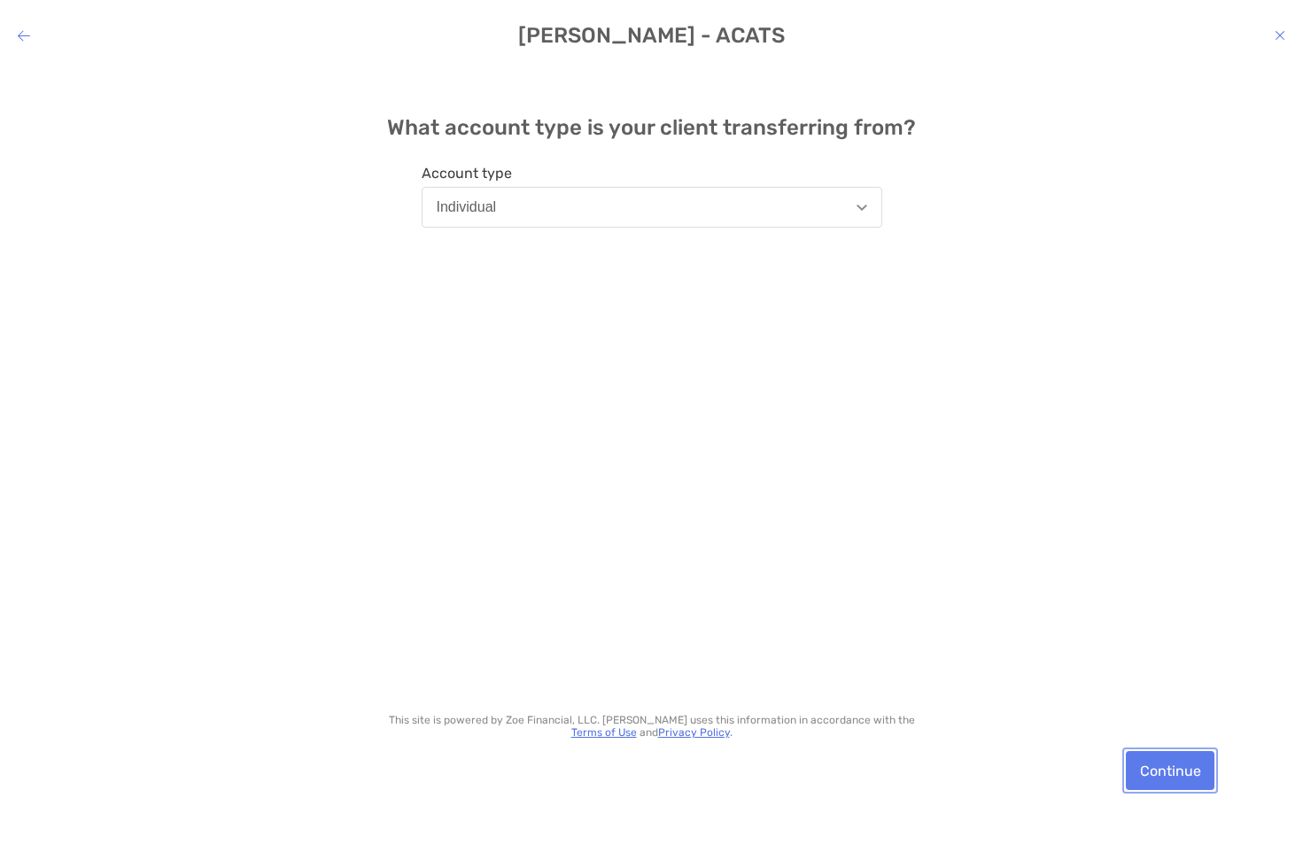
click at [1146, 766] on button "Continue" at bounding box center [1170, 770] width 89 height 39
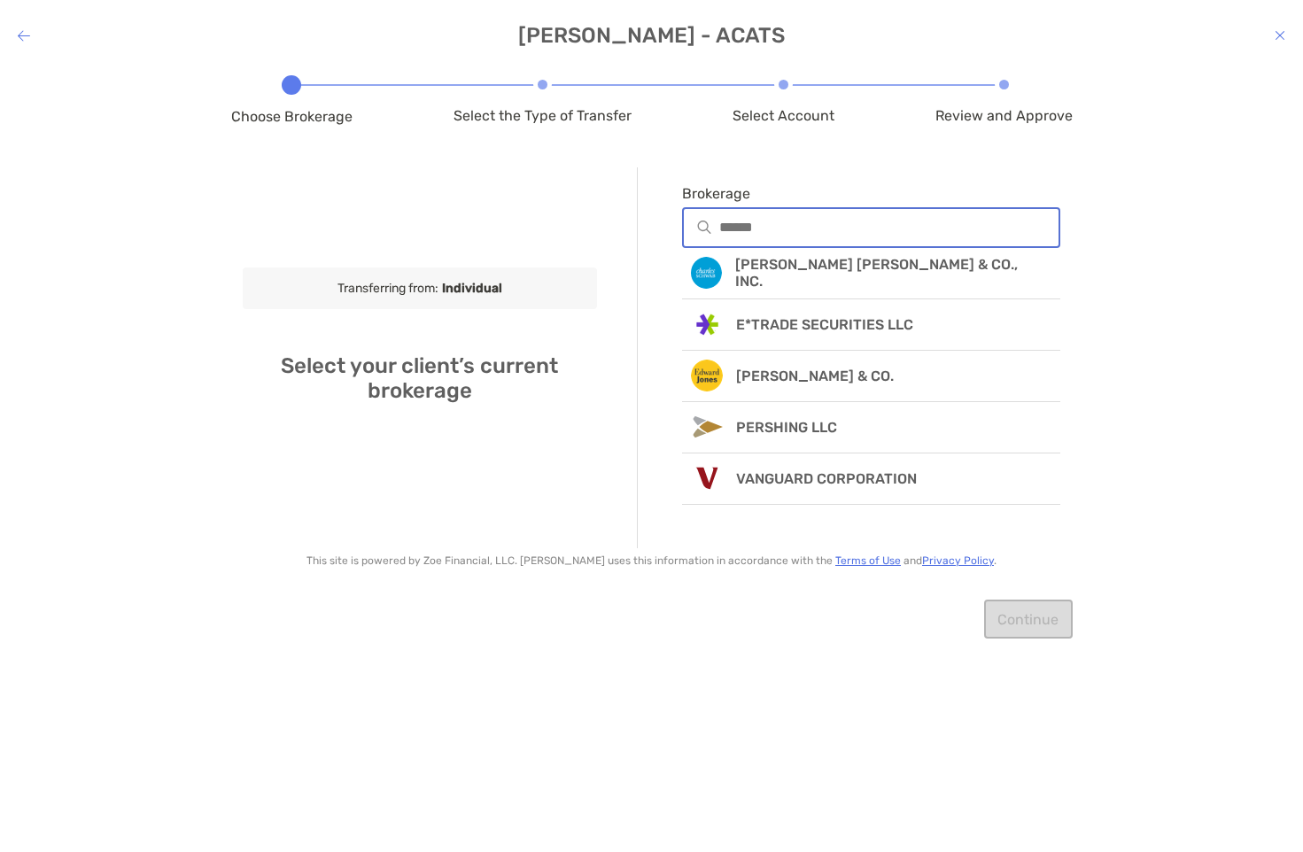
click at [763, 226] on input "Brokerage" at bounding box center [889, 227] width 340 height 15
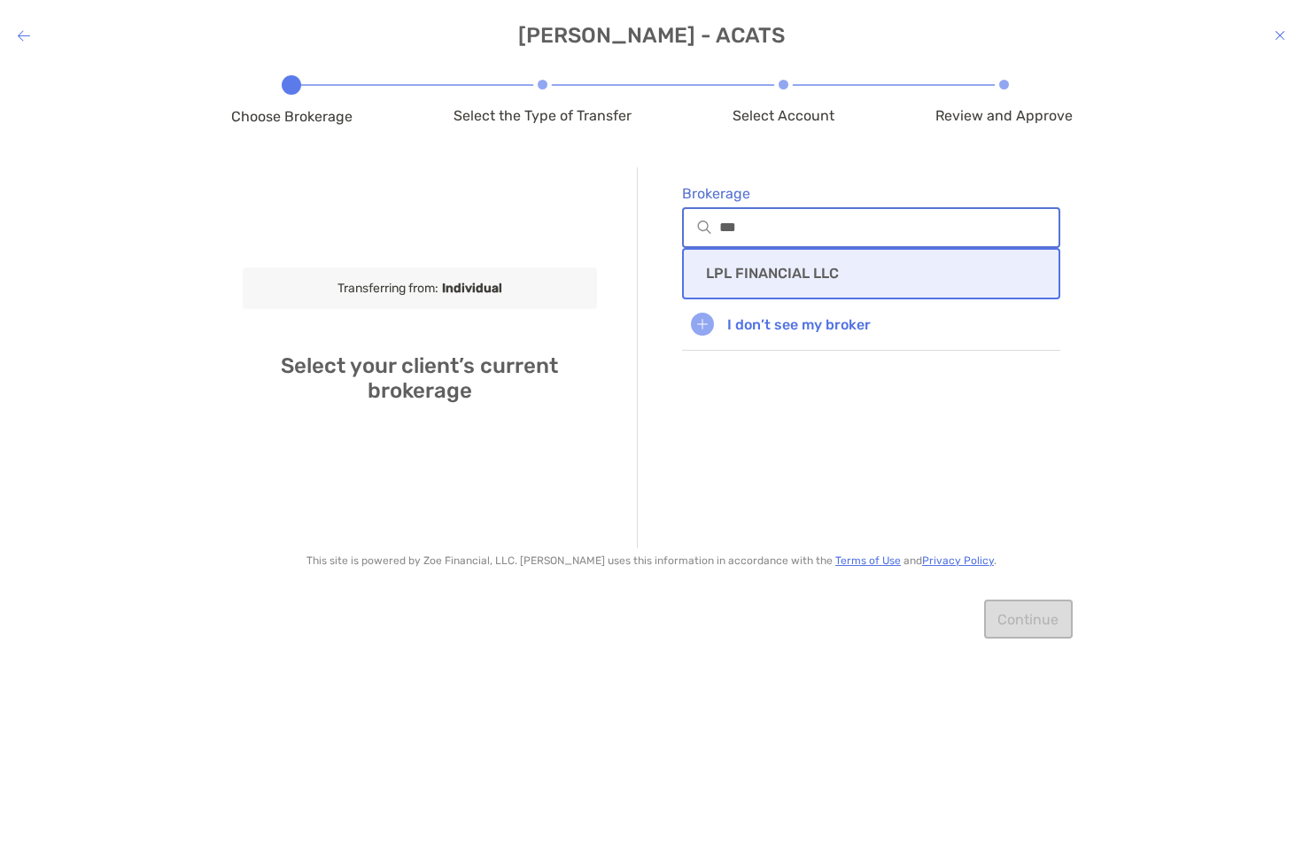
type input "***"
click at [773, 265] on p "LPL FINANCIAL LLC" at bounding box center [772, 273] width 133 height 17
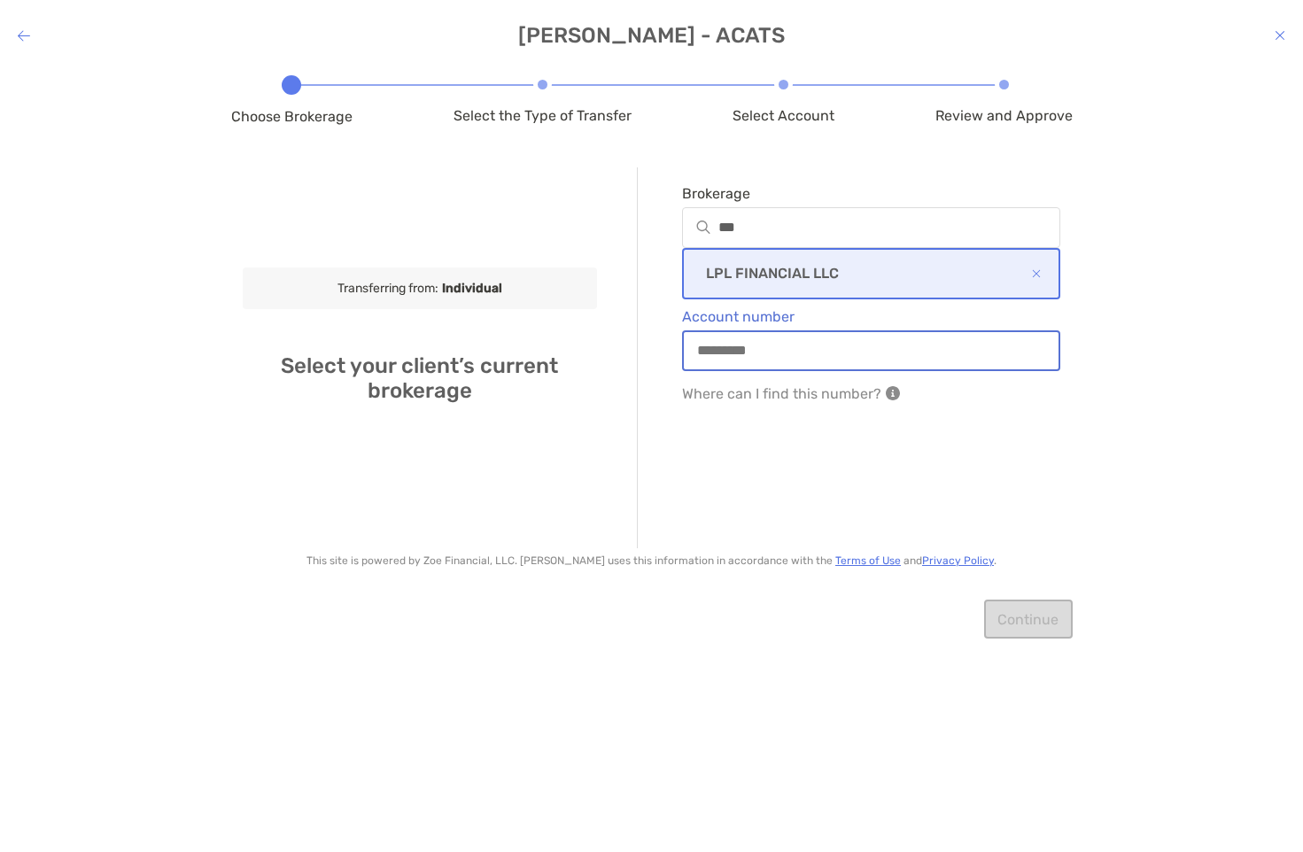
click at [770, 346] on input "Account number" at bounding box center [872, 350] width 376 height 15
type input "********"
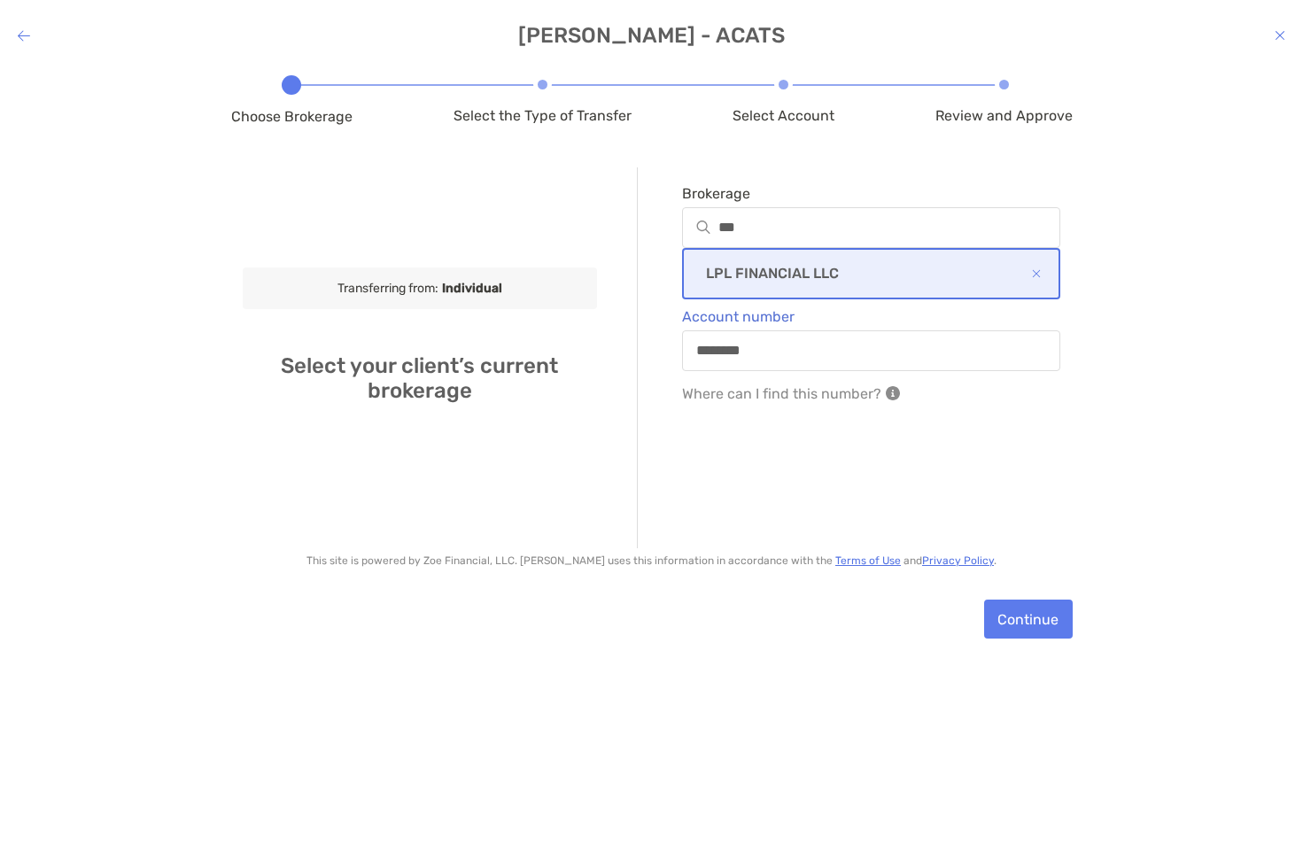
click at [770, 497] on div "Brokerage *** LPL FINANCIAL LLC Account number ******** Where can I find this n…" at bounding box center [849, 357] width 424 height 381
click at [1035, 615] on button "Continue" at bounding box center [1028, 619] width 89 height 39
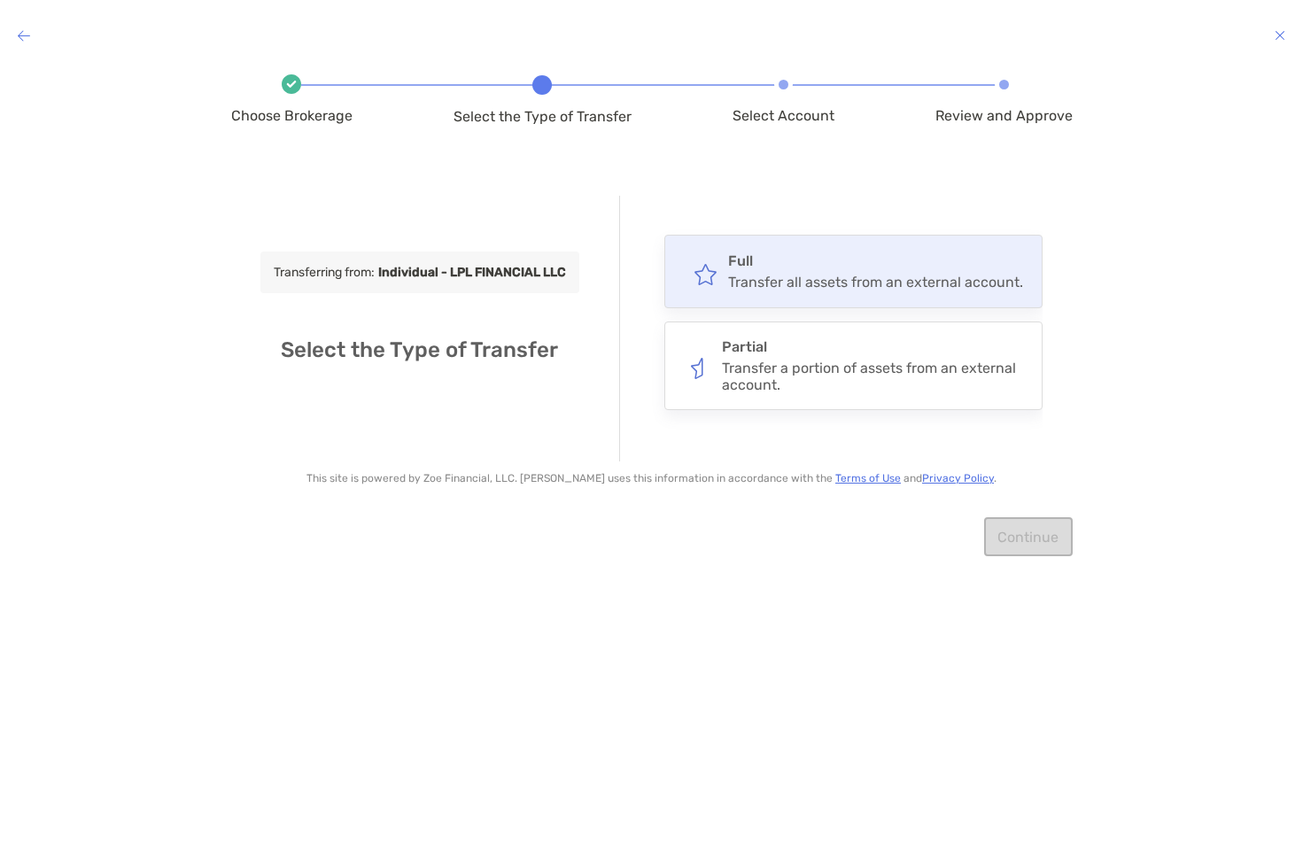
click at [818, 257] on h4 "Full" at bounding box center [875, 260] width 295 height 17
click at [0, 0] on input "****" at bounding box center [0, 0] width 0 height 0
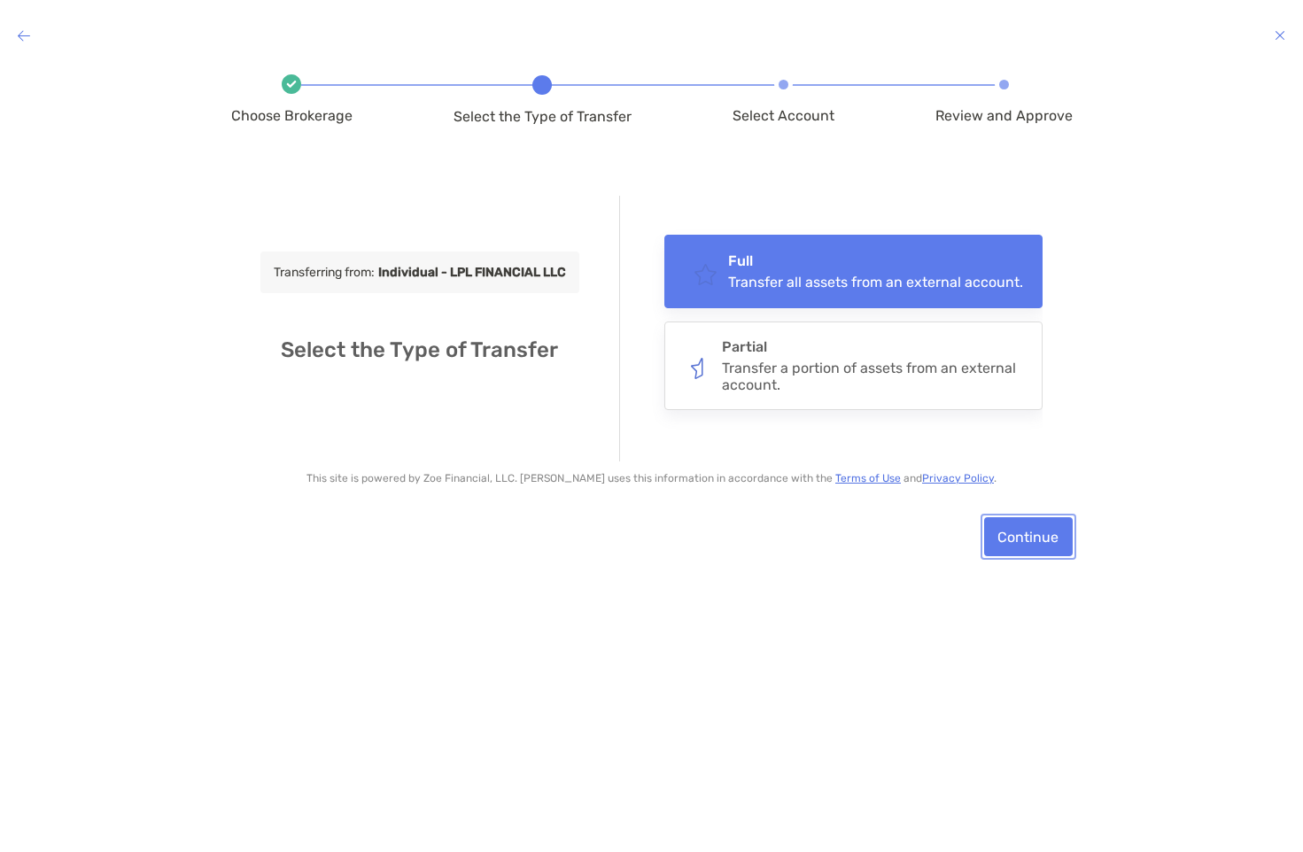
click at [1034, 533] on button "Continue" at bounding box center [1028, 536] width 89 height 39
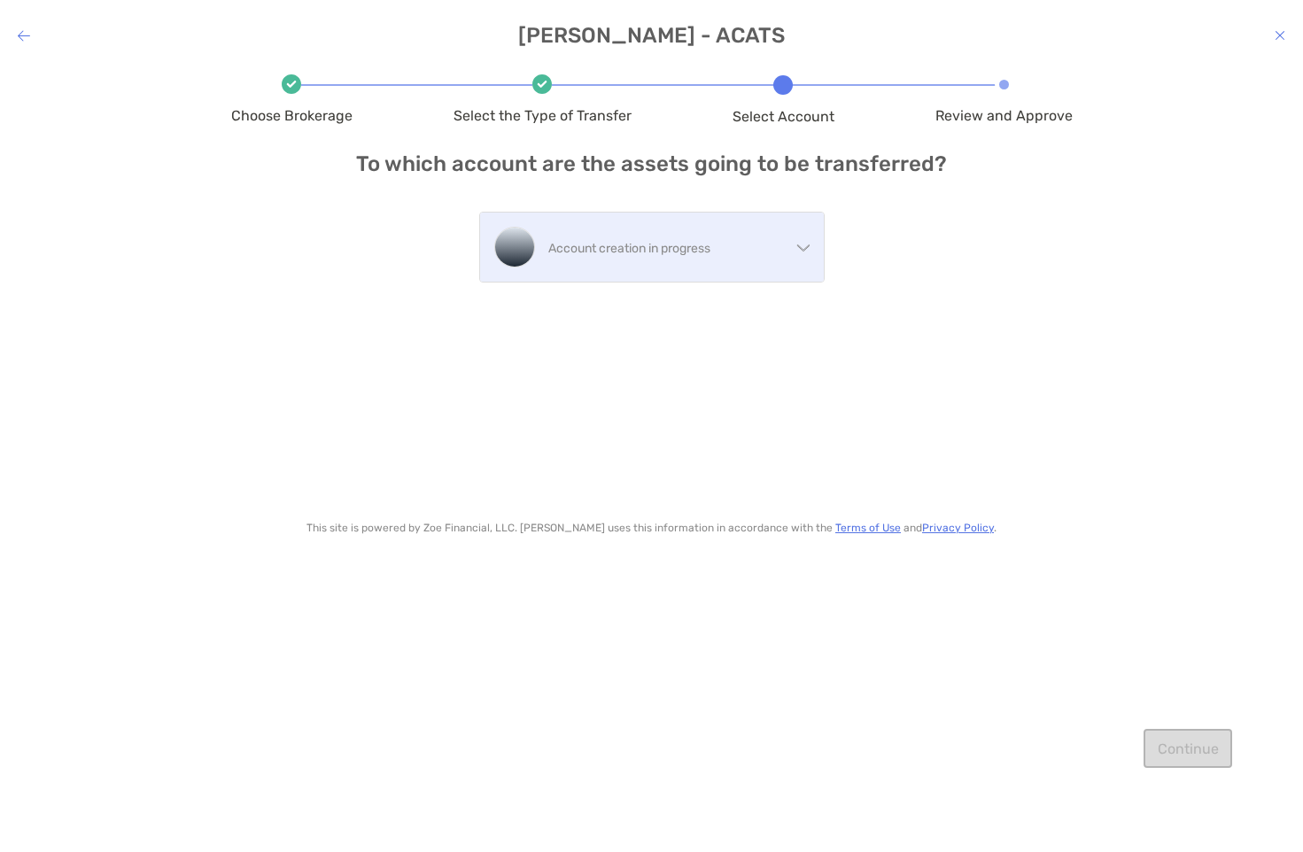
click at [782, 250] on p "Account creation in progress" at bounding box center [669, 248] width 242 height 22
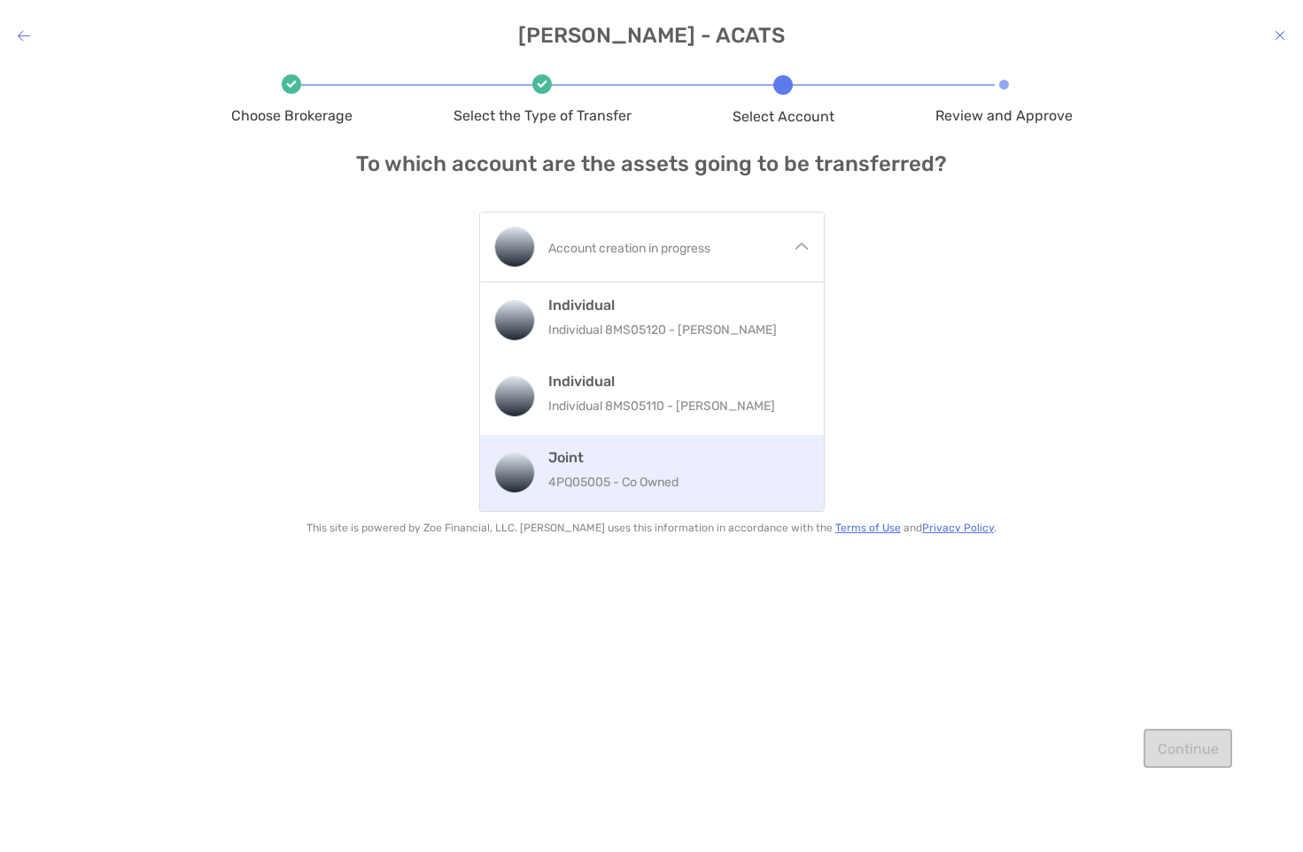
click at [725, 477] on p "4PQ05005 - Co Owned" at bounding box center [678, 482] width 261 height 22
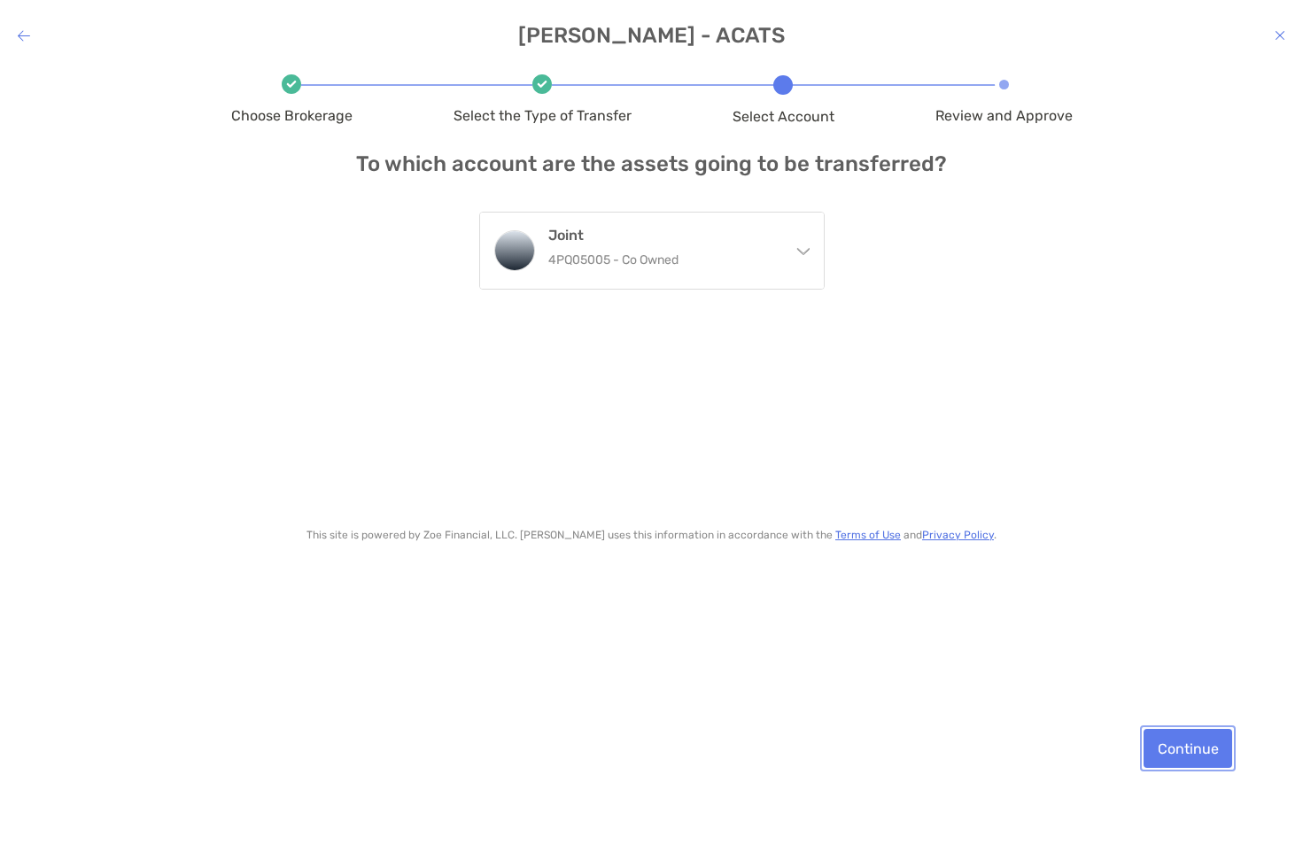
click at [1197, 748] on button "Continue" at bounding box center [1188, 748] width 89 height 39
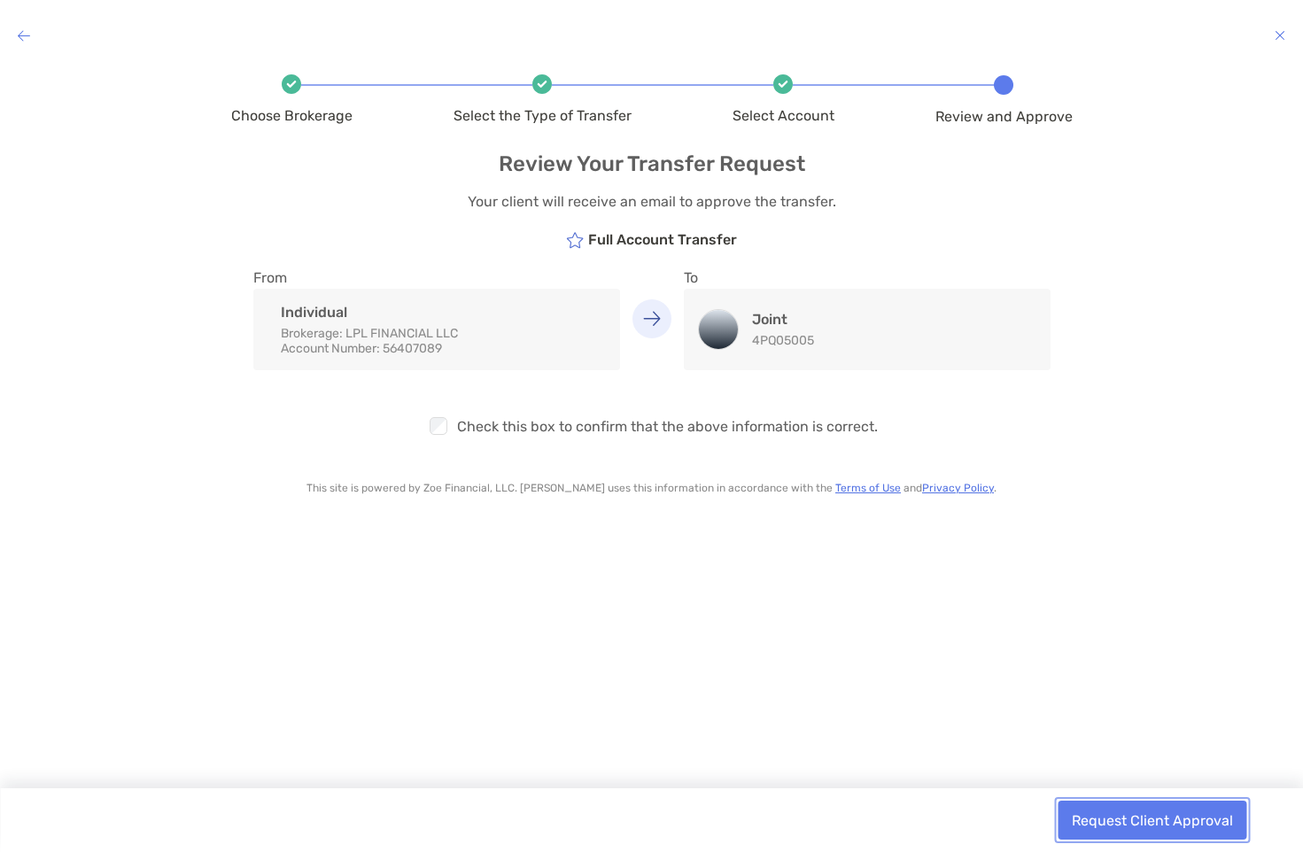
click at [1159, 822] on button "Request Client Approval" at bounding box center [1152, 820] width 189 height 39
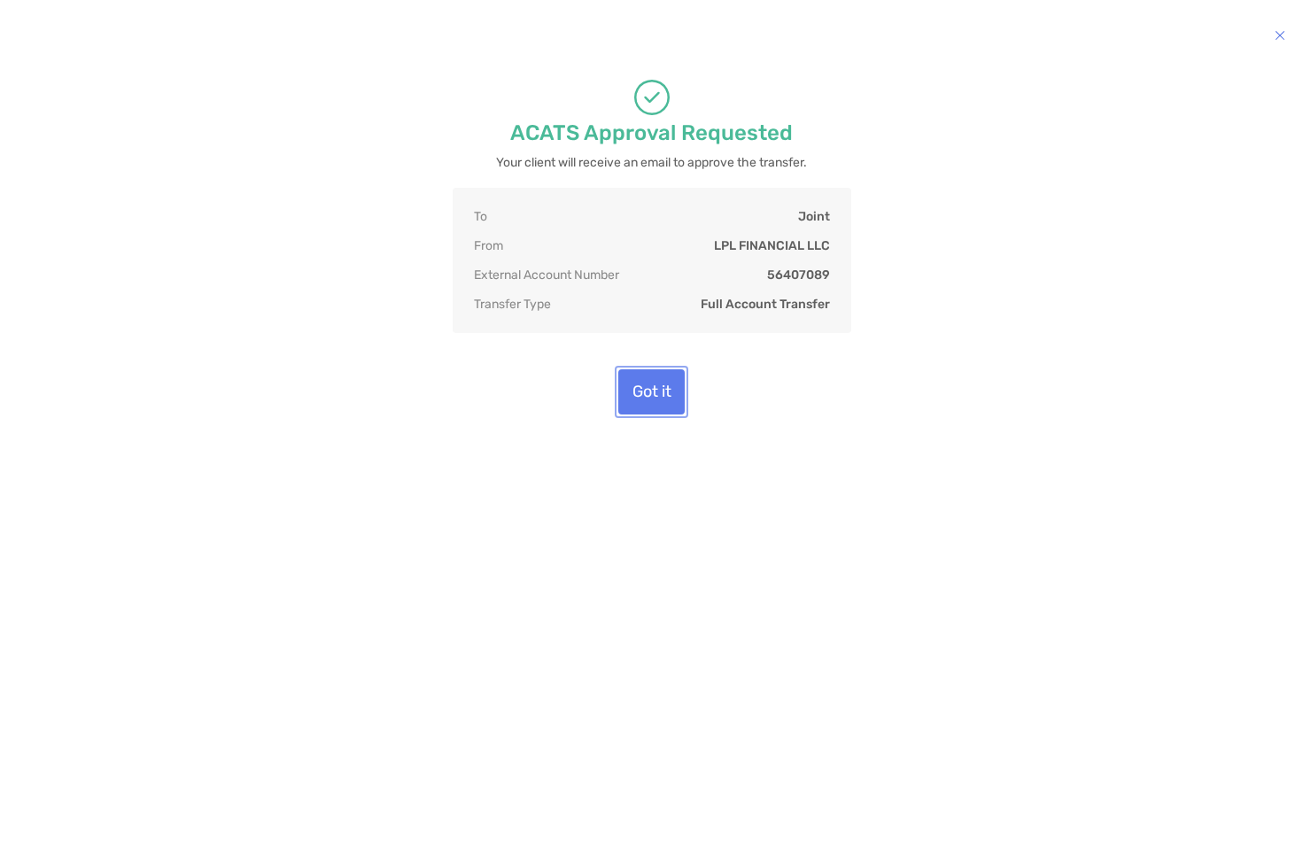
click at [648, 387] on button "Got it" at bounding box center [651, 391] width 66 height 45
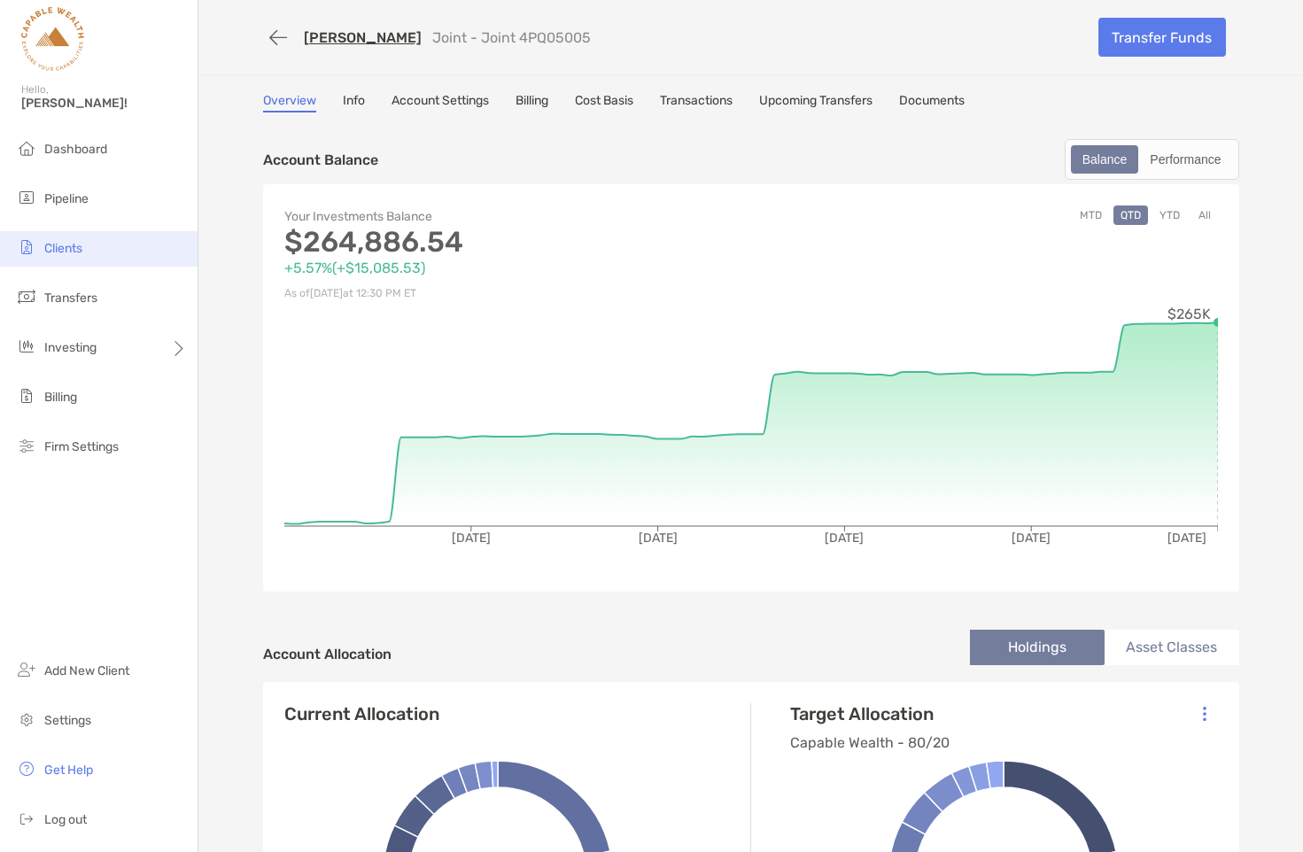
click at [82, 251] on span "Clients" at bounding box center [63, 248] width 38 height 15
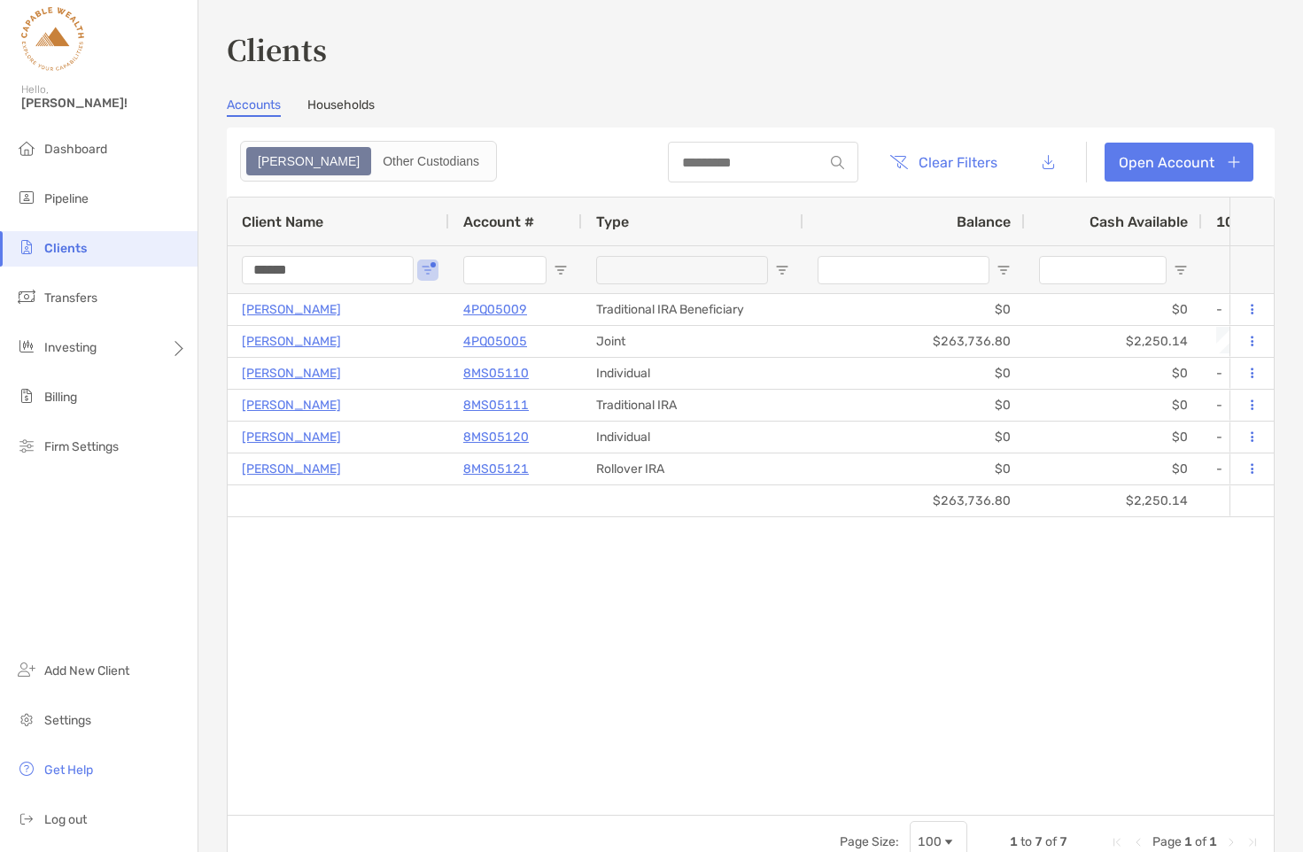
click at [382, 275] on input "******" at bounding box center [328, 270] width 172 height 28
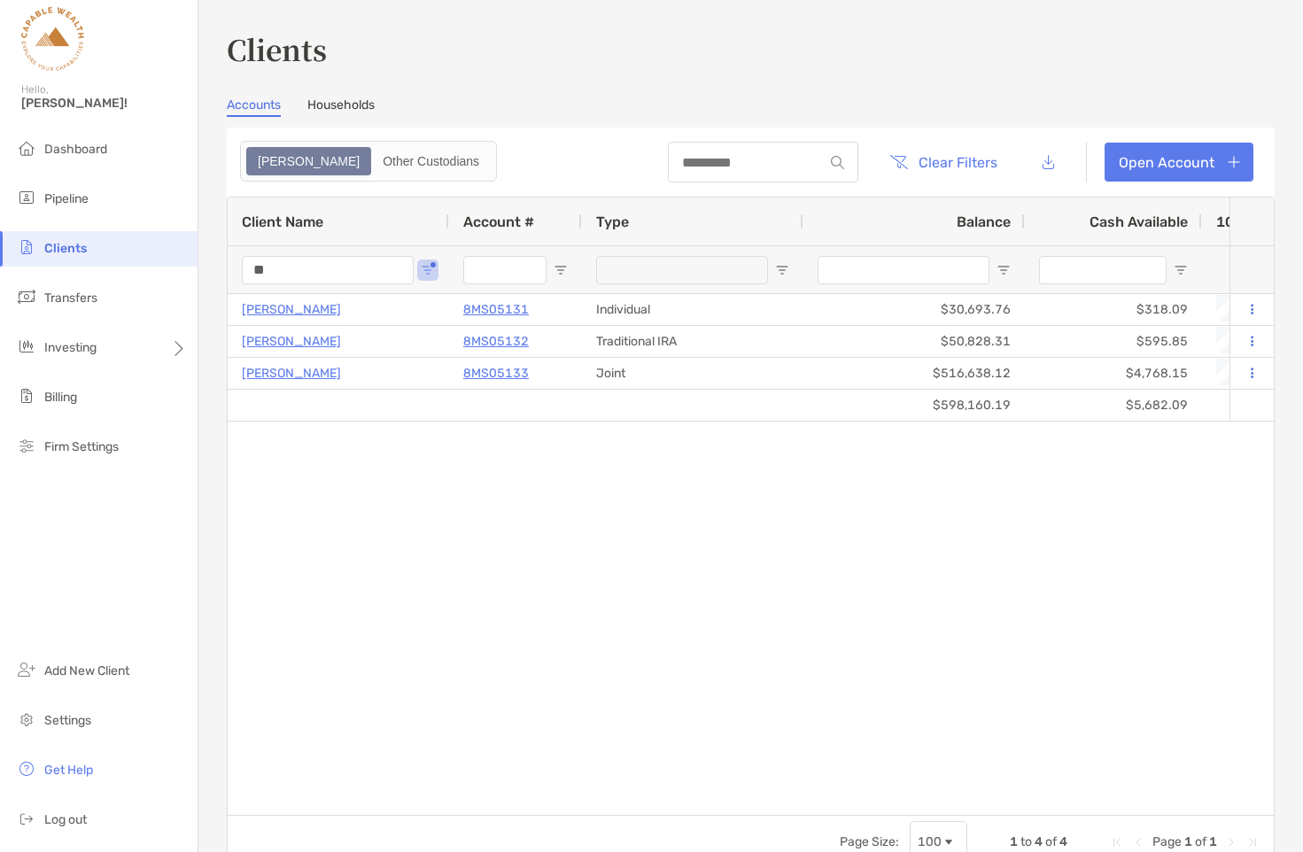
type input "*"
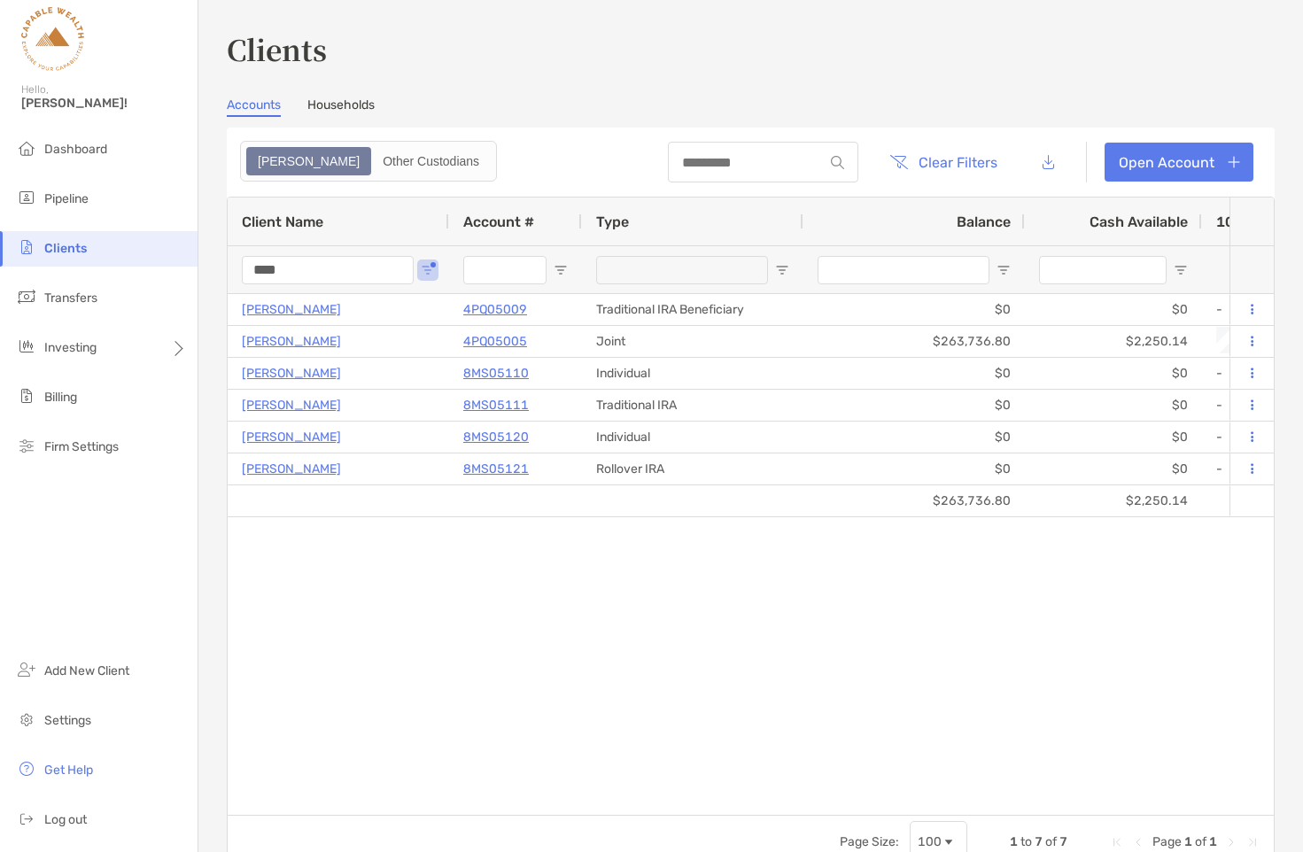
type input "****"
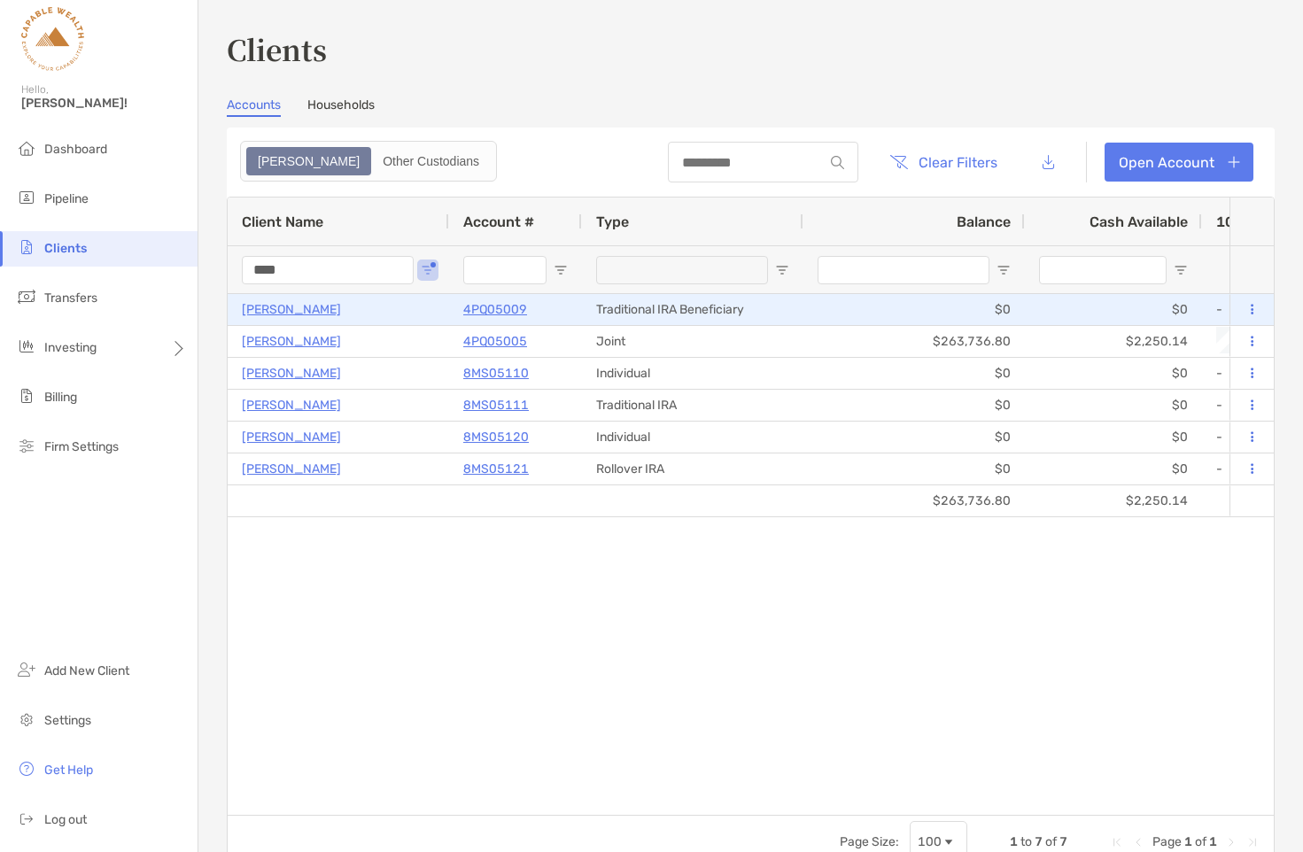
click at [334, 307] on p "[PERSON_NAME]" at bounding box center [291, 310] width 99 height 22
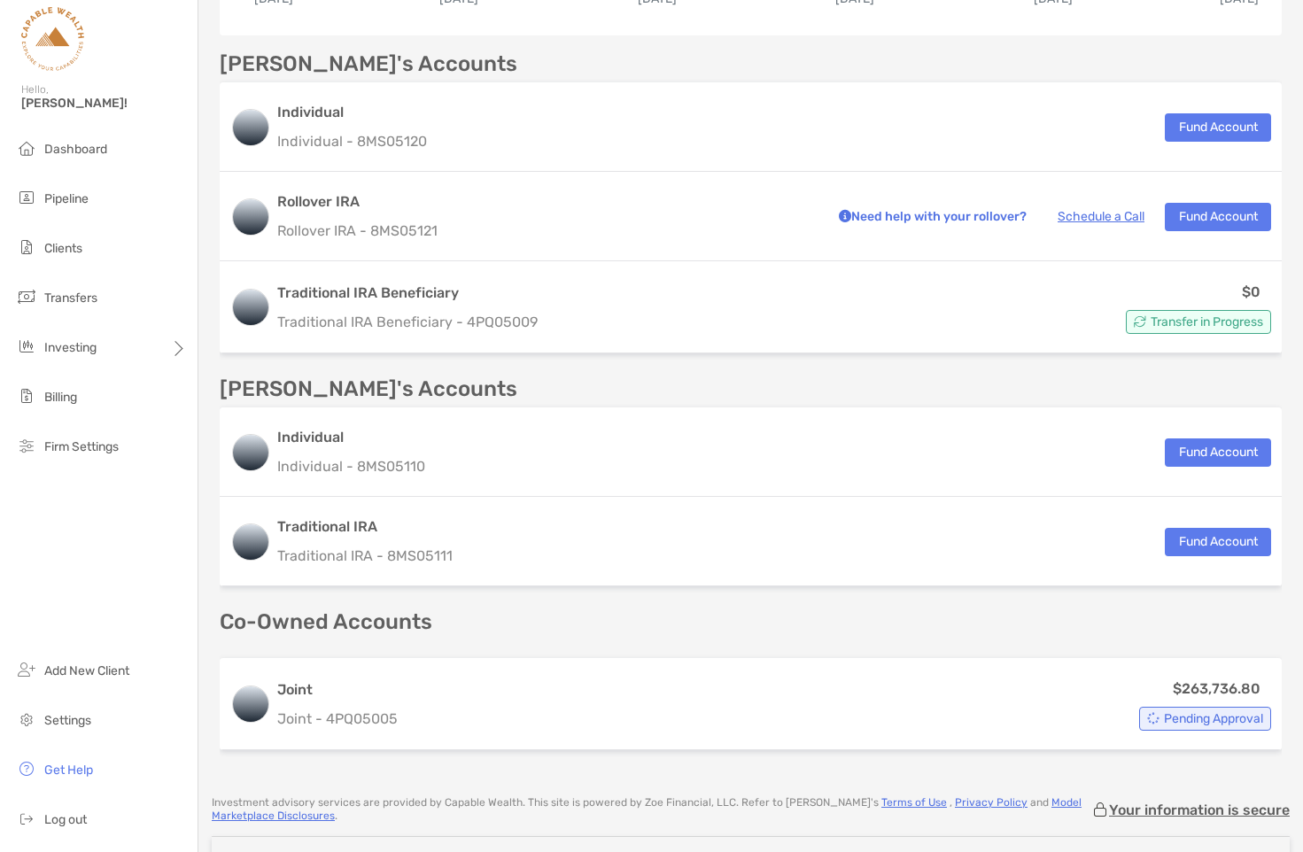
scroll to position [543, 0]
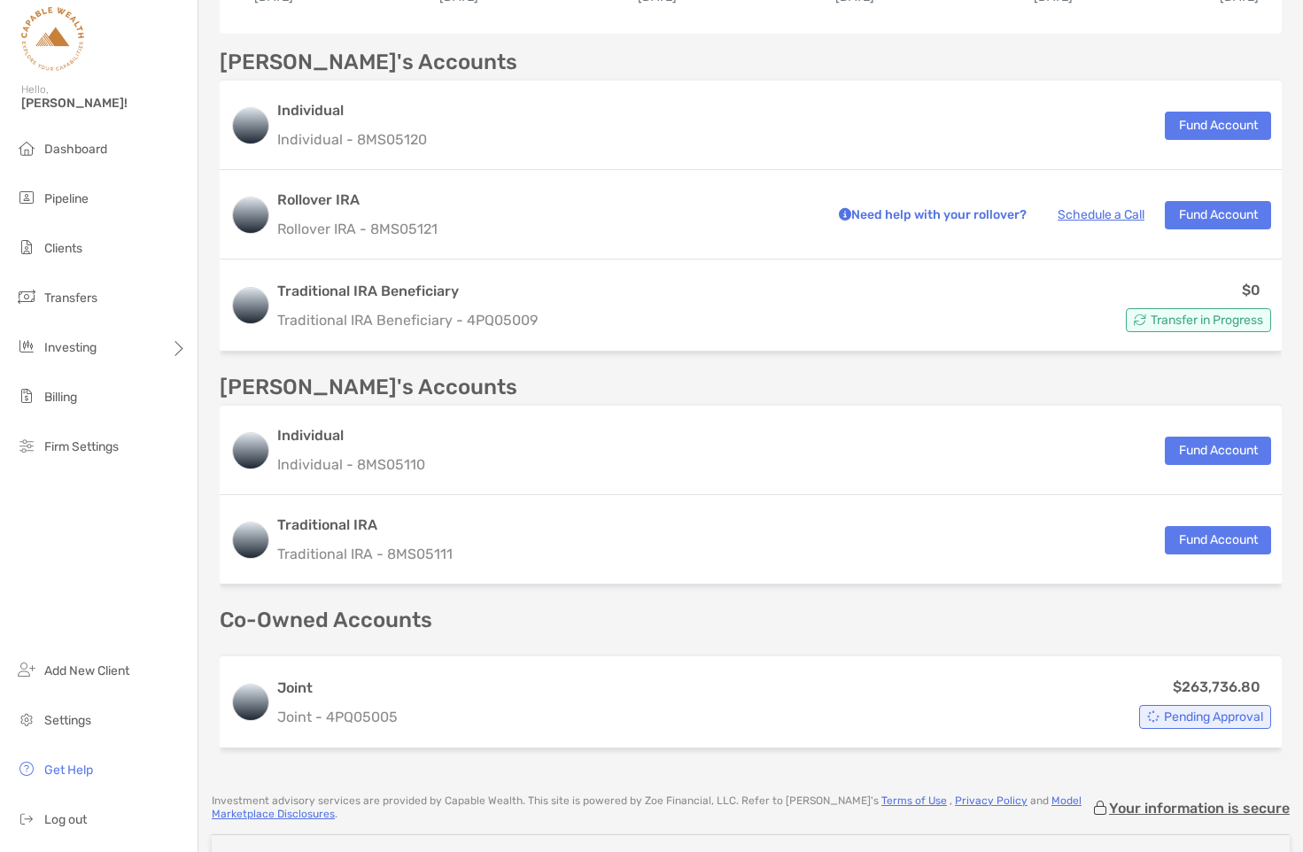
click at [605, 620] on p "Co-Owned Accounts" at bounding box center [751, 620] width 1062 height 22
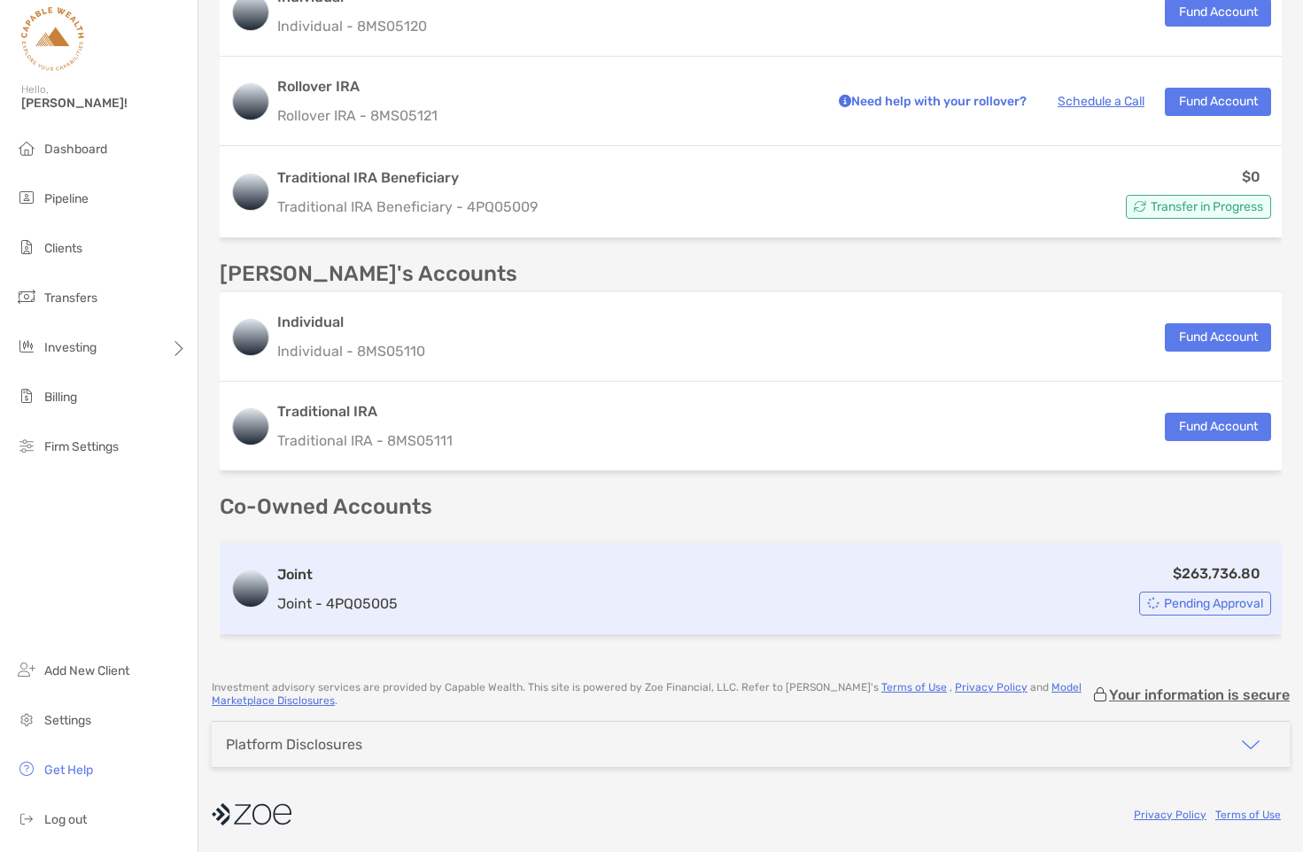
click at [513, 580] on div "$263,736.80 Pending Approval" at bounding box center [838, 588] width 866 height 53
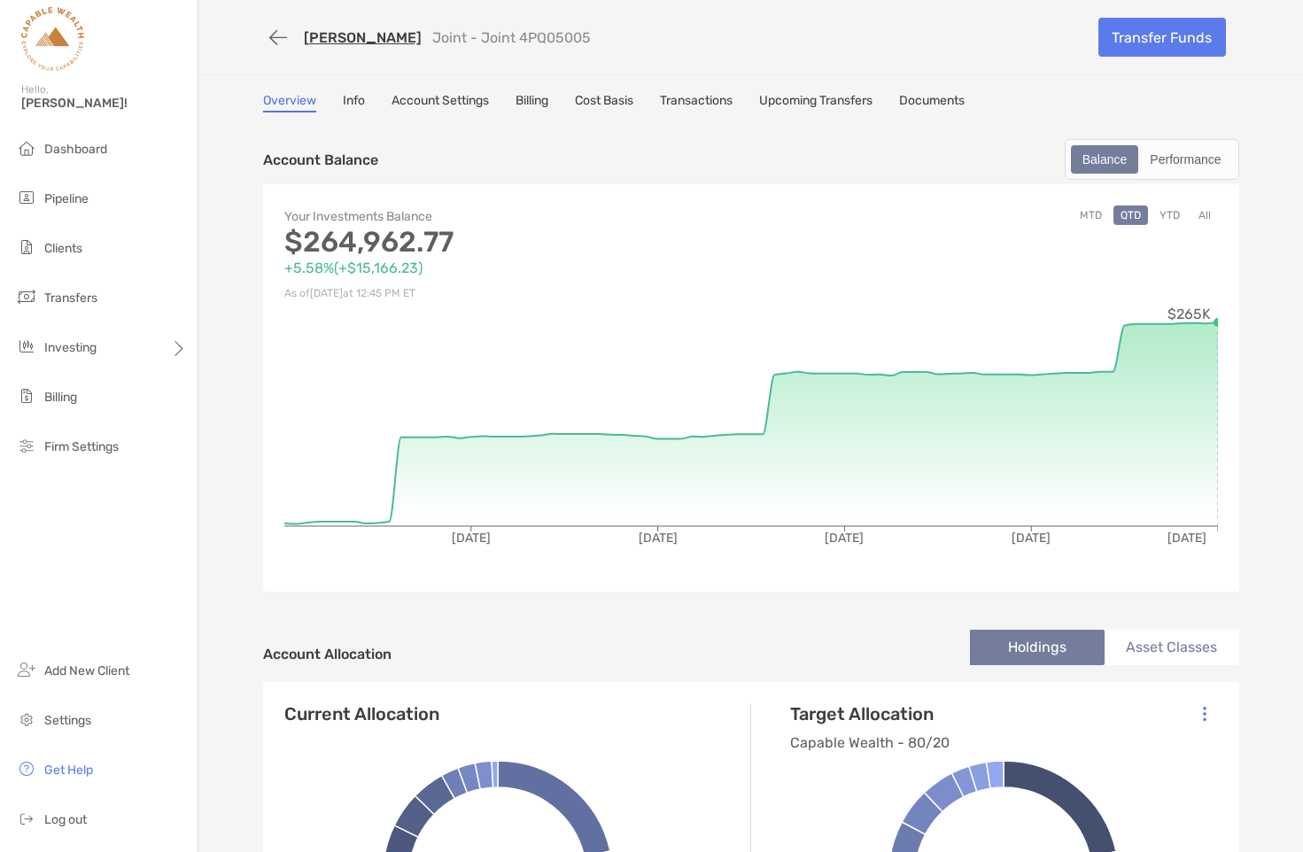
click at [333, 36] on link "[PERSON_NAME]" at bounding box center [363, 37] width 118 height 17
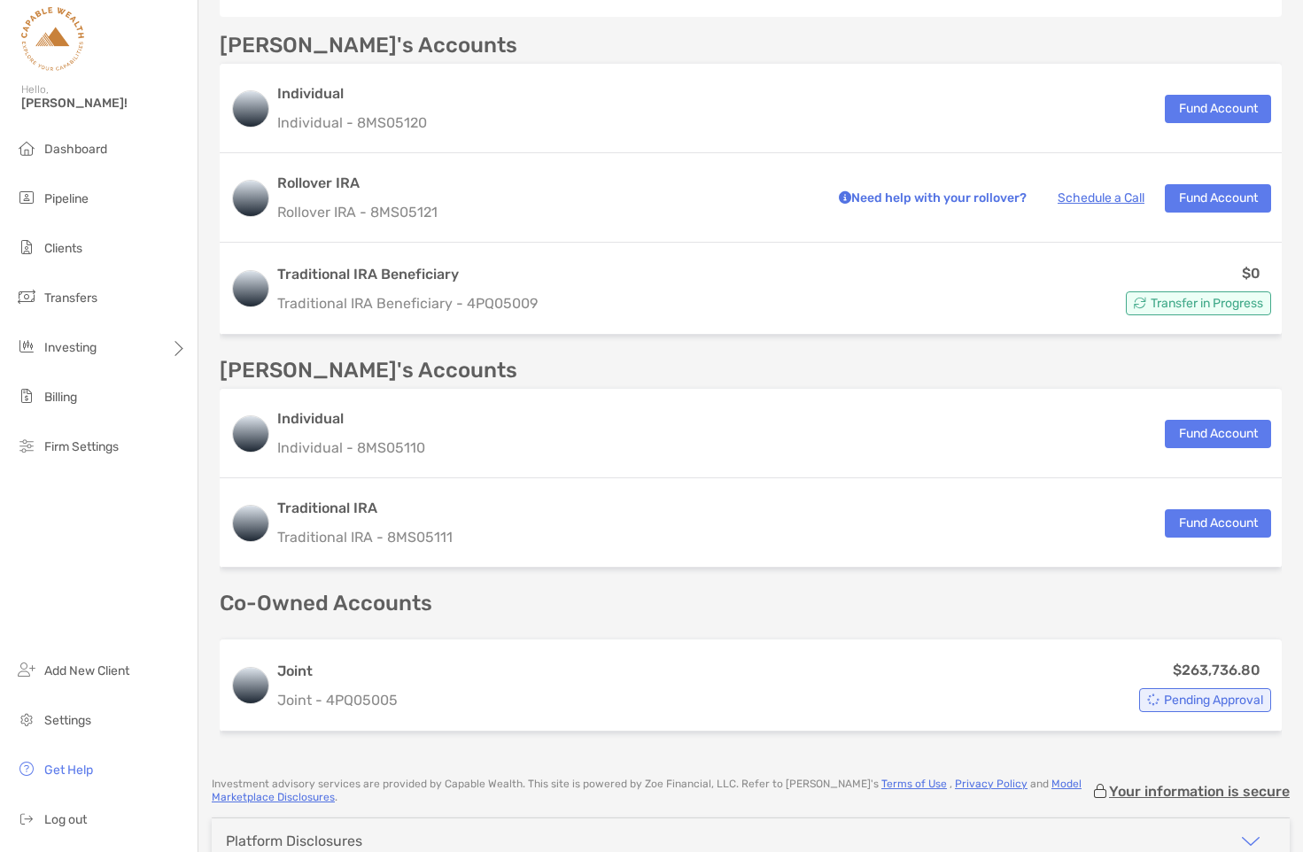
scroll to position [563, 0]
